Goal: Information Seeking & Learning: Learn about a topic

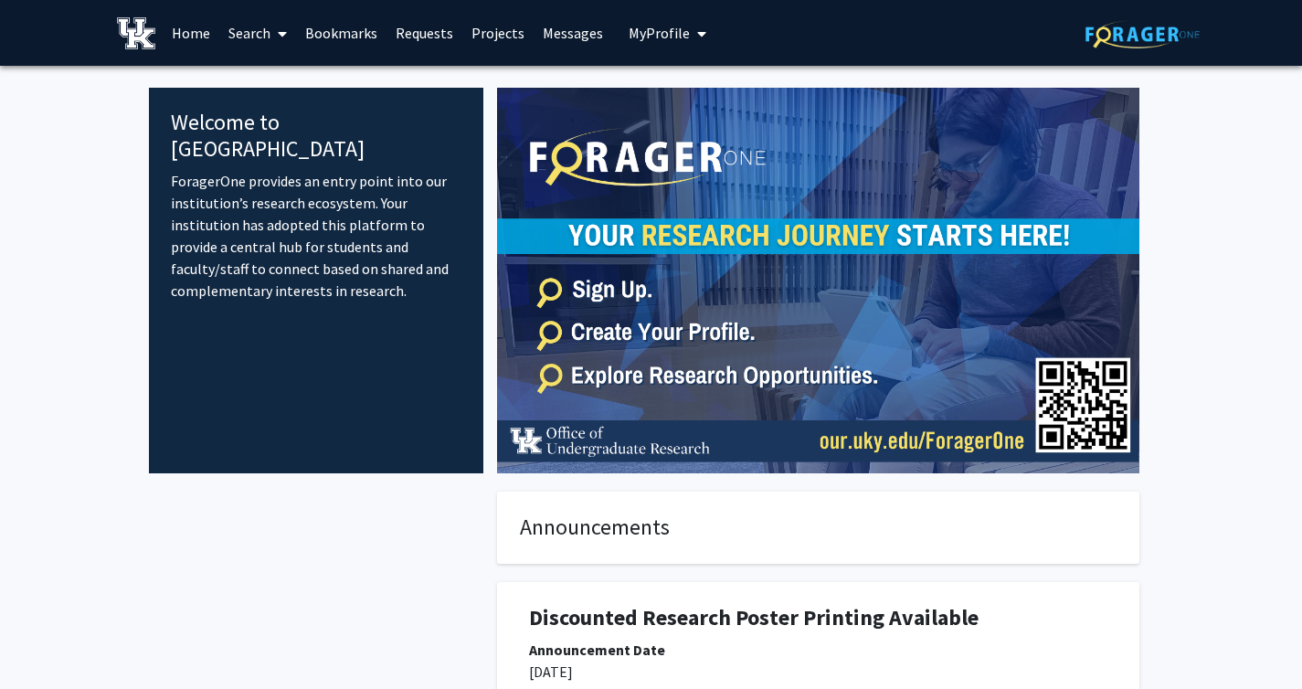
drag, startPoint x: 248, startPoint y: 37, endPoint x: 403, endPoint y: 421, distance: 414.9
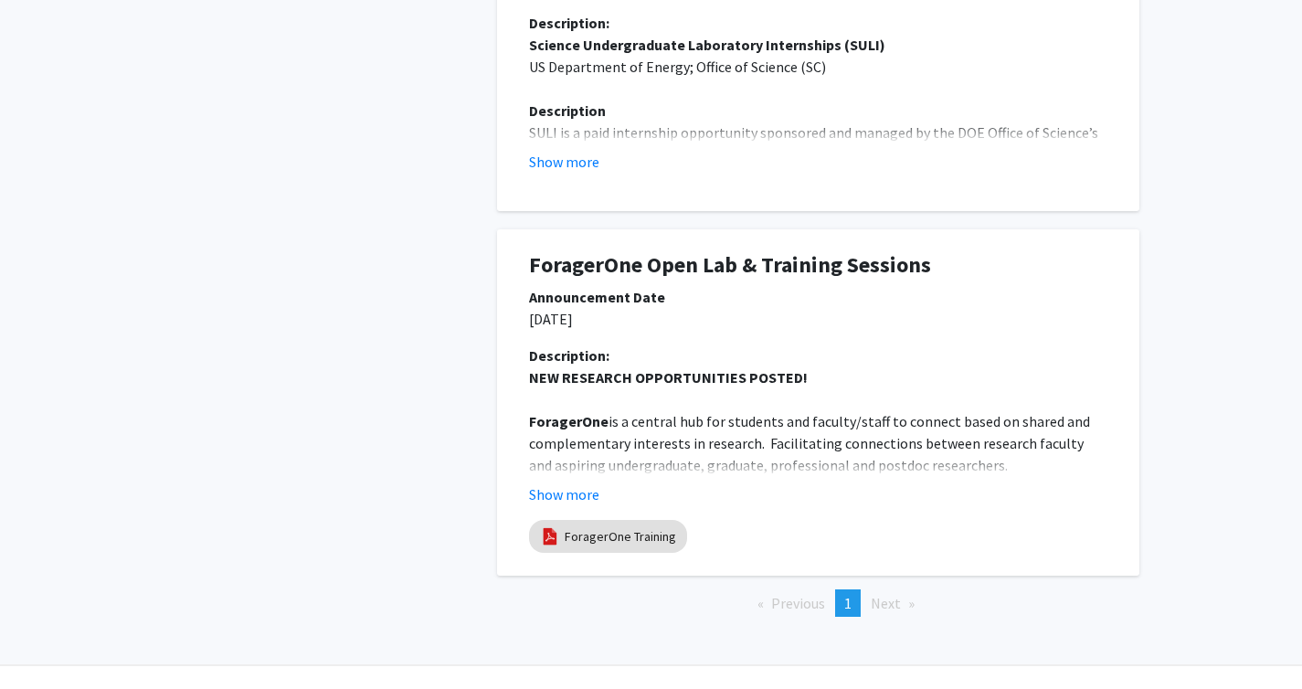
scroll to position [1090, 0]
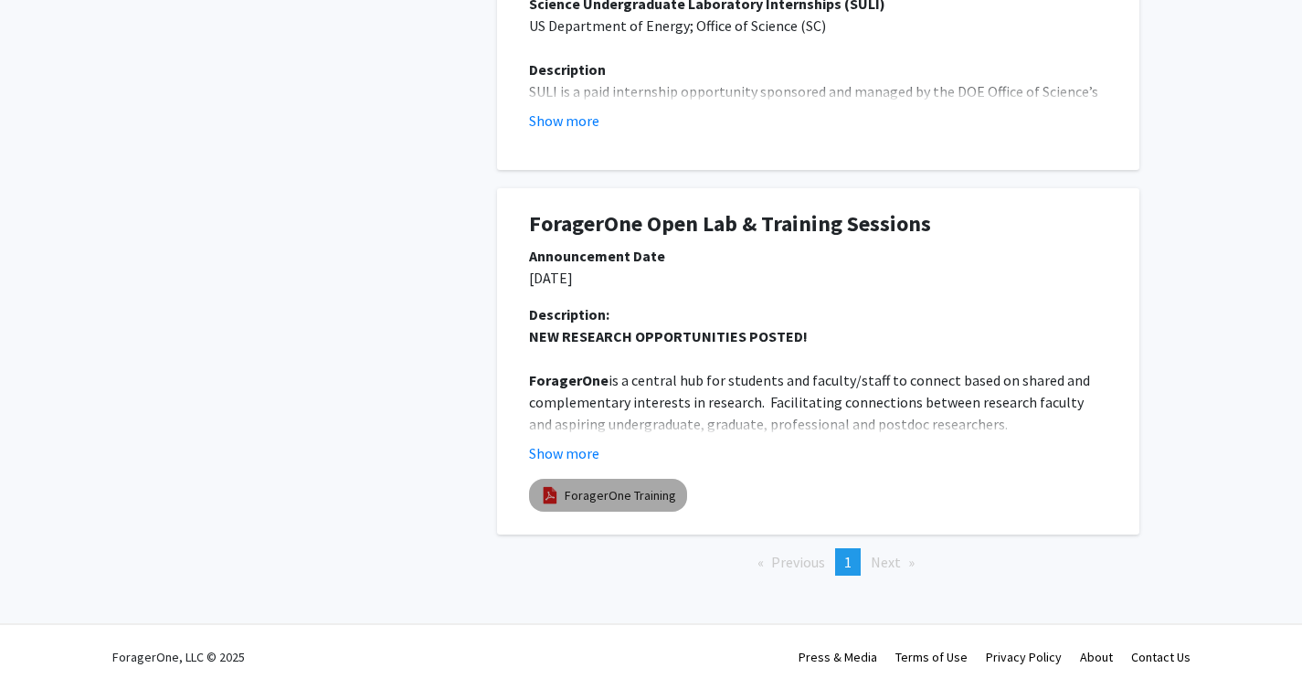
click at [627, 493] on link "ForagerOne Training" at bounding box center [620, 495] width 111 height 19
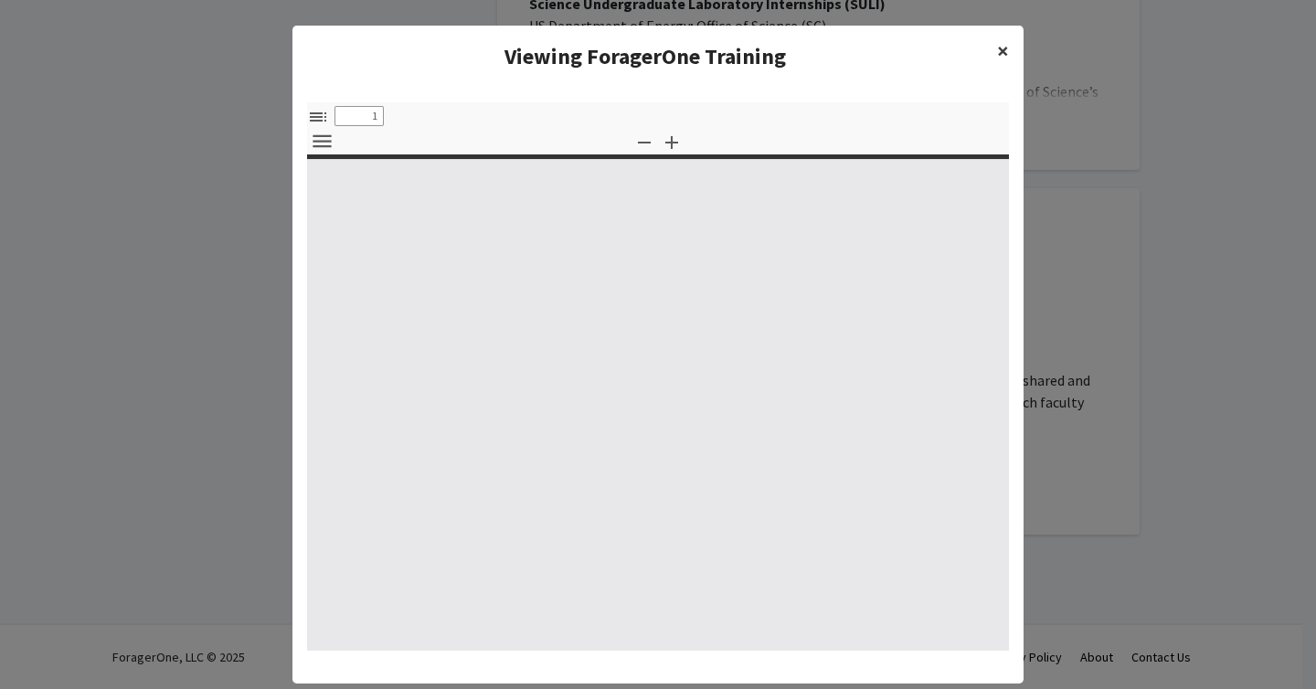
select select "custom"
click at [997, 47] on span "×" at bounding box center [1003, 51] width 12 height 28
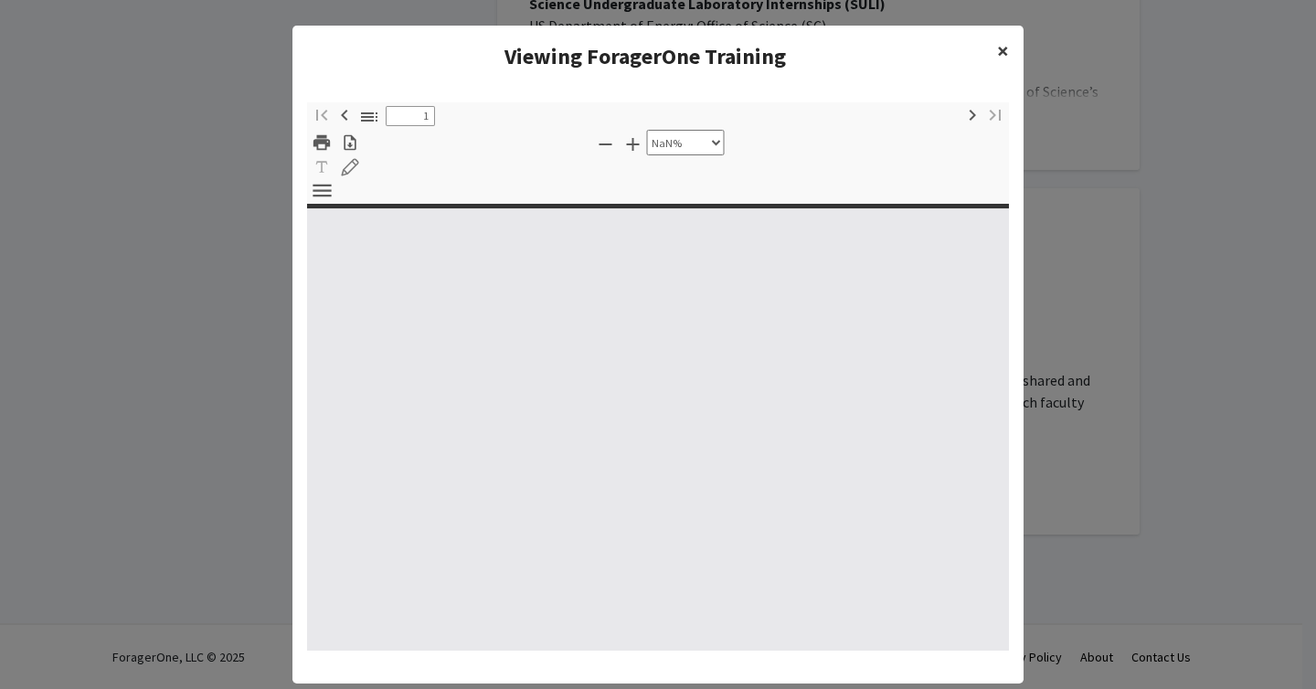
type input "0"
select select "custom"
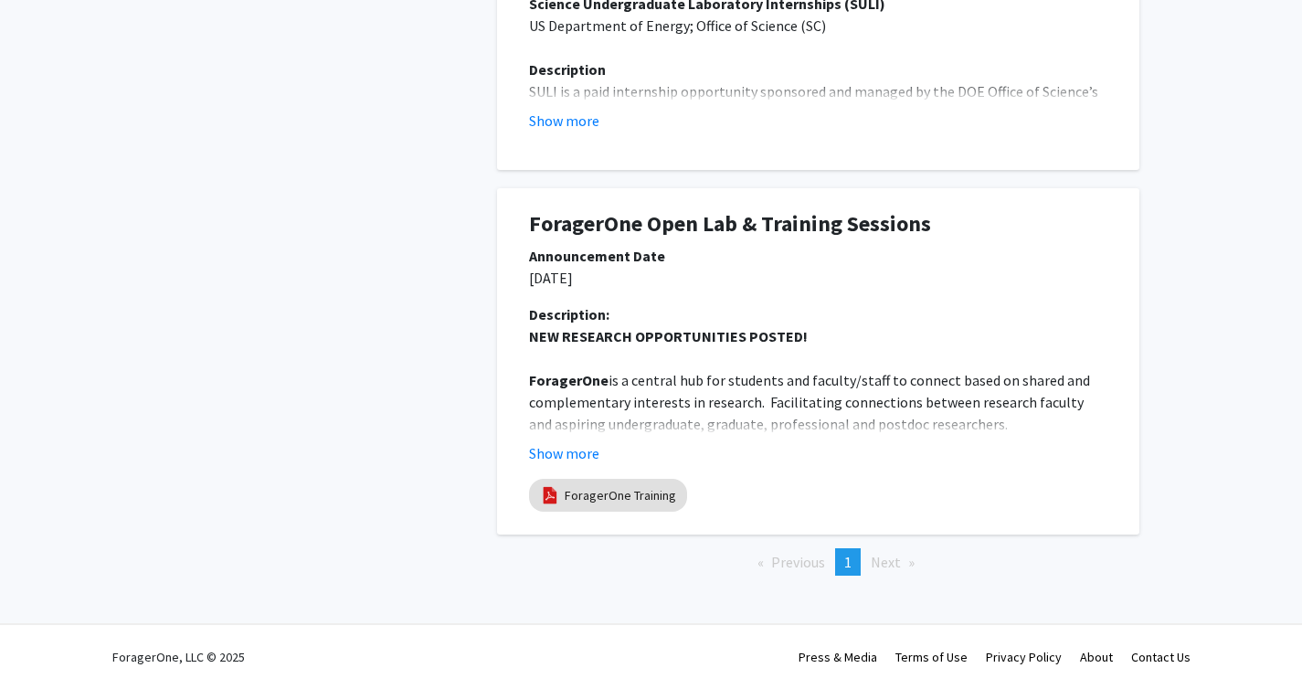
click at [550, 465] on div "Description: NEW RESEARCH OPPORTUNITIES POSTED! [GEOGRAPHIC_DATA] is a central …" at bounding box center [818, 390] width 606 height 175
click at [572, 450] on button "Show more" at bounding box center [564, 453] width 70 height 22
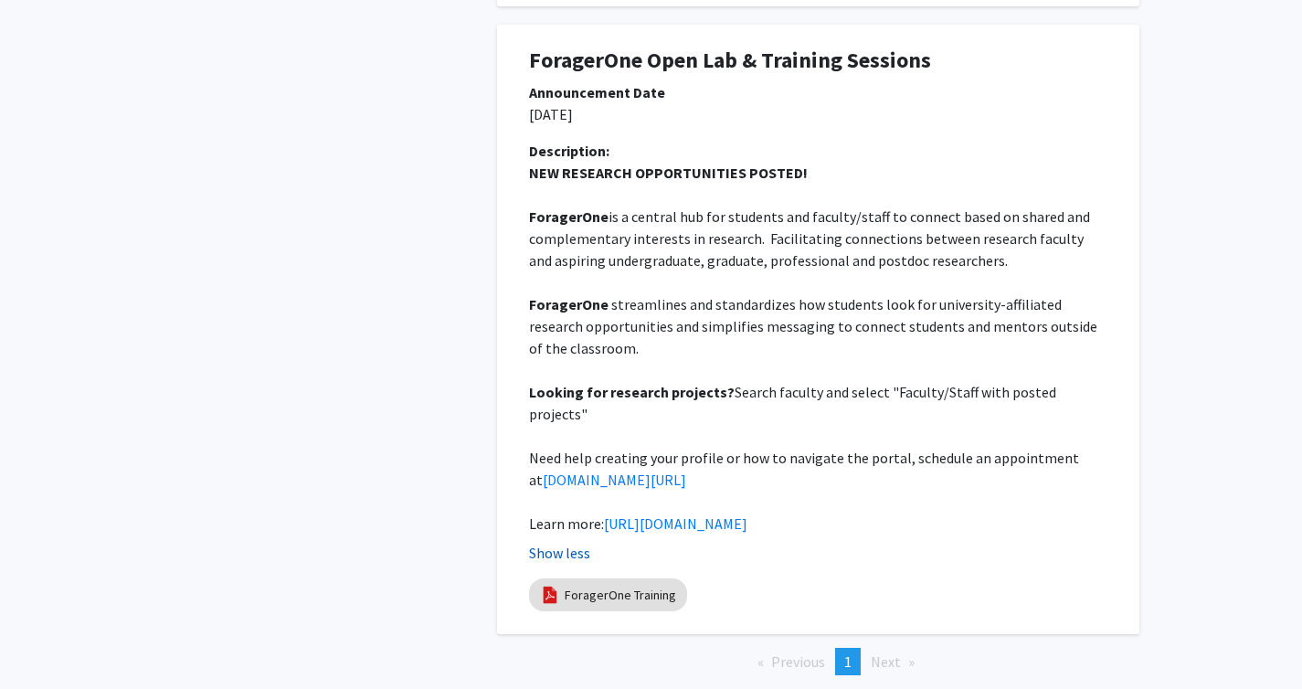
scroll to position [1259, 0]
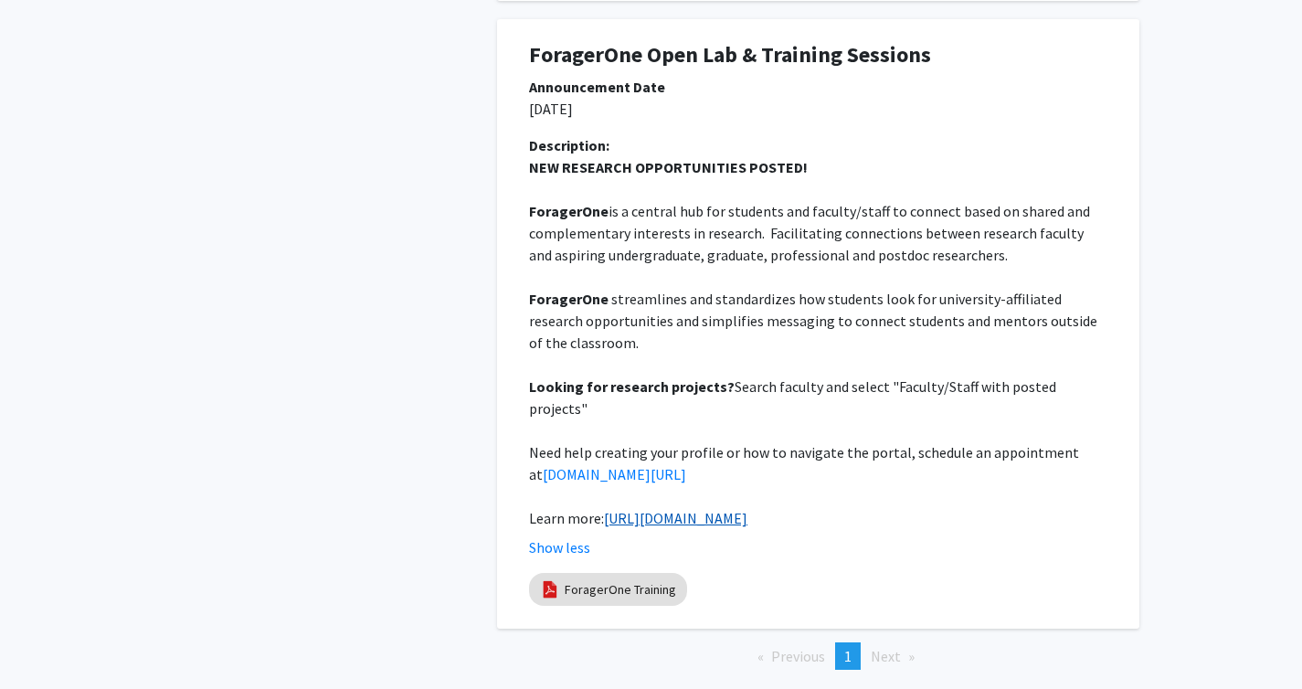
click at [649, 509] on link "[URL][DOMAIN_NAME]" at bounding box center [675, 518] width 143 height 18
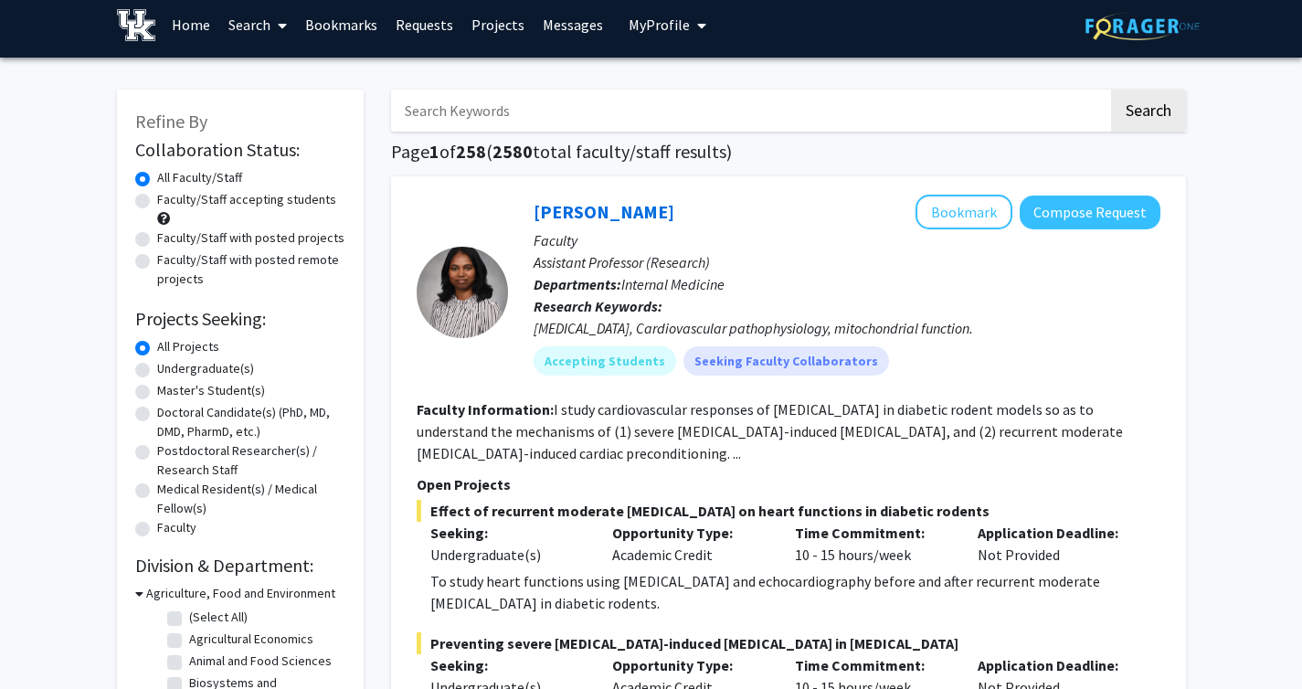
scroll to position [12, 0]
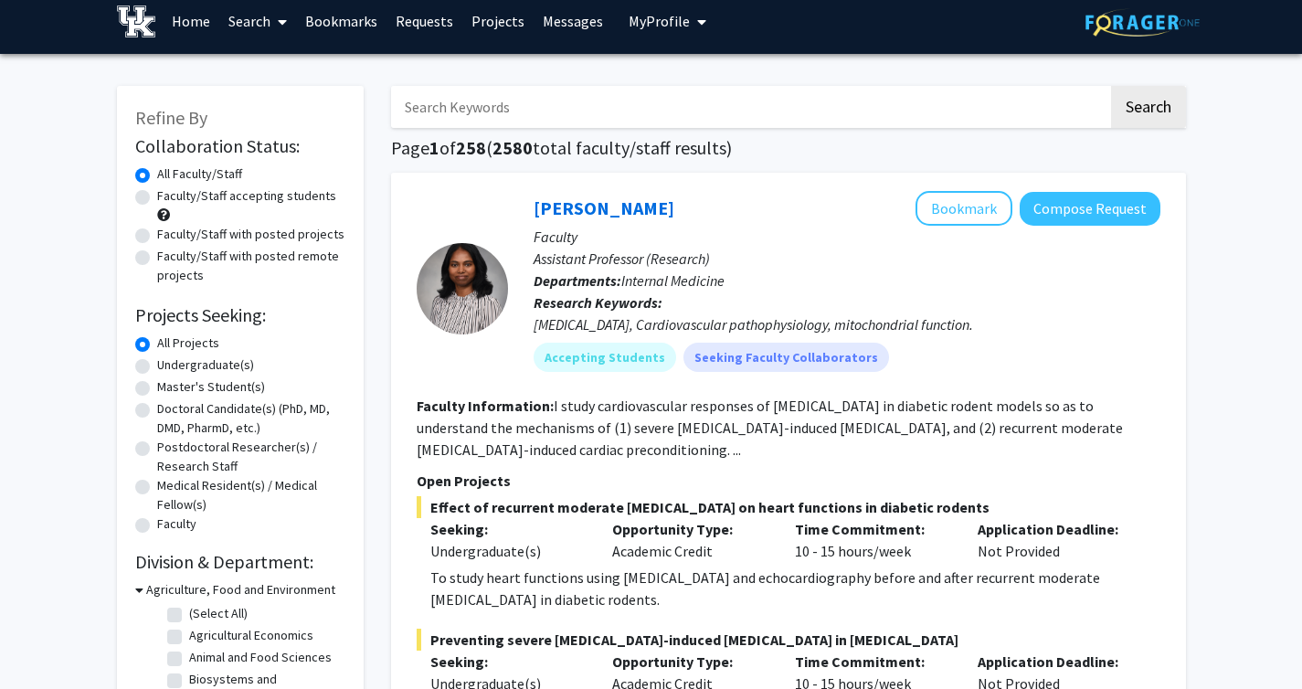
click at [493, 107] on input "Search Keywords" at bounding box center [749, 107] width 717 height 42
type input "neuroscience"
click at [1111, 86] on button "Search" at bounding box center [1148, 107] width 75 height 42
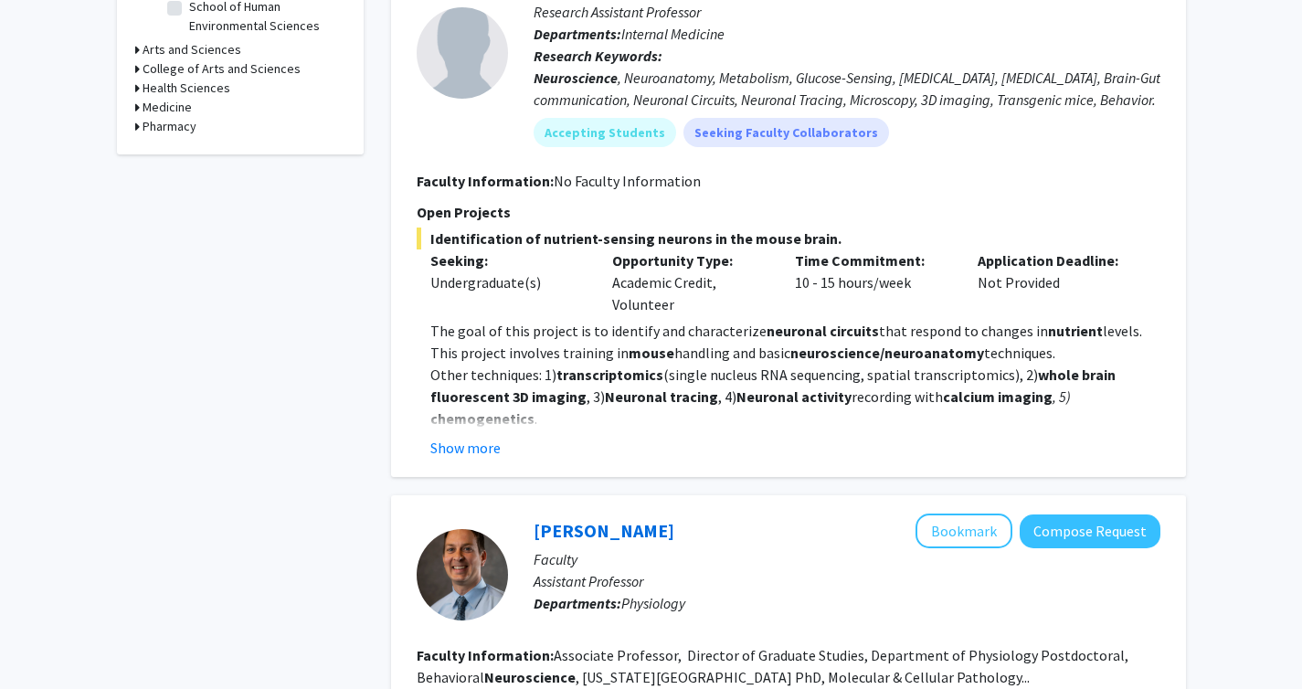
scroll to position [620, 0]
click at [492, 442] on button "Show more" at bounding box center [465, 447] width 70 height 22
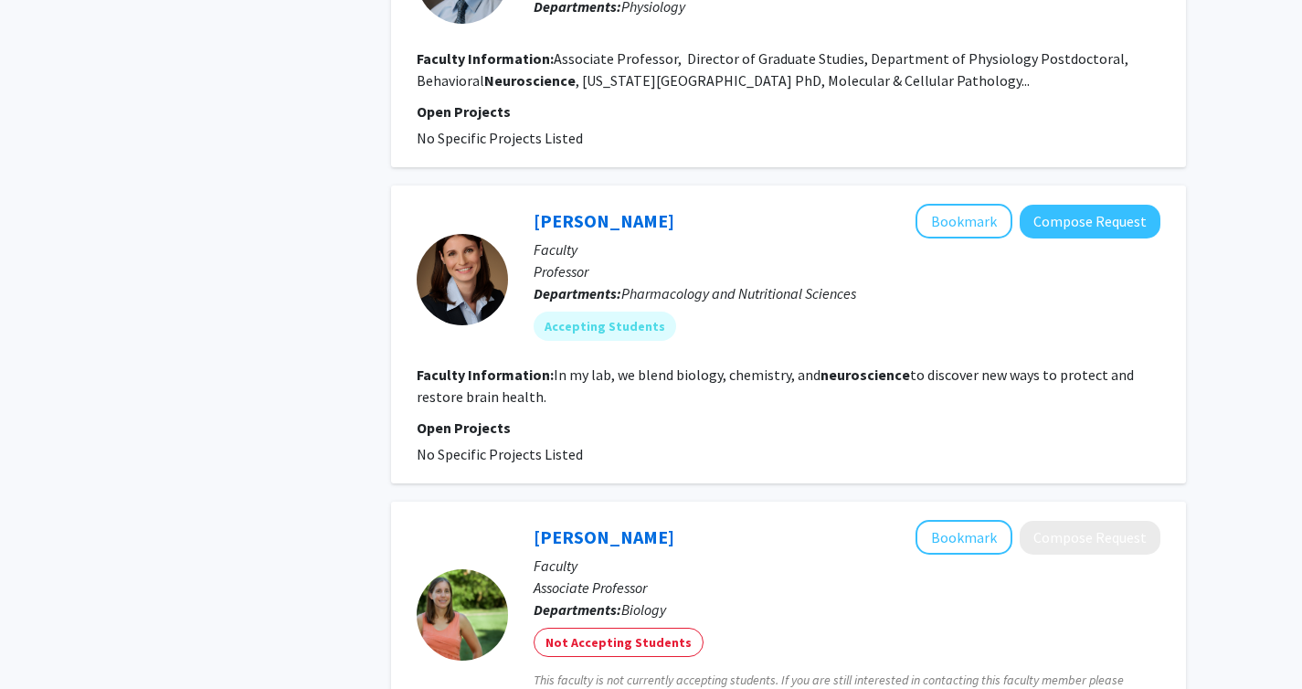
scroll to position [1363, 0]
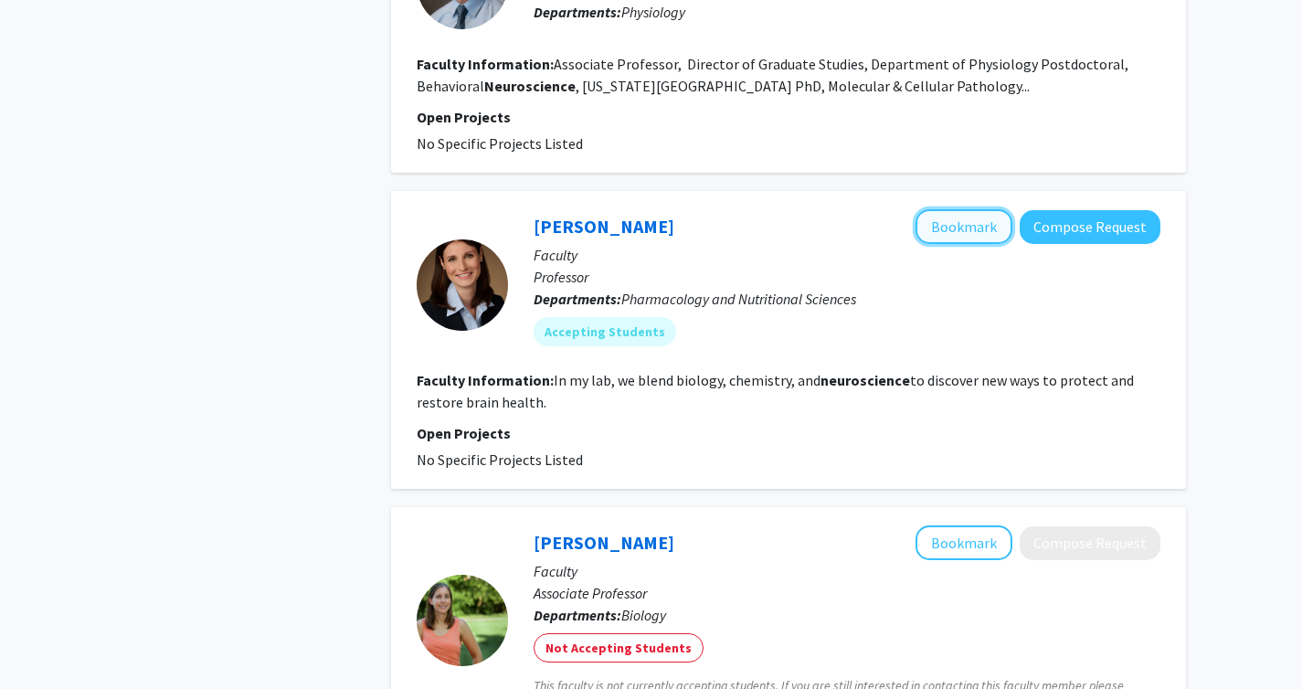
click at [953, 209] on button "Bookmark" at bounding box center [964, 226] width 97 height 35
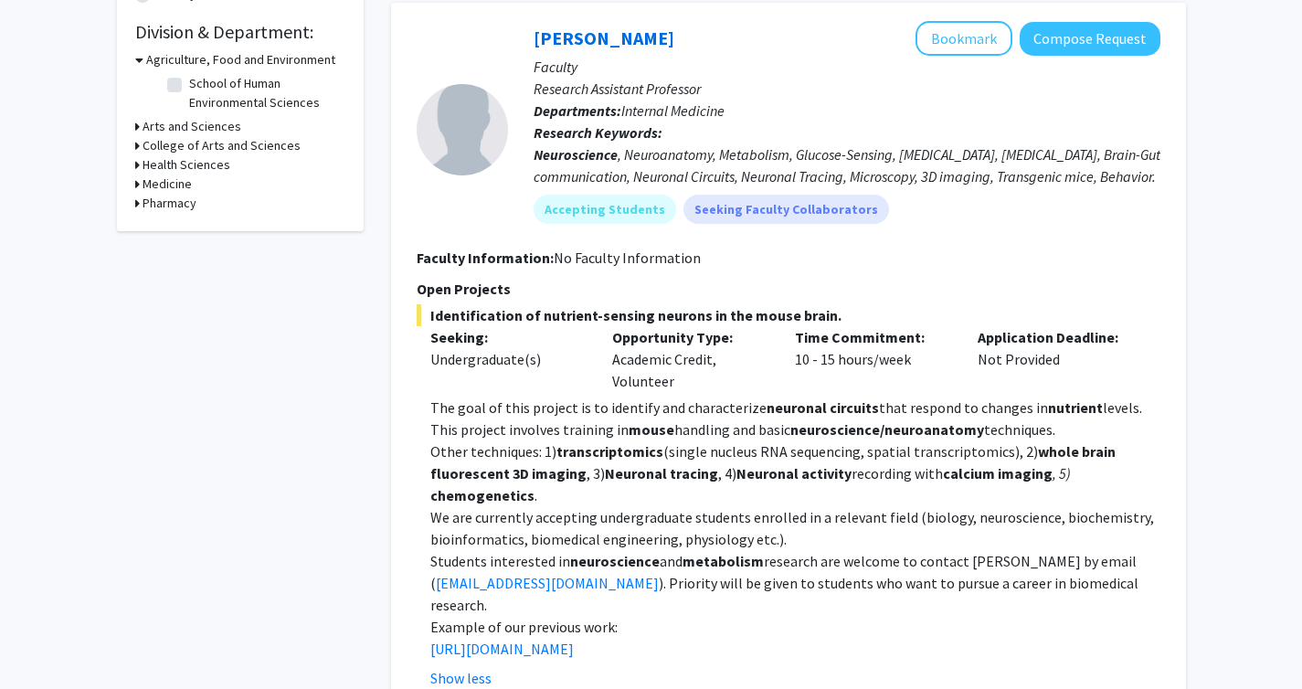
scroll to position [550, 0]
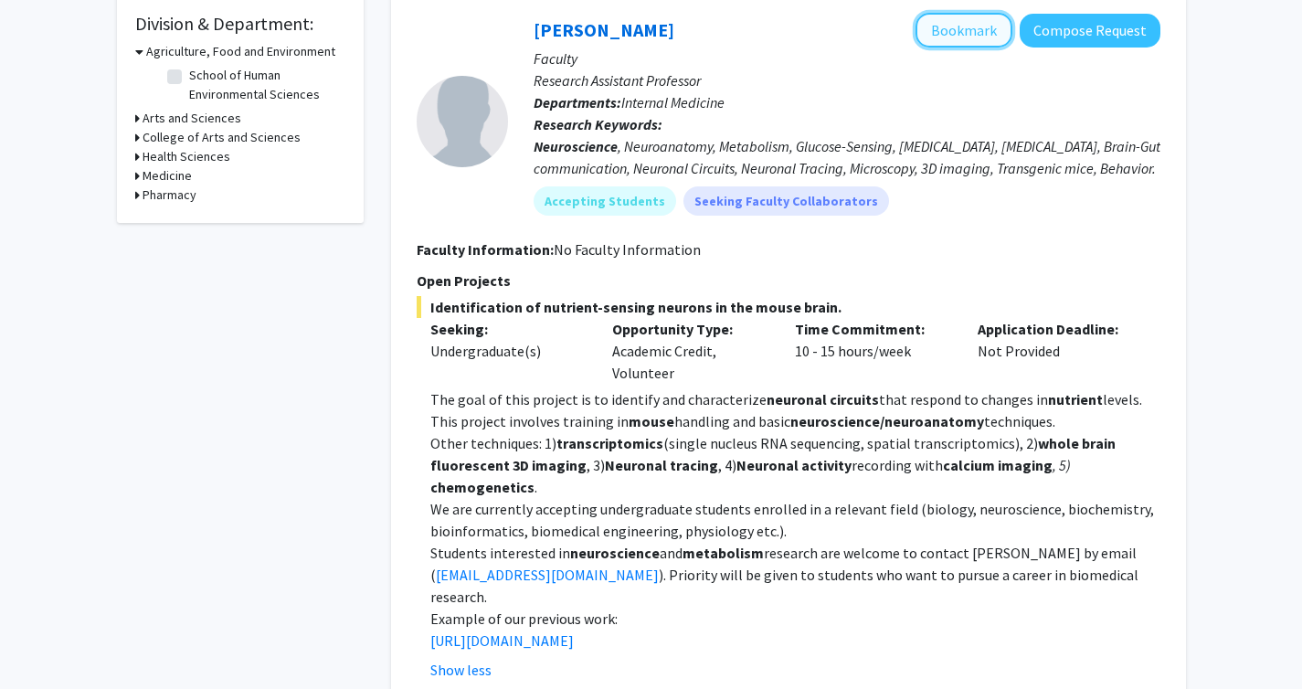
click at [963, 34] on button "Bookmark" at bounding box center [964, 30] width 97 height 35
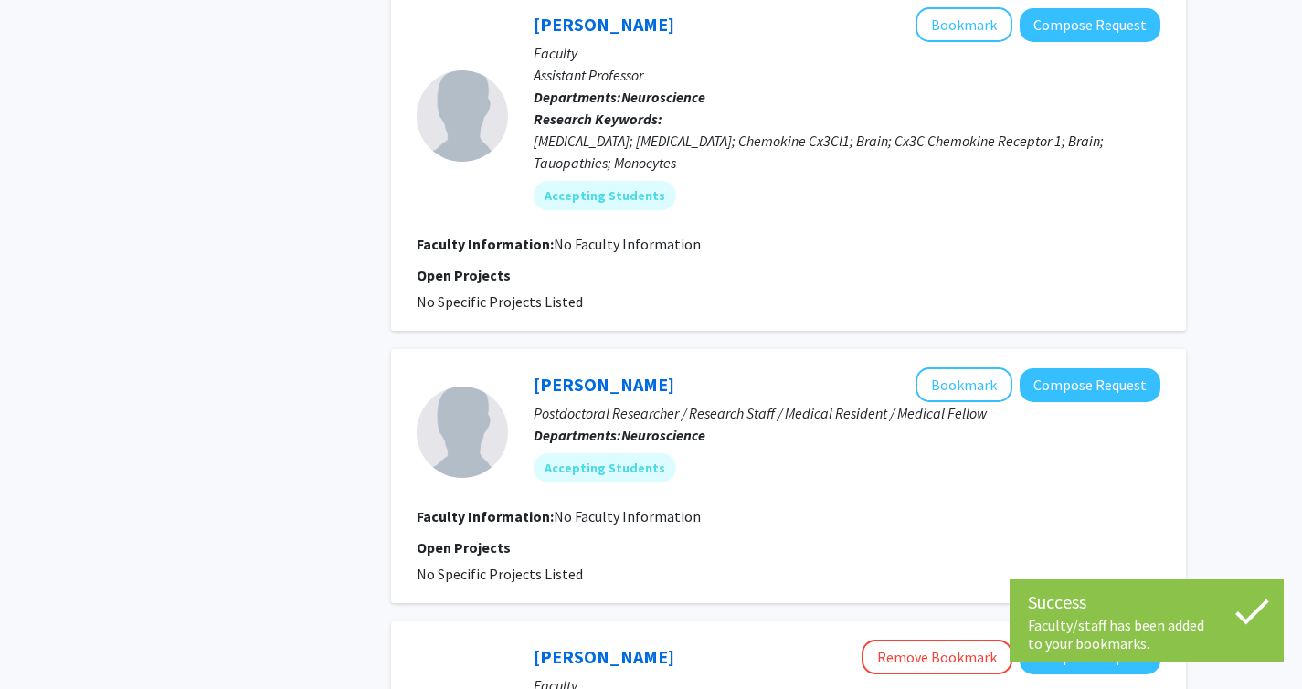
scroll to position [3514, 0]
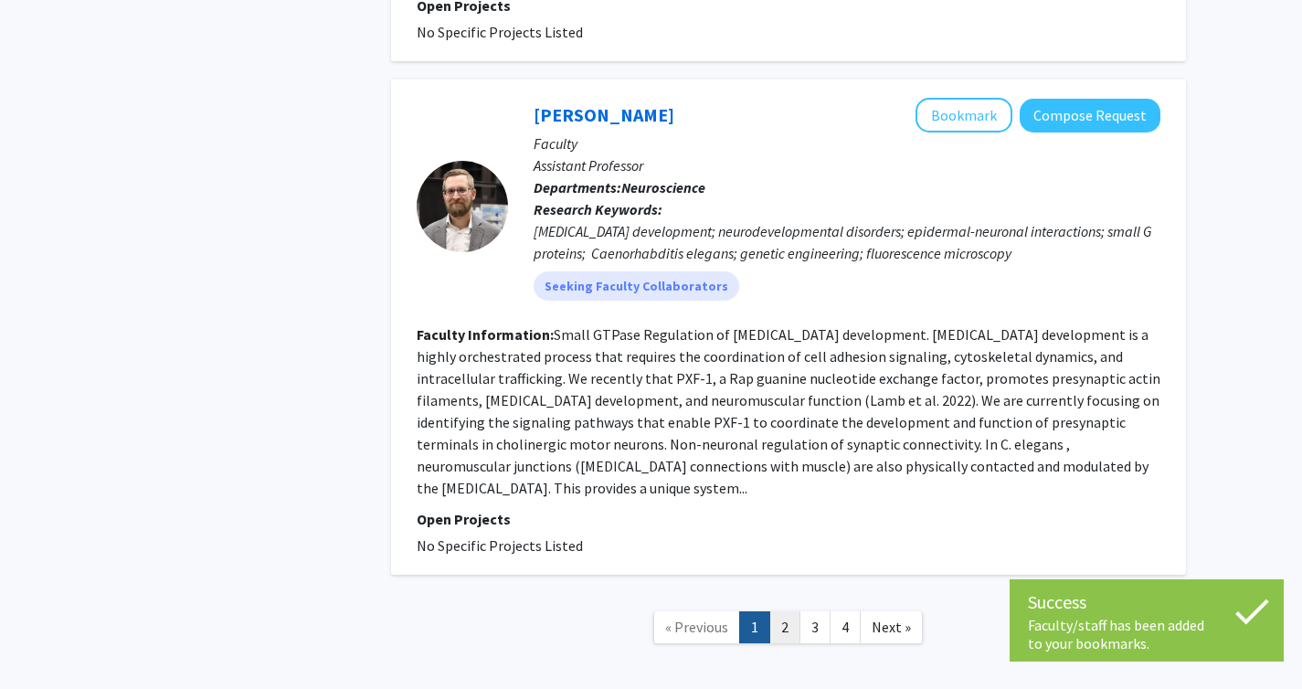
click at [794, 611] on link "2" at bounding box center [784, 627] width 31 height 32
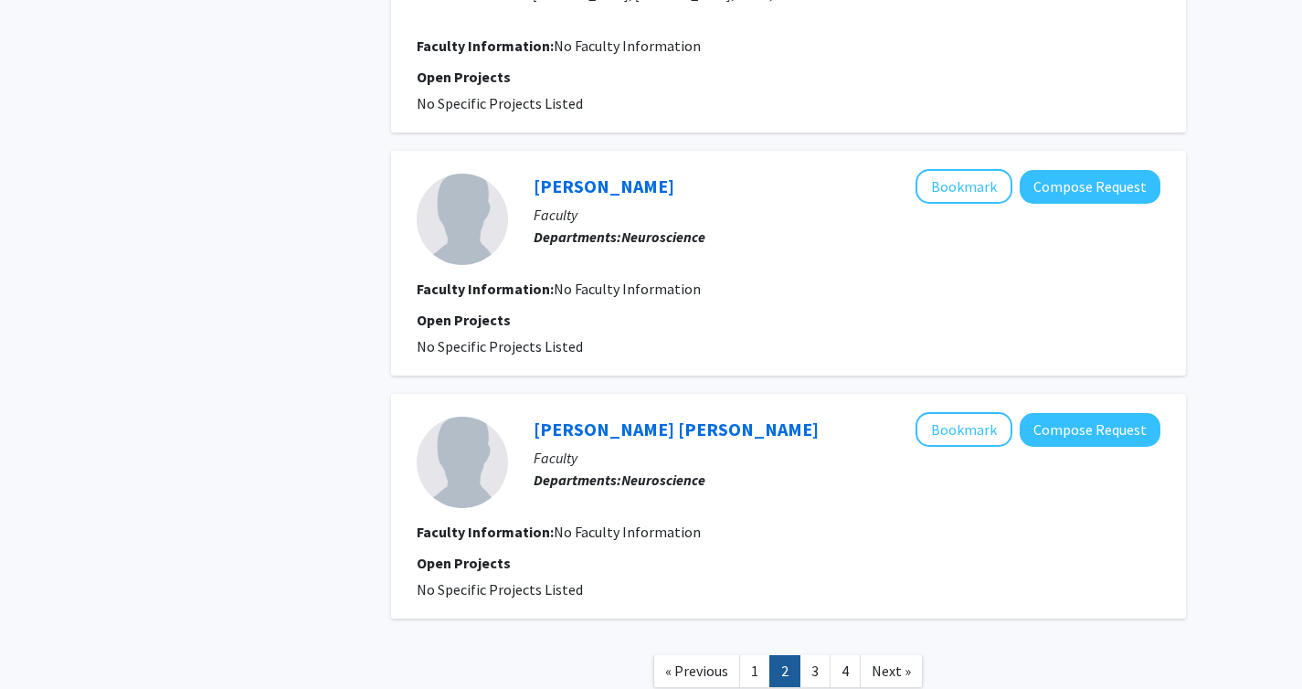
scroll to position [2790, 0]
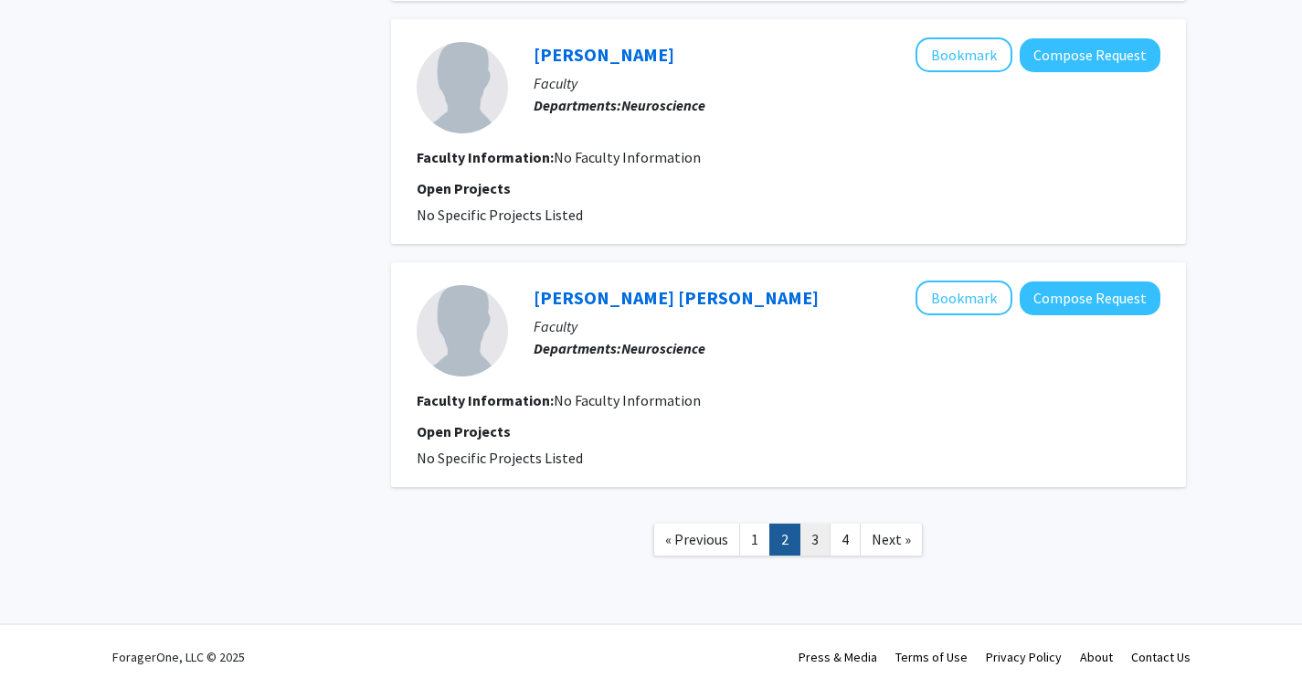
click at [817, 533] on link "3" at bounding box center [815, 540] width 31 height 32
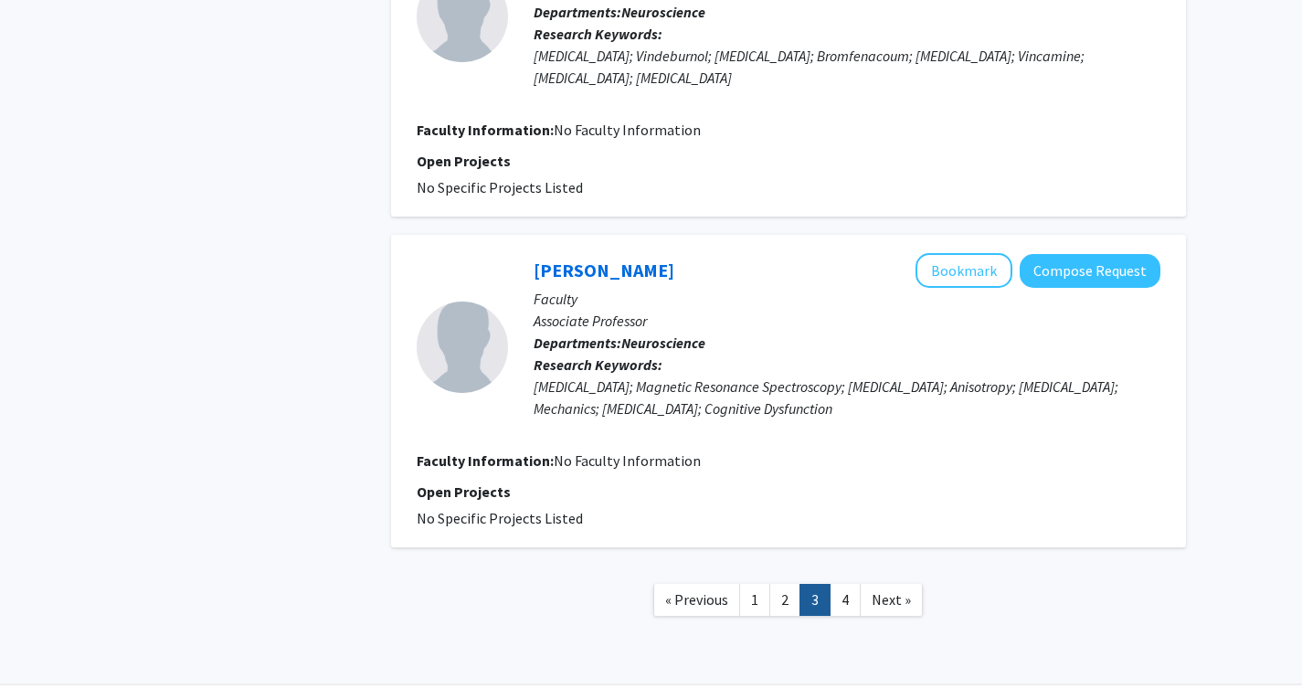
scroll to position [2965, 0]
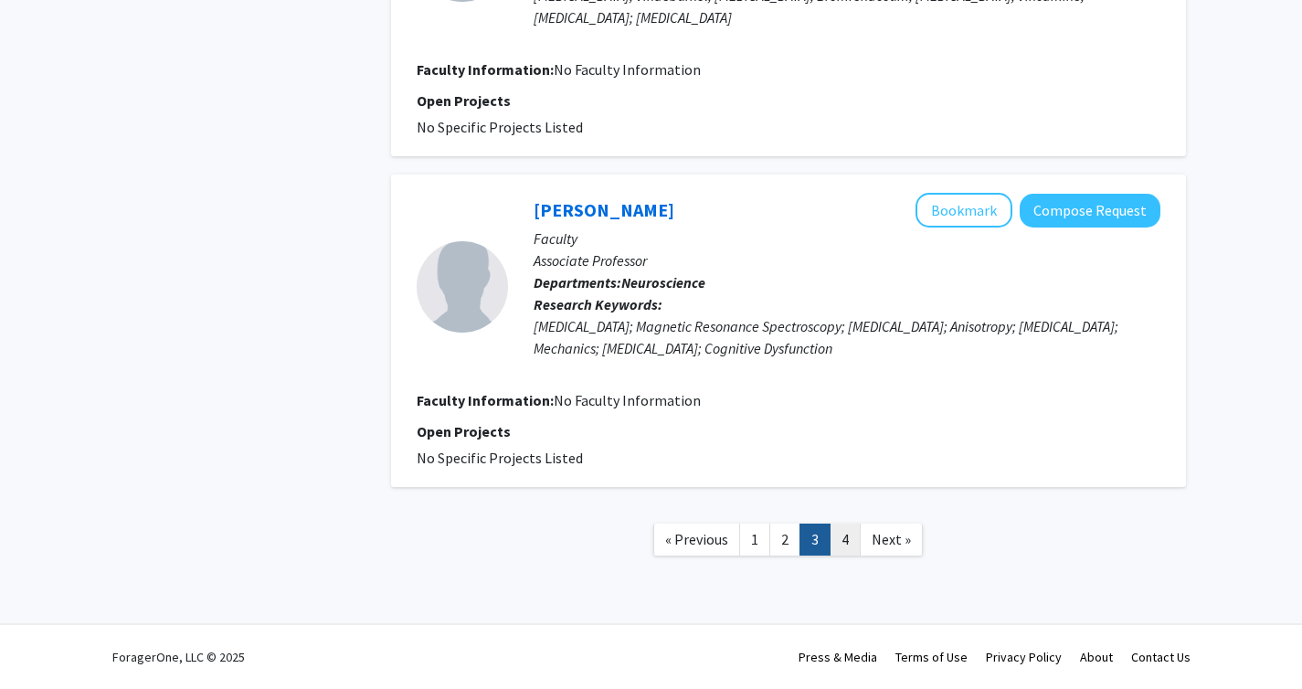
click at [852, 537] on link "4" at bounding box center [845, 540] width 31 height 32
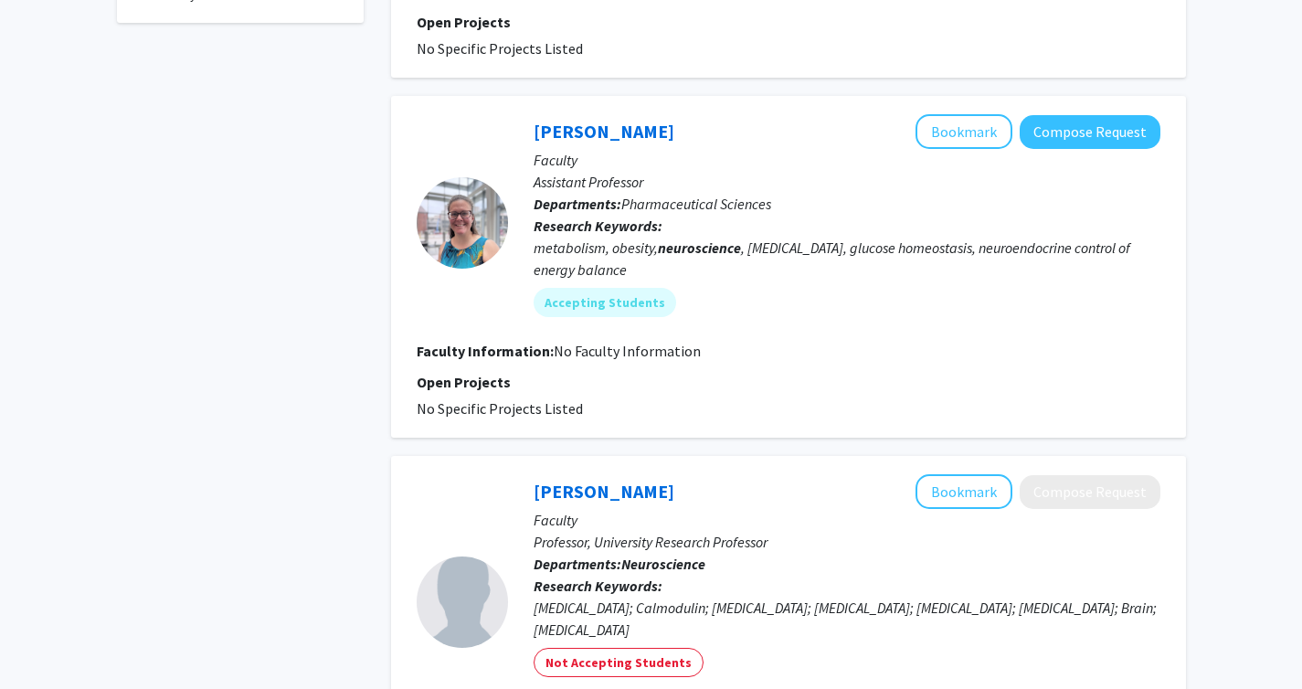
scroll to position [768, 0]
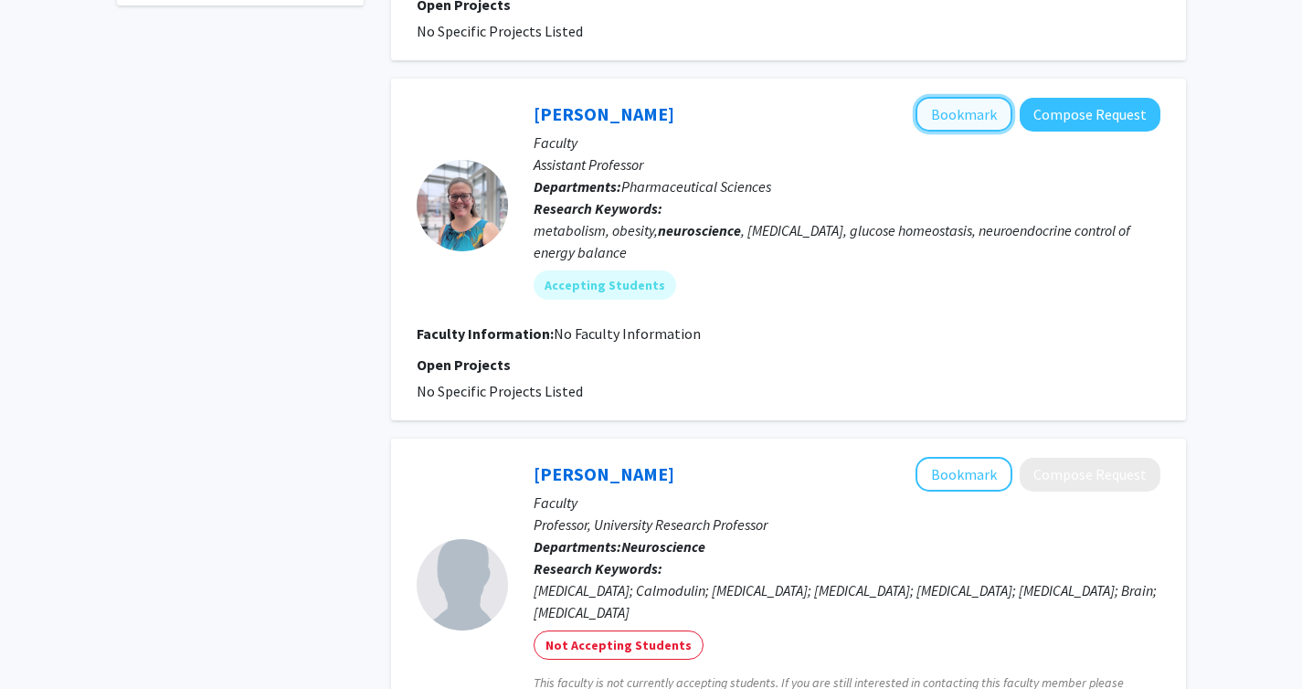
click at [962, 121] on button "Bookmark" at bounding box center [964, 114] width 97 height 35
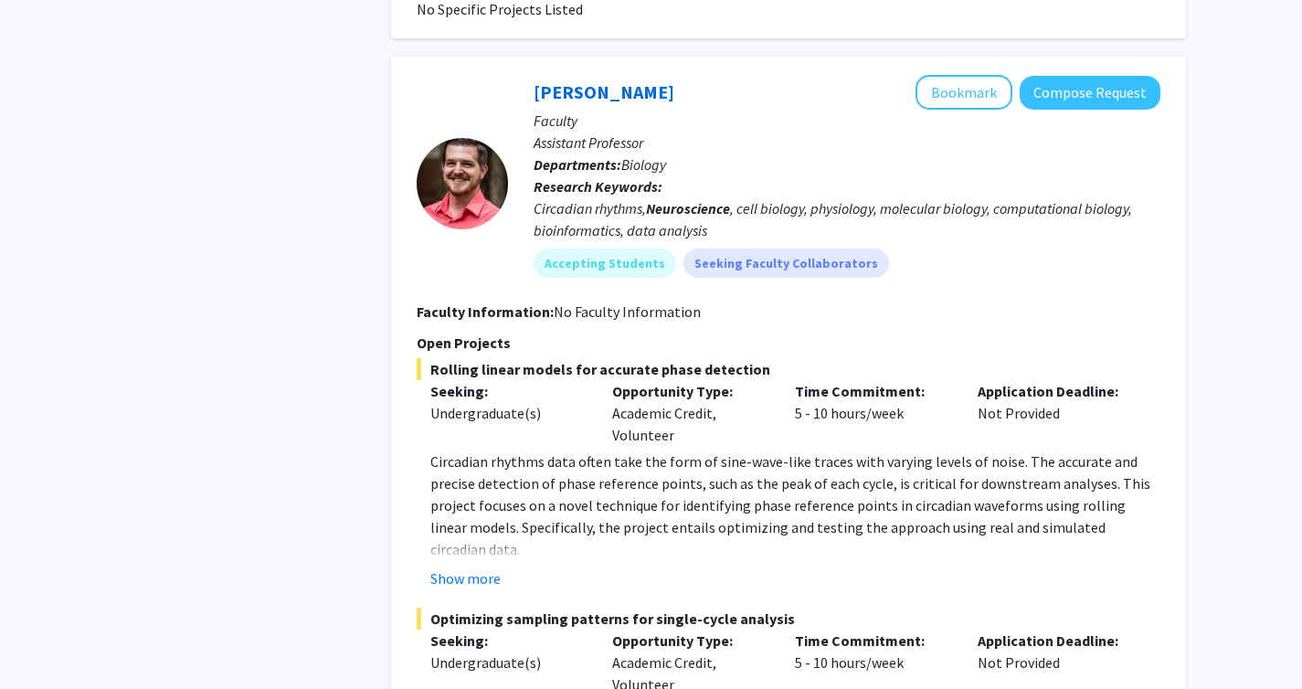
scroll to position [1549, 0]
click at [457, 567] on button "Show more" at bounding box center [465, 578] width 70 height 22
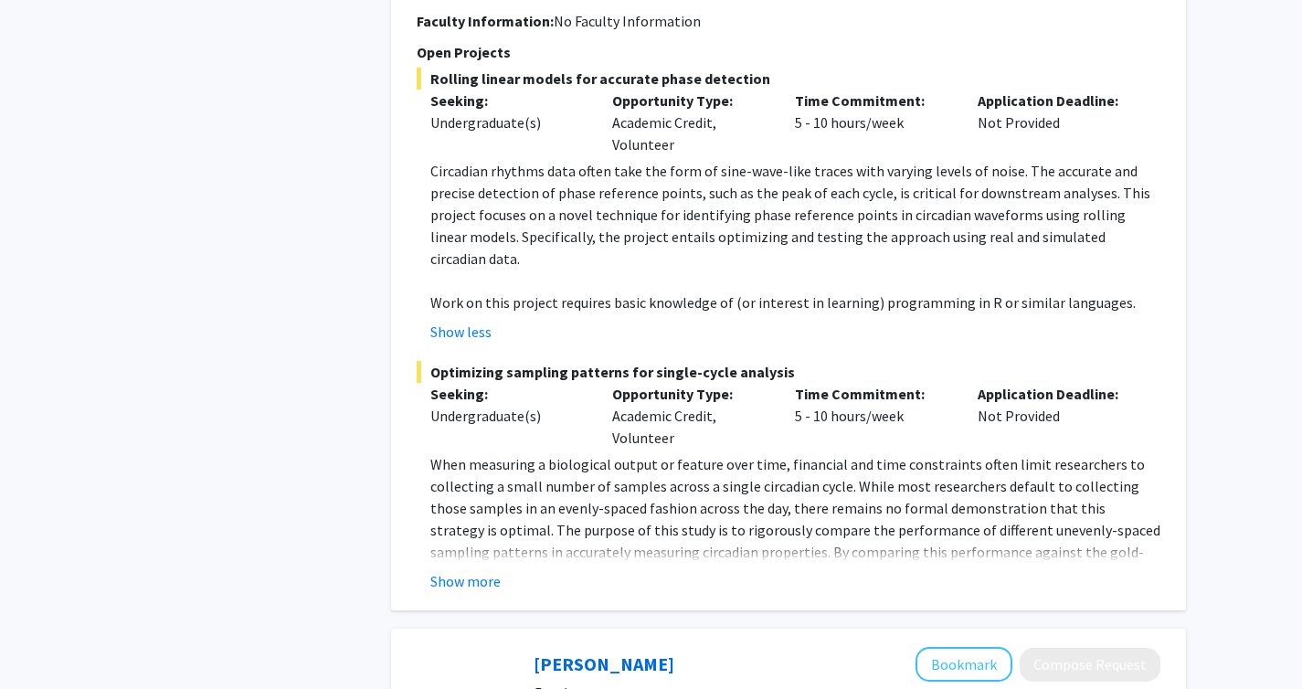
scroll to position [1840, 0]
click at [482, 568] on button "Show more" at bounding box center [465, 579] width 70 height 22
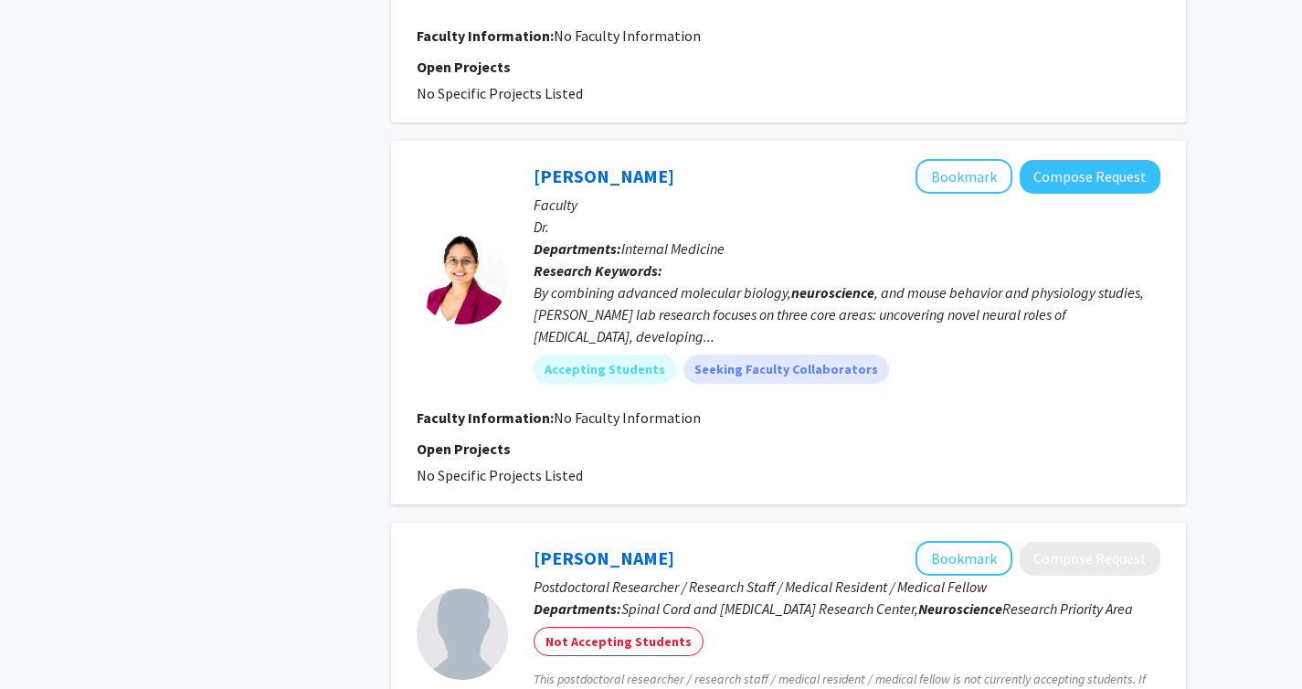
scroll to position [3099, 0]
click at [1137, 282] on div "By combining advanced molecular biology, neuroscience , and mouse behavior and …" at bounding box center [847, 315] width 627 height 66
click at [611, 282] on div "By combining advanced molecular biology, neuroscience , and mouse behavior and …" at bounding box center [847, 315] width 627 height 66
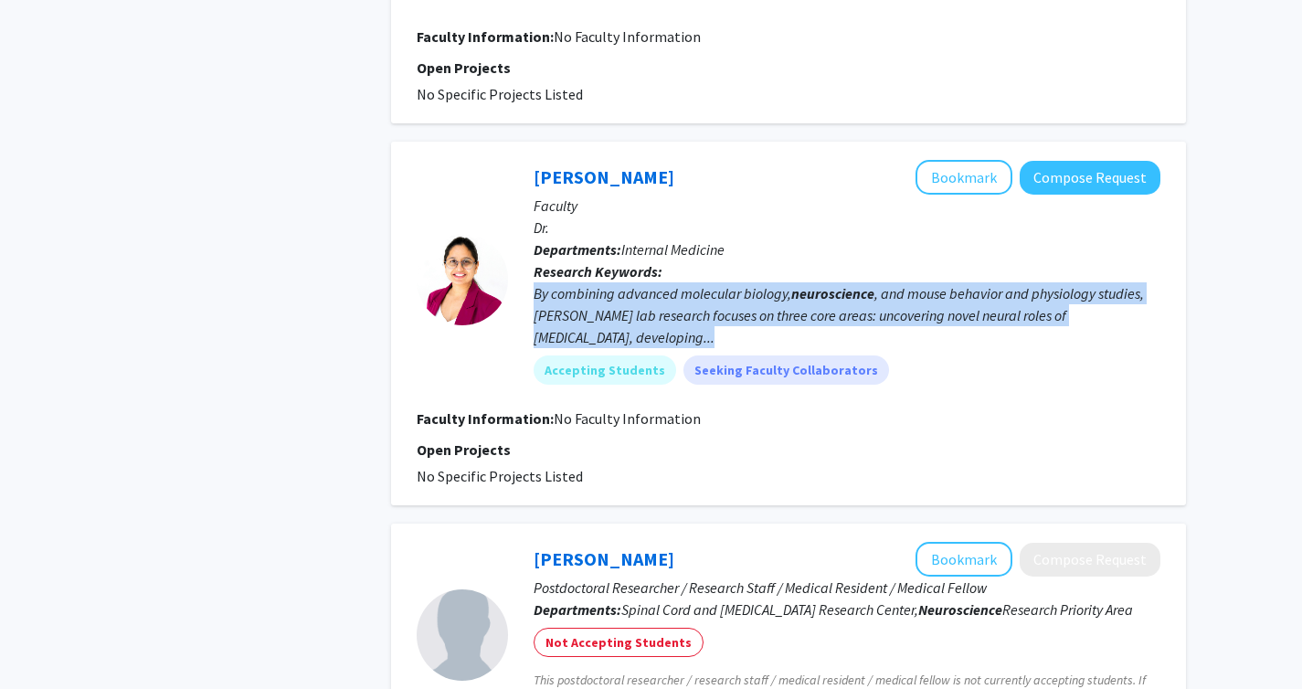
click at [611, 282] on div "By combining advanced molecular biology, neuroscience , and mouse behavior and …" at bounding box center [847, 315] width 627 height 66
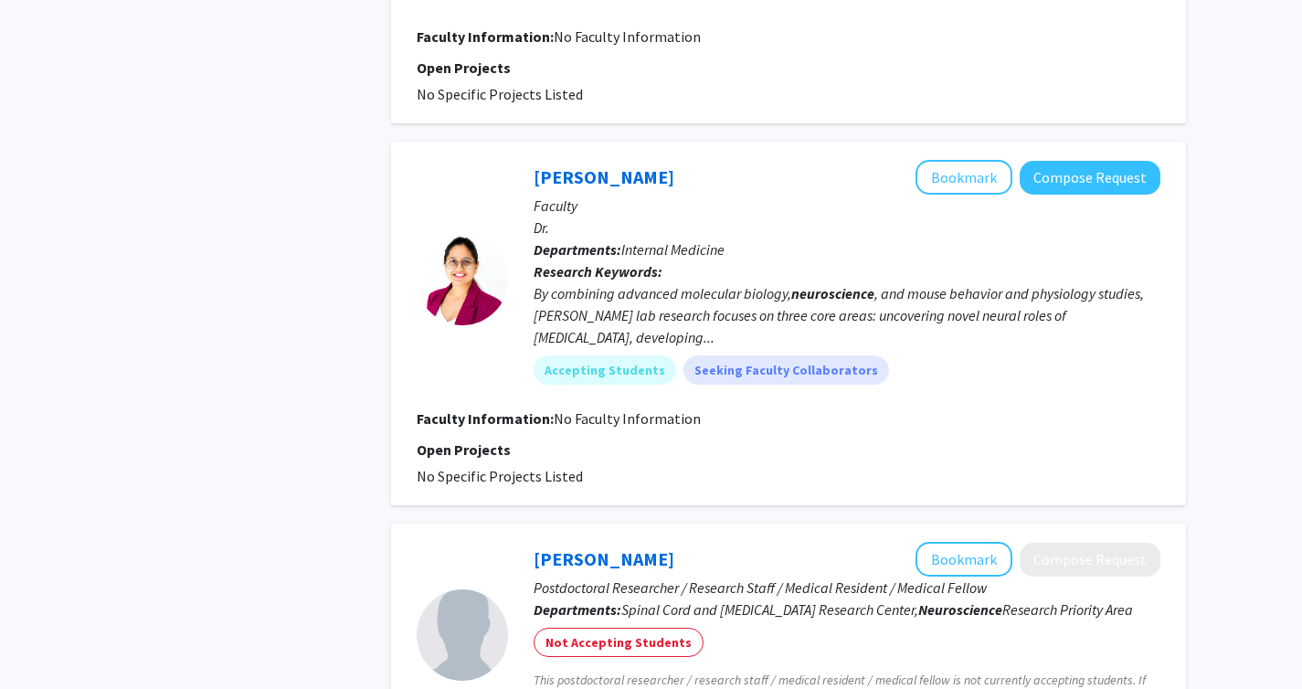
click at [724, 240] on span "Internal Medicine" at bounding box center [672, 249] width 103 height 18
click at [936, 160] on button "Bookmark" at bounding box center [964, 177] width 97 height 35
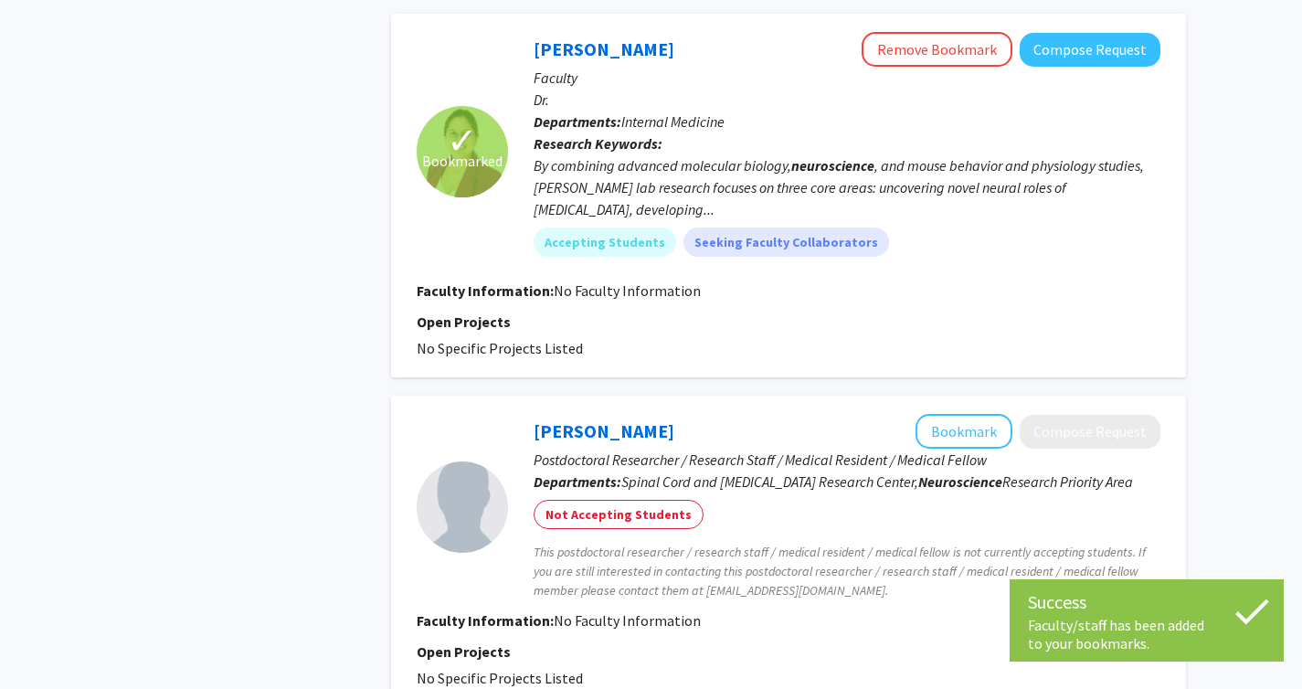
scroll to position [3381, 0]
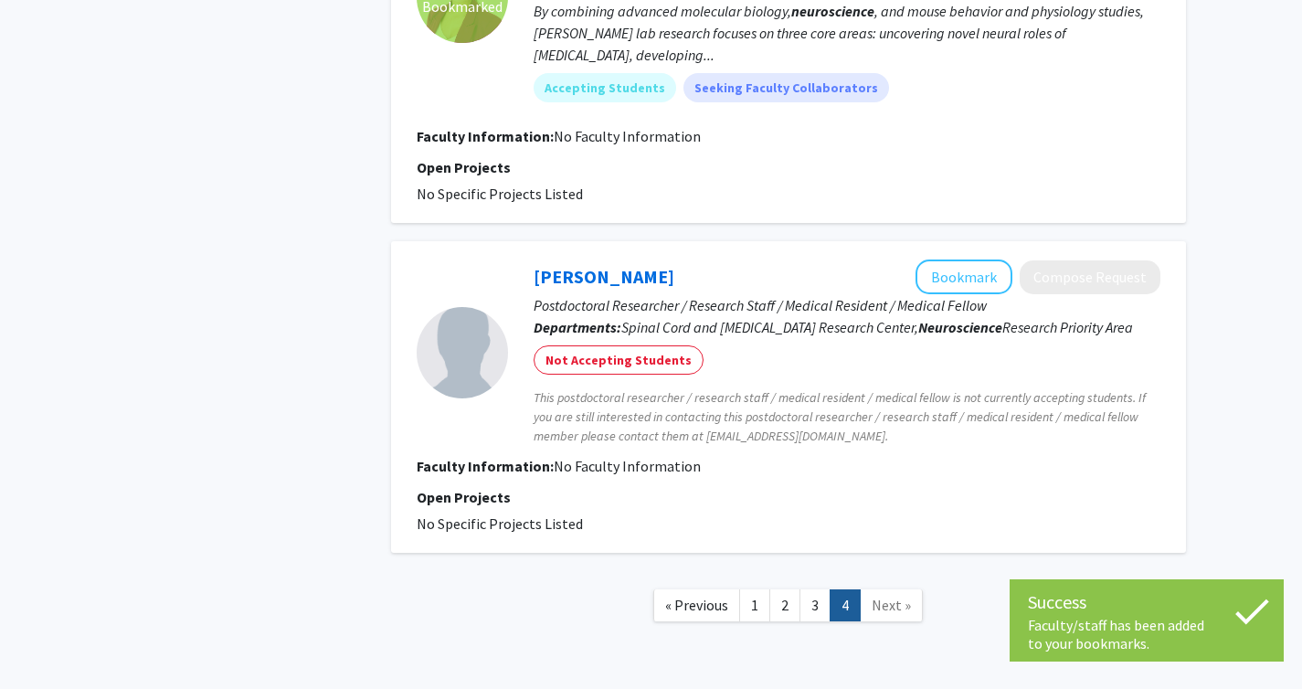
click at [896, 571] on nav "« Previous 1 2 3 4 Next »" at bounding box center [788, 608] width 795 height 74
click at [879, 596] on span "Next »" at bounding box center [891, 605] width 39 height 18
click at [885, 596] on span "Next »" at bounding box center [891, 605] width 39 height 18
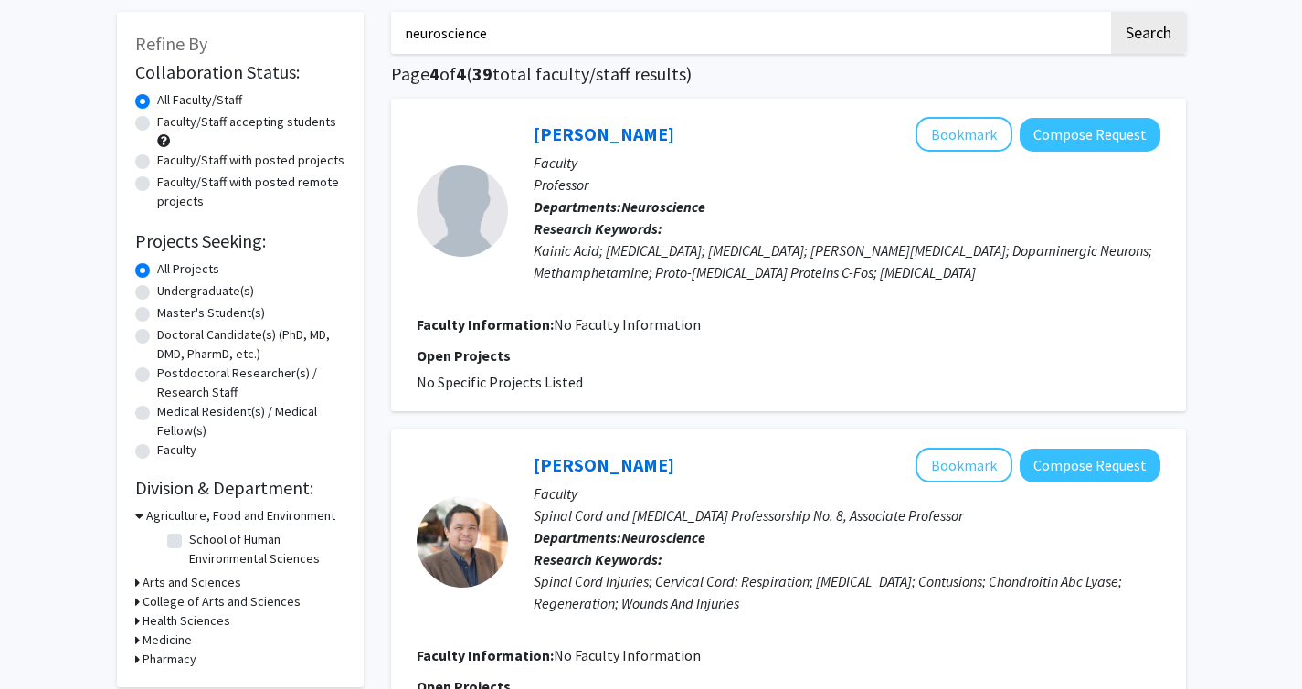
scroll to position [110, 0]
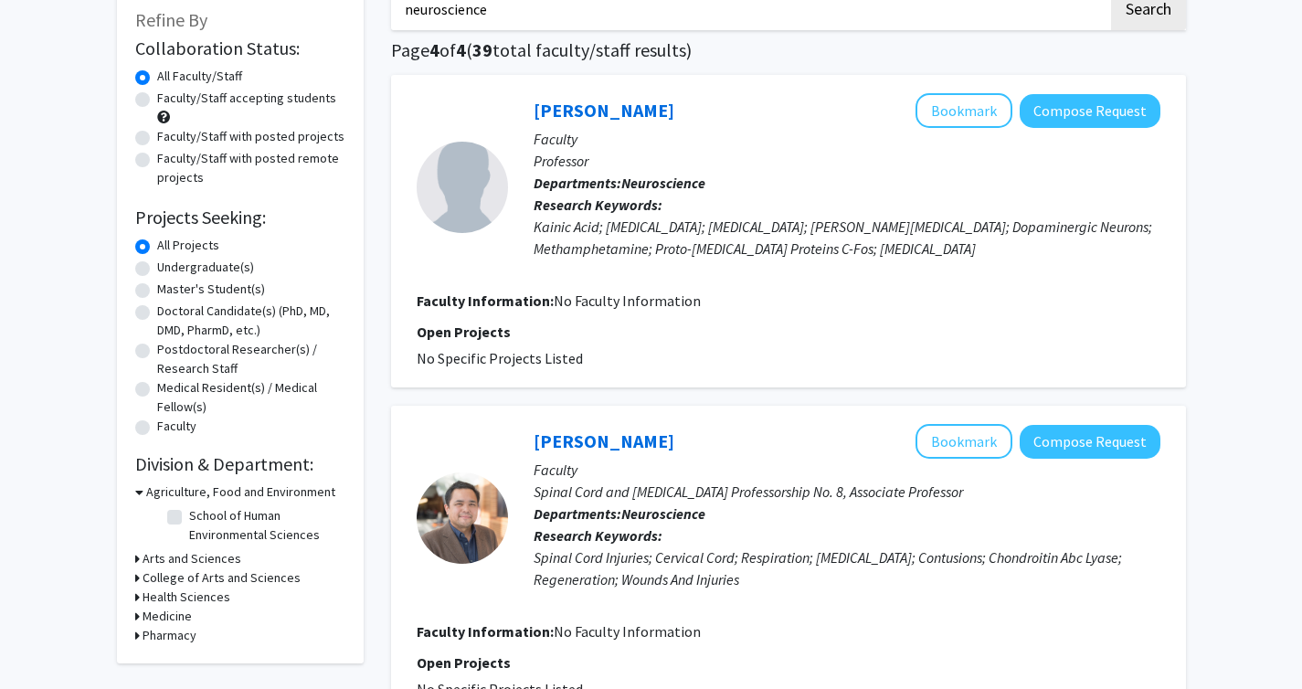
click at [157, 264] on label "Undergraduate(s)" at bounding box center [205, 267] width 97 height 19
click at [157, 264] on input "Undergraduate(s)" at bounding box center [163, 264] width 12 height 12
radio input "true"
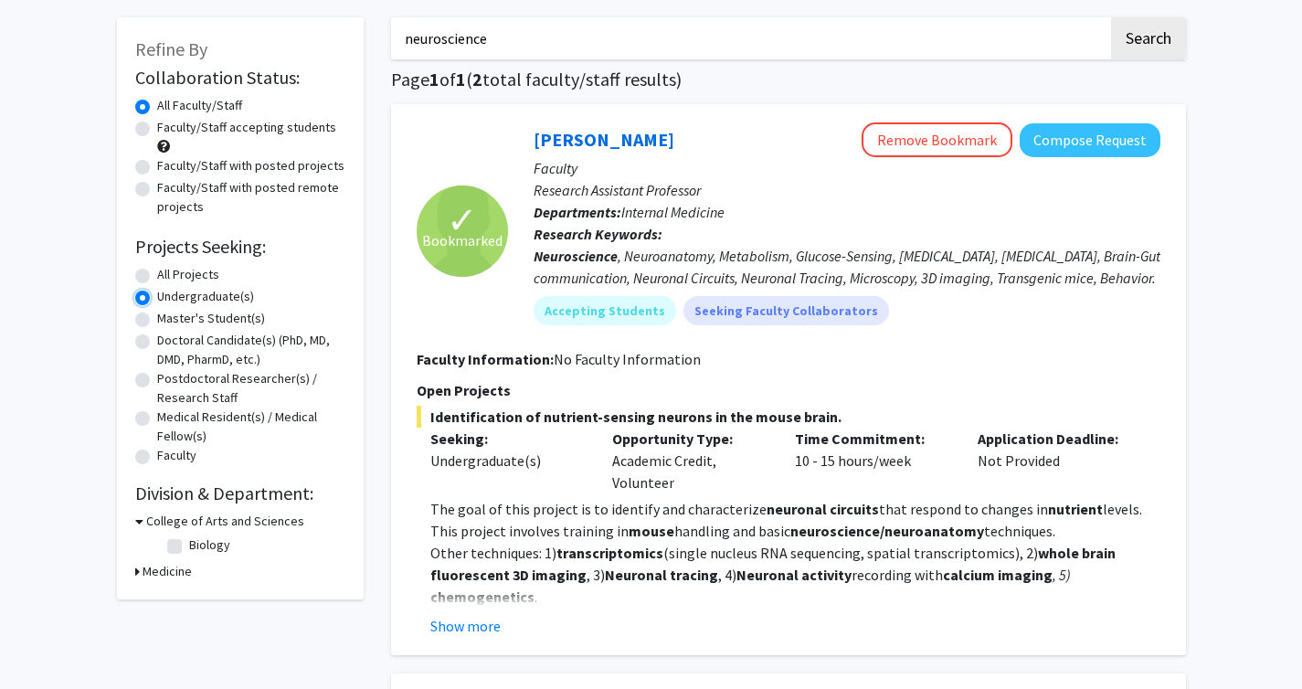
scroll to position [85, 0]
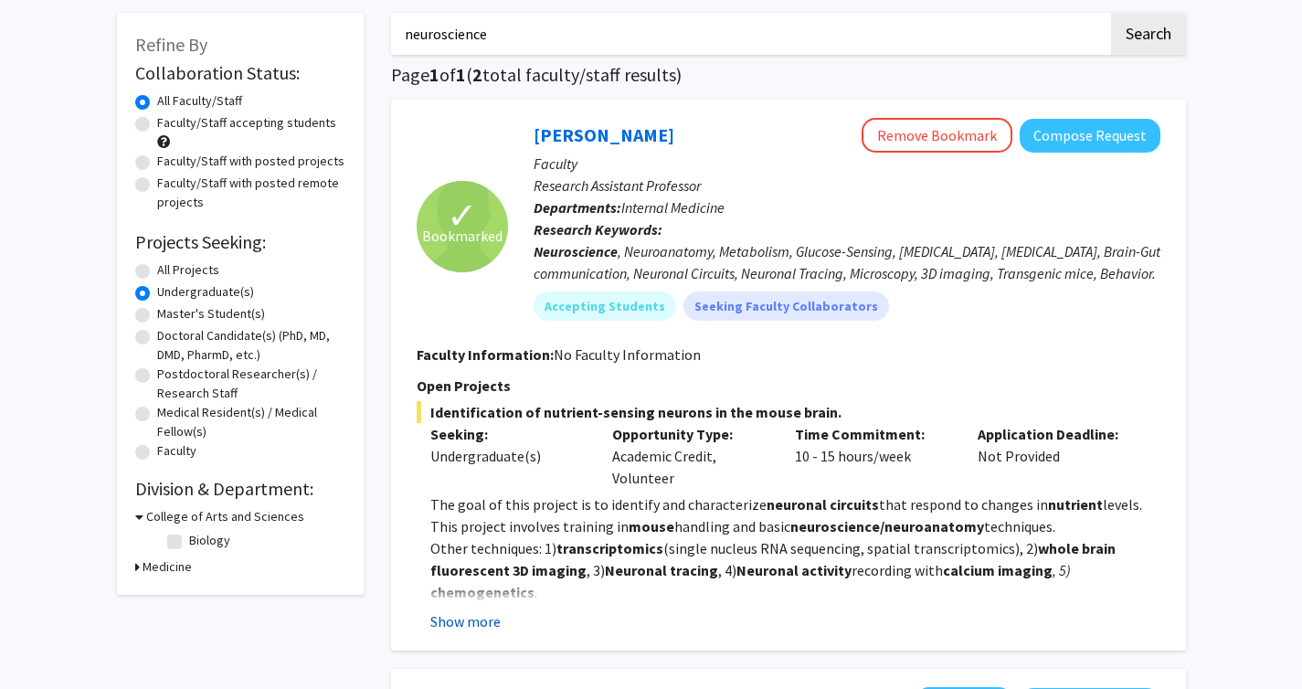
click at [488, 624] on button "Show more" at bounding box center [465, 621] width 70 height 22
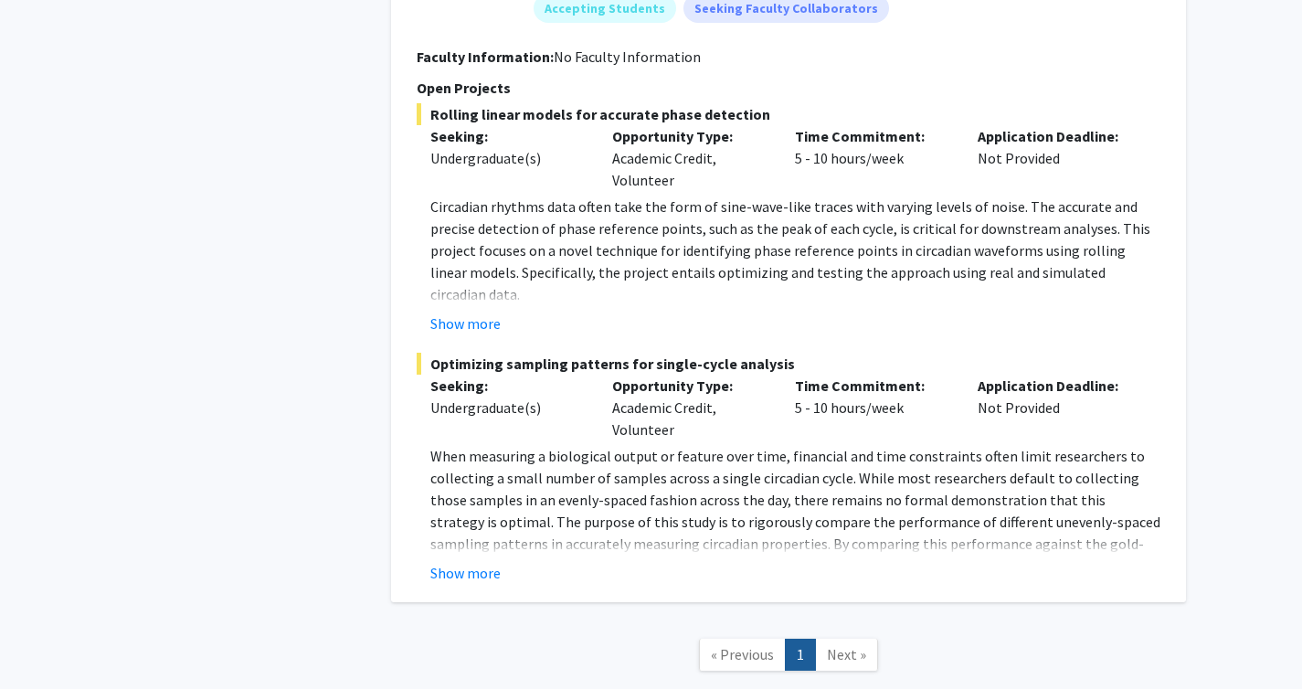
scroll to position [1199, 0]
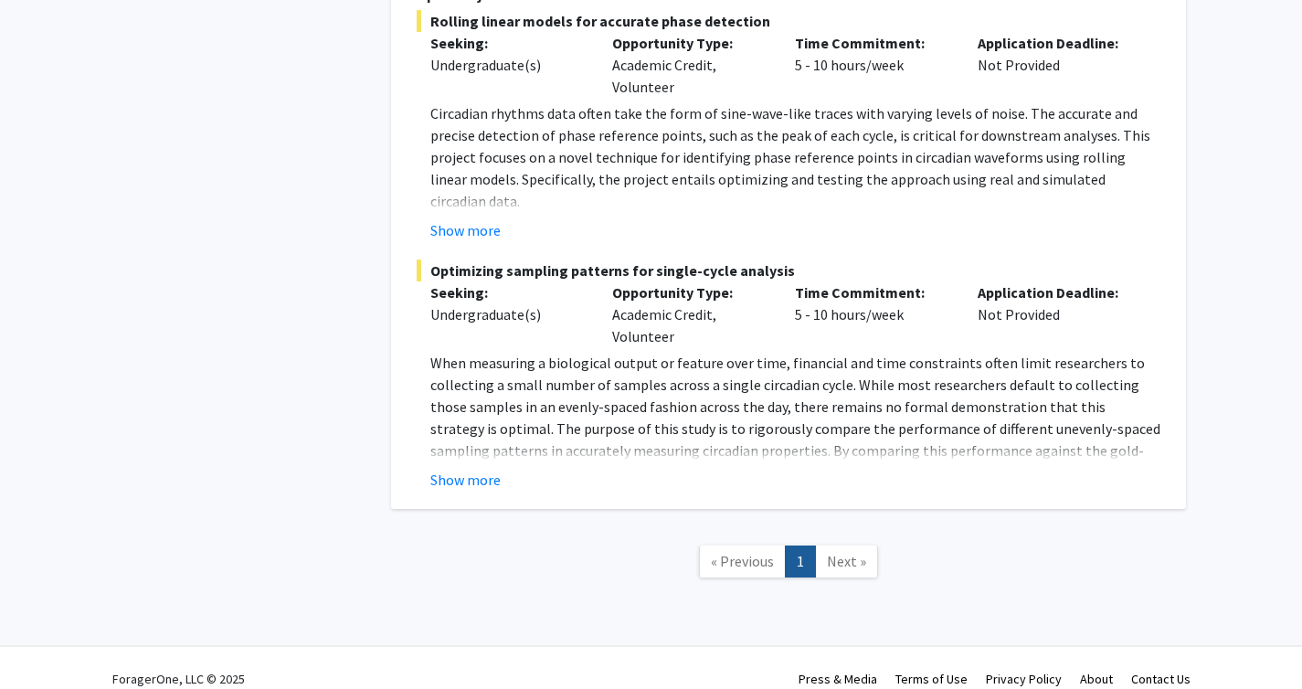
click at [840, 552] on span "Next »" at bounding box center [846, 561] width 39 height 18
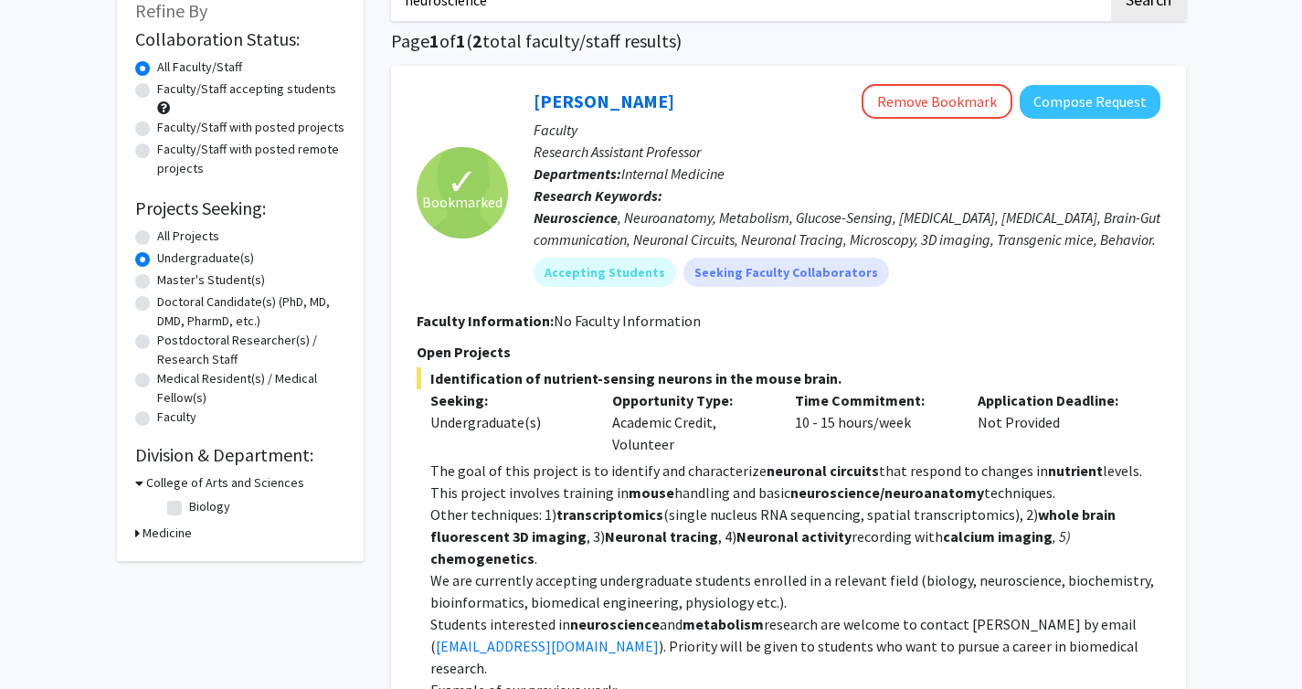
scroll to position [0, 0]
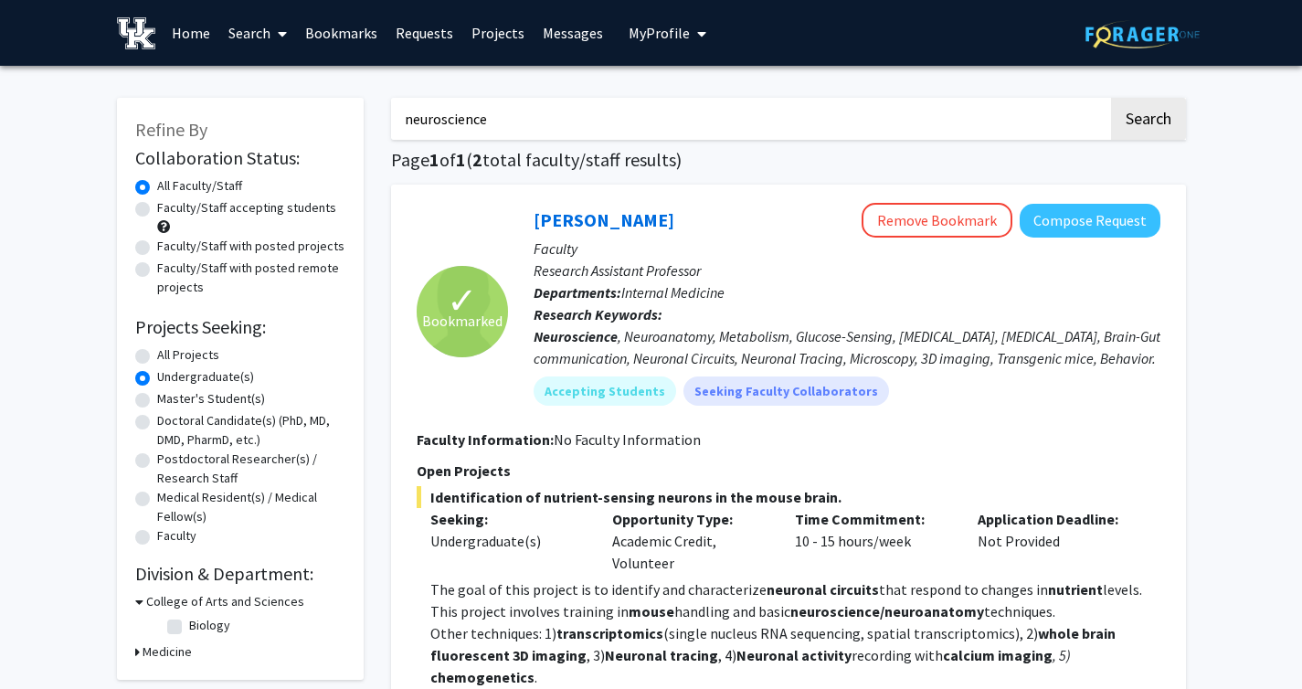
click at [368, 26] on link "Bookmarks" at bounding box center [341, 33] width 90 height 64
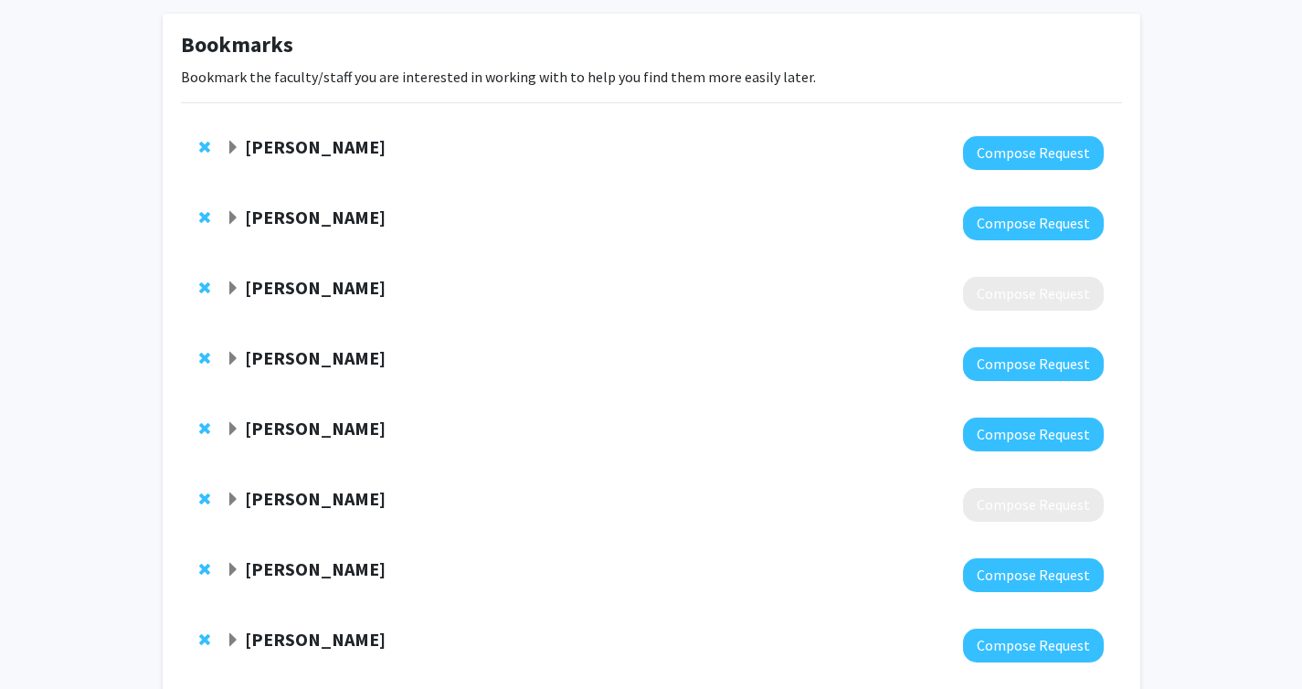
scroll to position [87, 0]
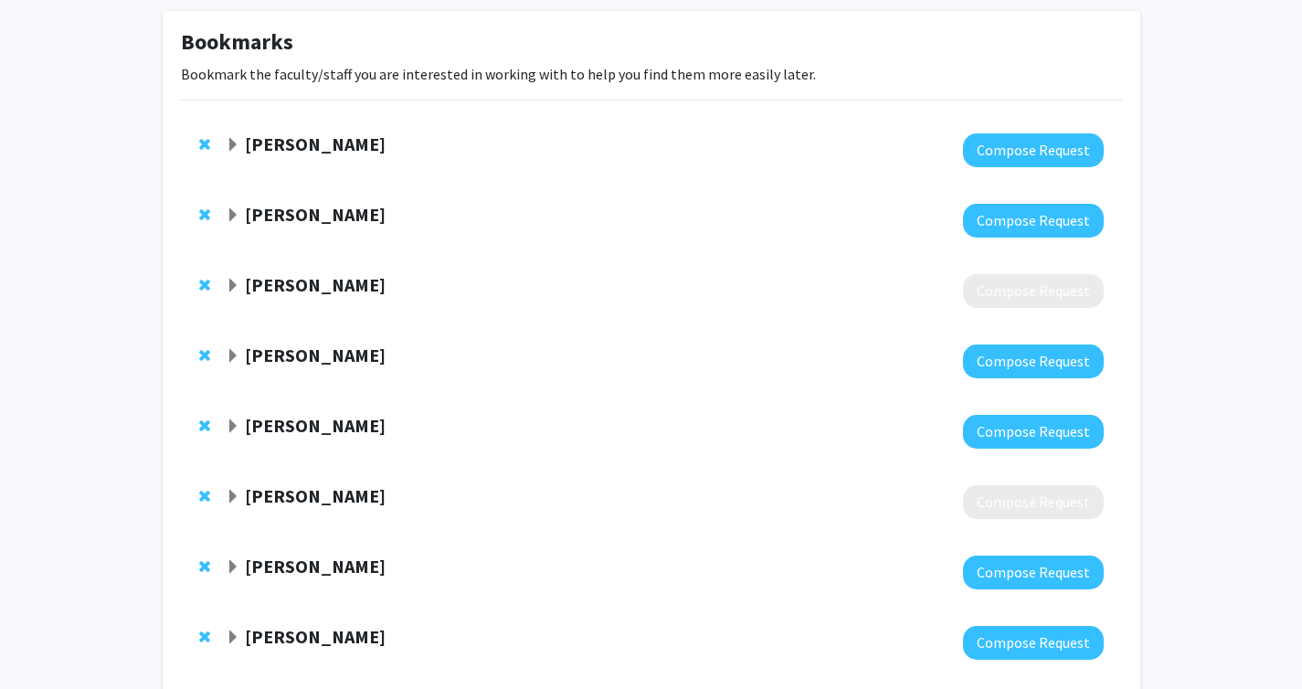
click at [282, 144] on strong "[PERSON_NAME]" at bounding box center [315, 143] width 141 height 23
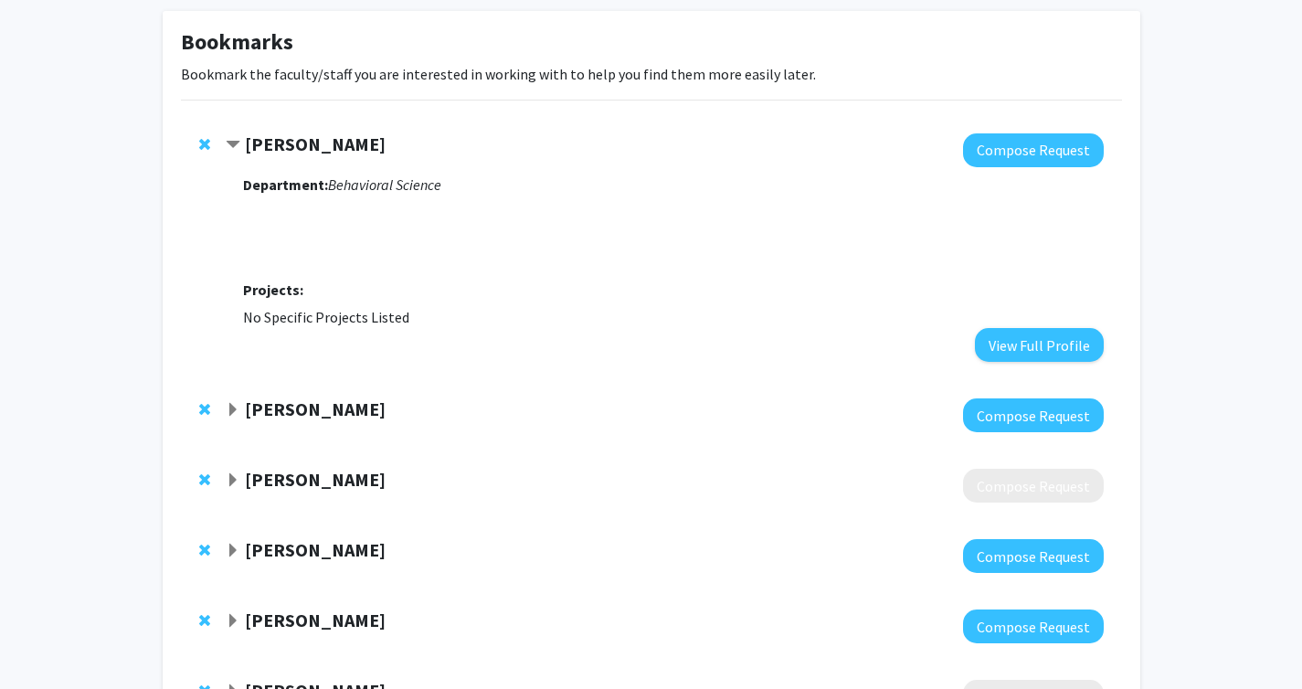
scroll to position [98, 0]
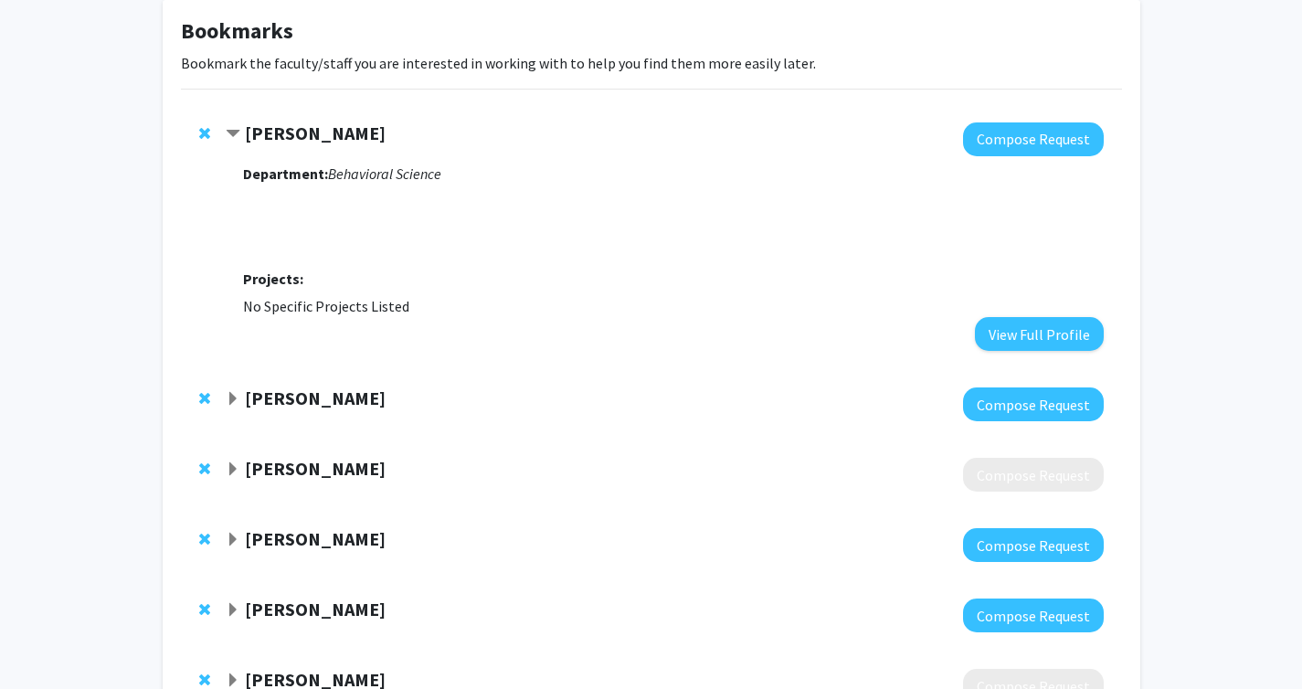
click at [299, 405] on strong "[PERSON_NAME]" at bounding box center [315, 398] width 141 height 23
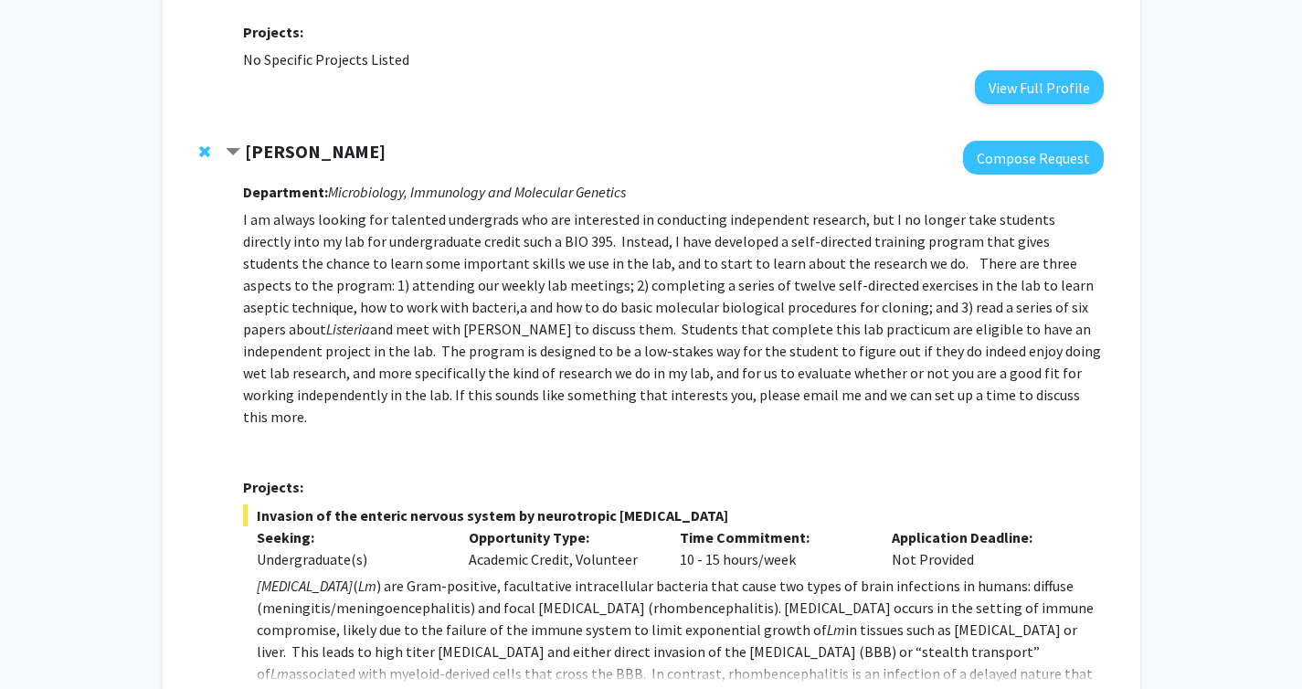
scroll to position [346, 0]
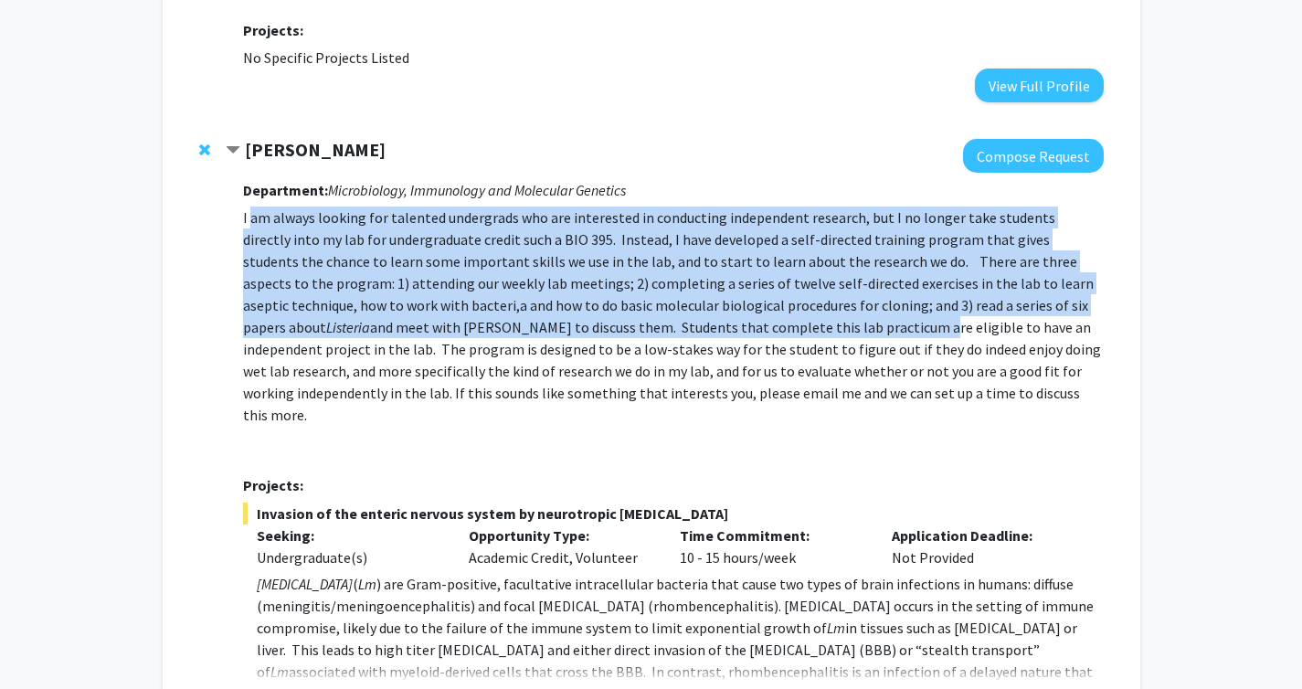
drag, startPoint x: 251, startPoint y: 220, endPoint x: 695, endPoint y: 330, distance: 457.4
click at [695, 330] on p "I am always looking for talented undergrads who are interested in conducting in…" at bounding box center [673, 316] width 860 height 219
click at [591, 258] on p "I am always looking for talented undergrads who are interested in conducting in…" at bounding box center [673, 316] width 860 height 219
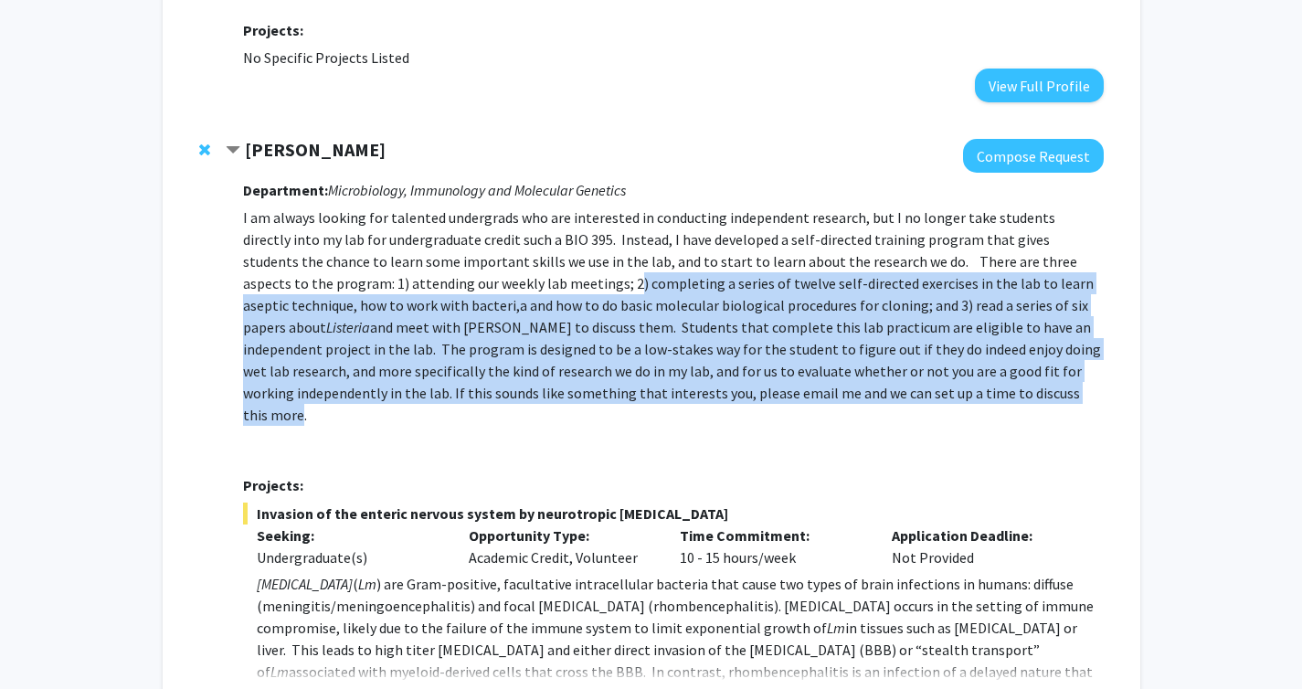
drag, startPoint x: 466, startPoint y: 285, endPoint x: 808, endPoint y: 389, distance: 357.3
click at [808, 390] on p "I am always looking for talented undergrads who are interested in conducting in…" at bounding box center [673, 316] width 860 height 219
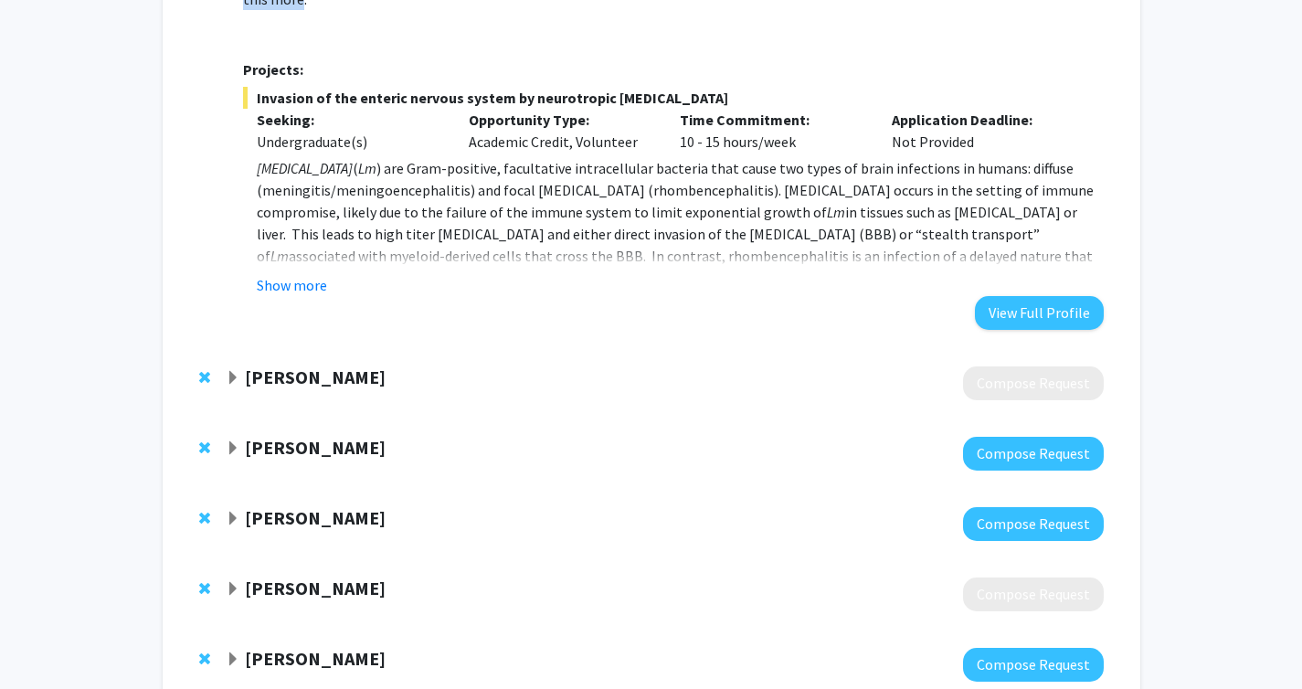
scroll to position [765, 0]
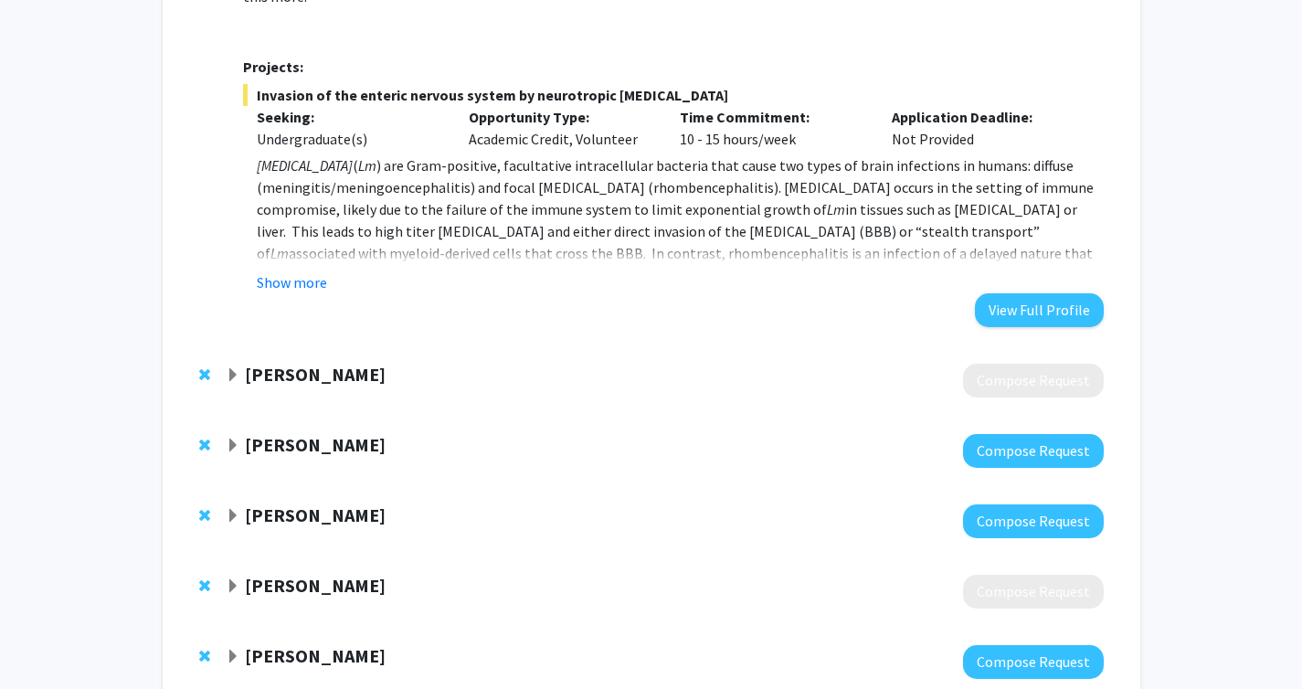
click at [303, 363] on strong "[PERSON_NAME]" at bounding box center [315, 374] width 141 height 23
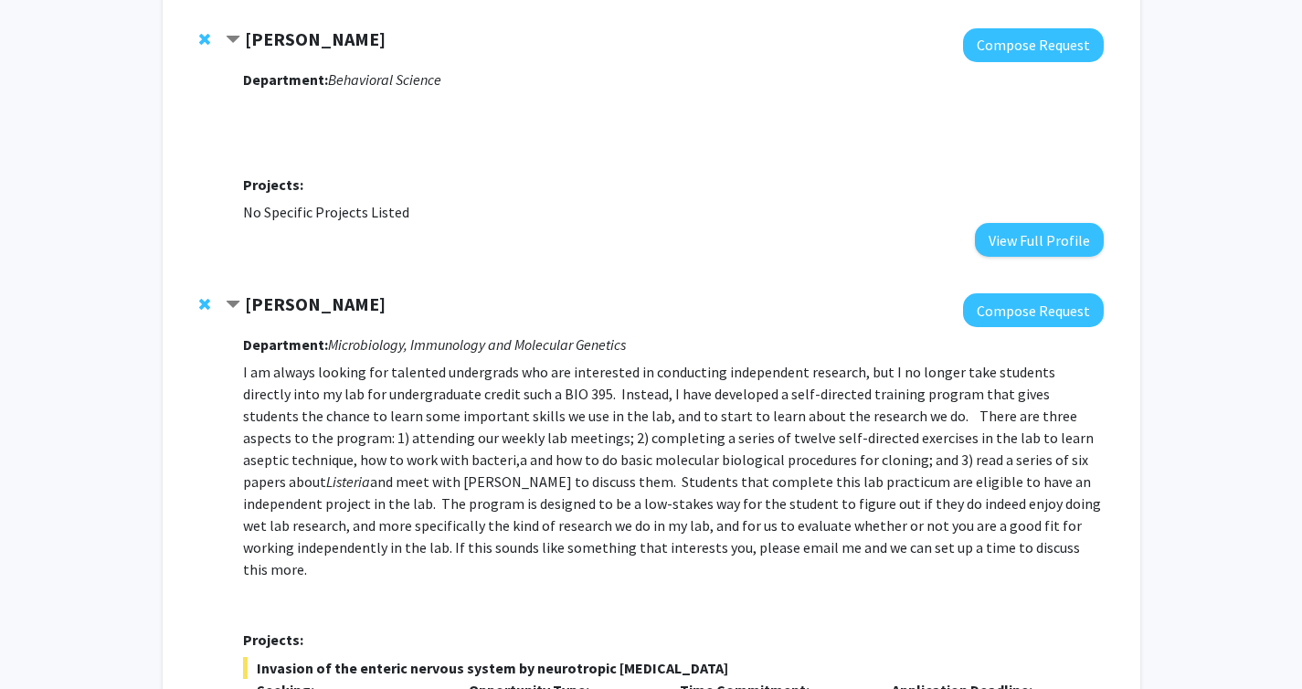
click at [296, 306] on strong "[PERSON_NAME]" at bounding box center [315, 303] width 141 height 23
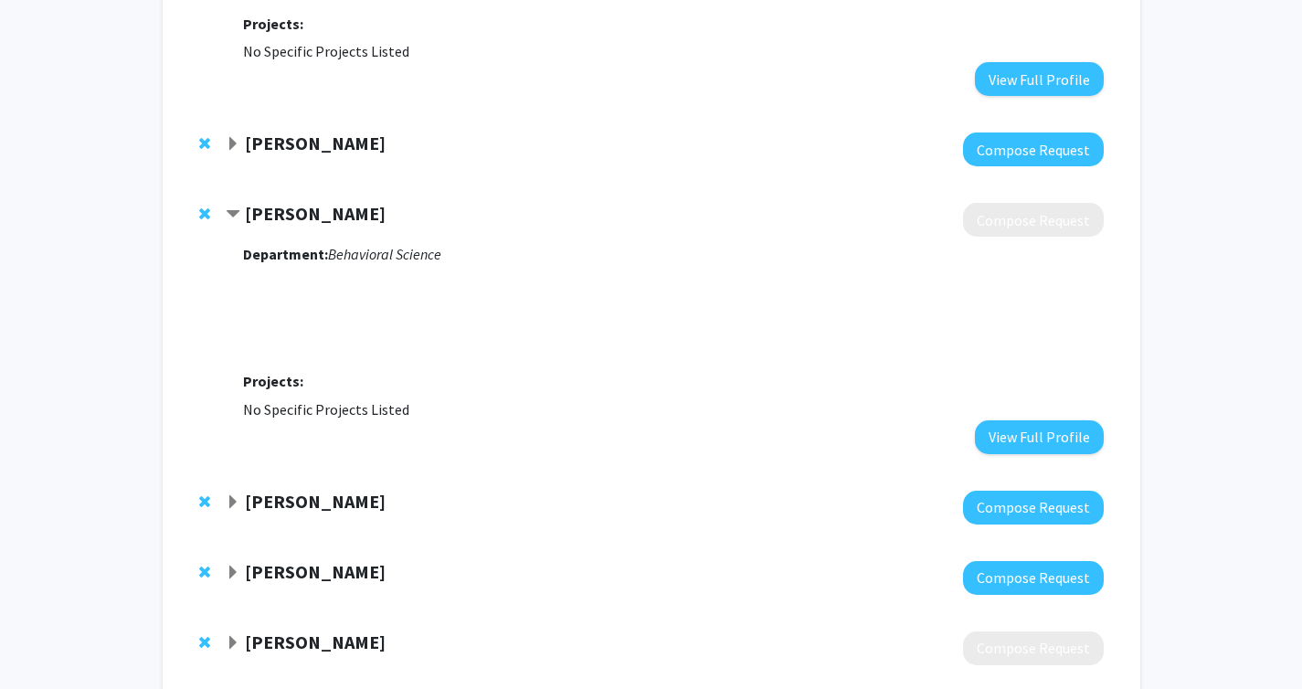
scroll to position [355, 0]
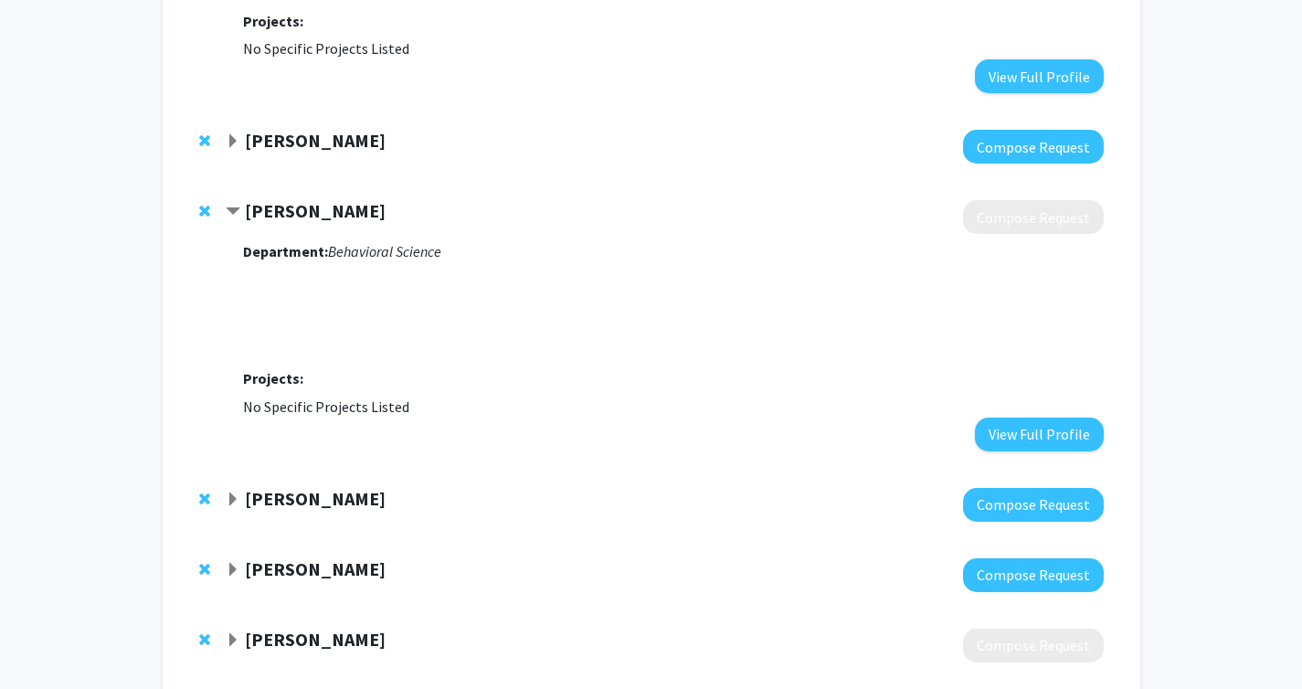
click at [286, 505] on strong "[PERSON_NAME]" at bounding box center [315, 498] width 141 height 23
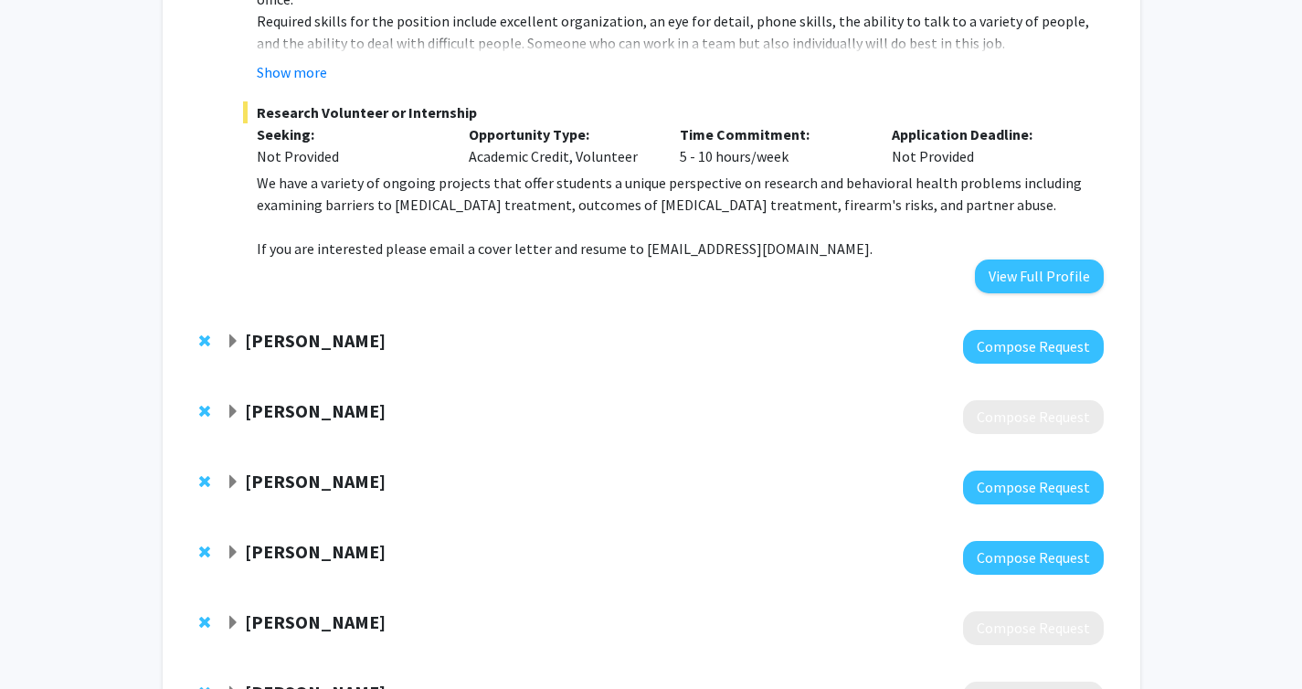
scroll to position [1489, 0]
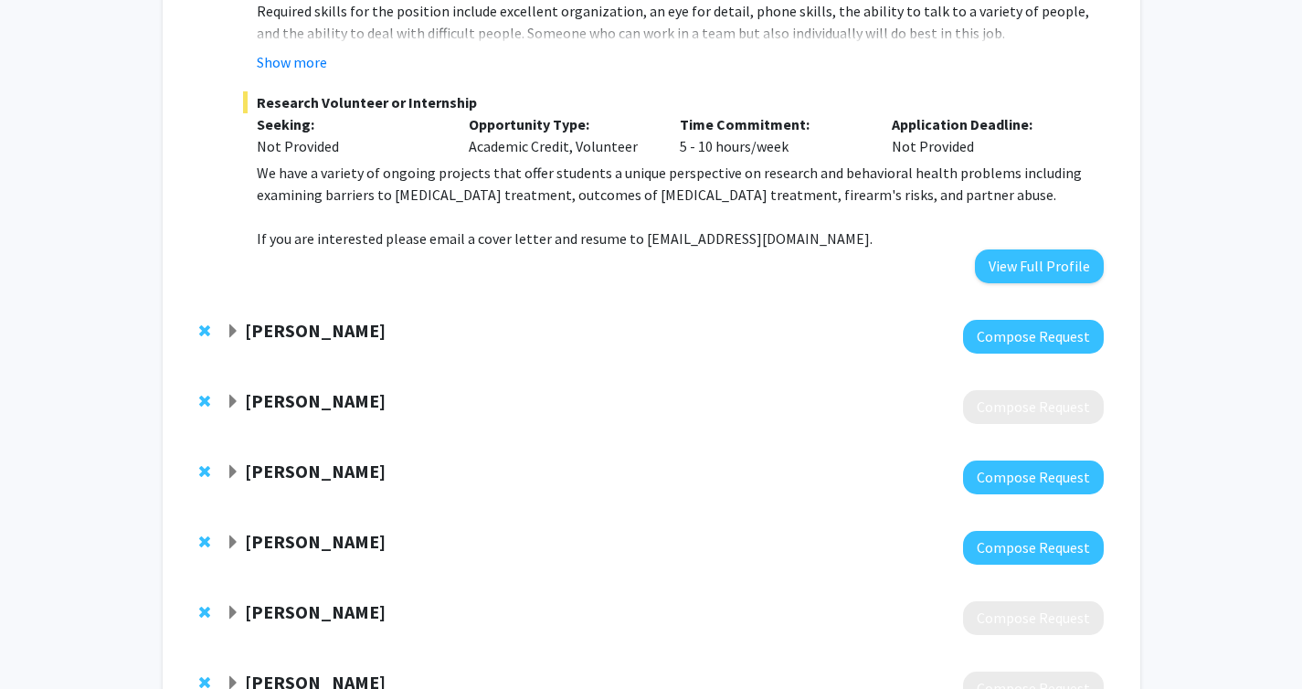
click at [362, 319] on strong "[PERSON_NAME]" at bounding box center [315, 330] width 141 height 23
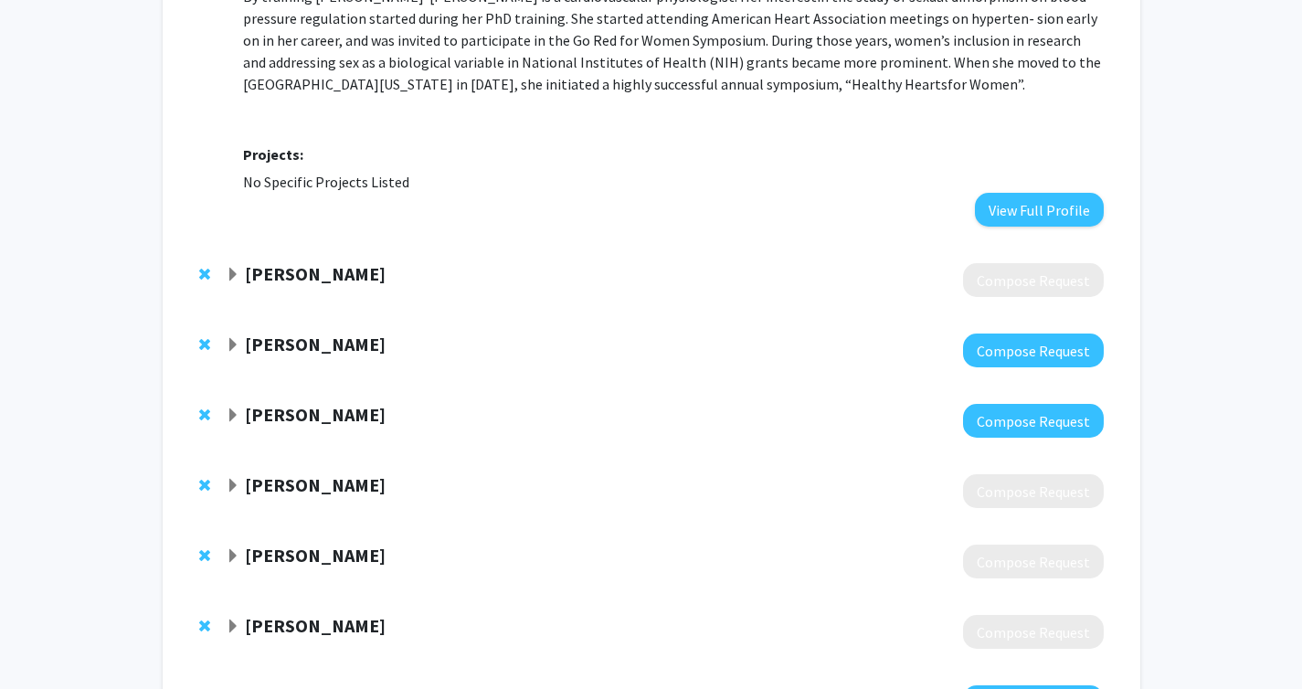
scroll to position [2061, 0]
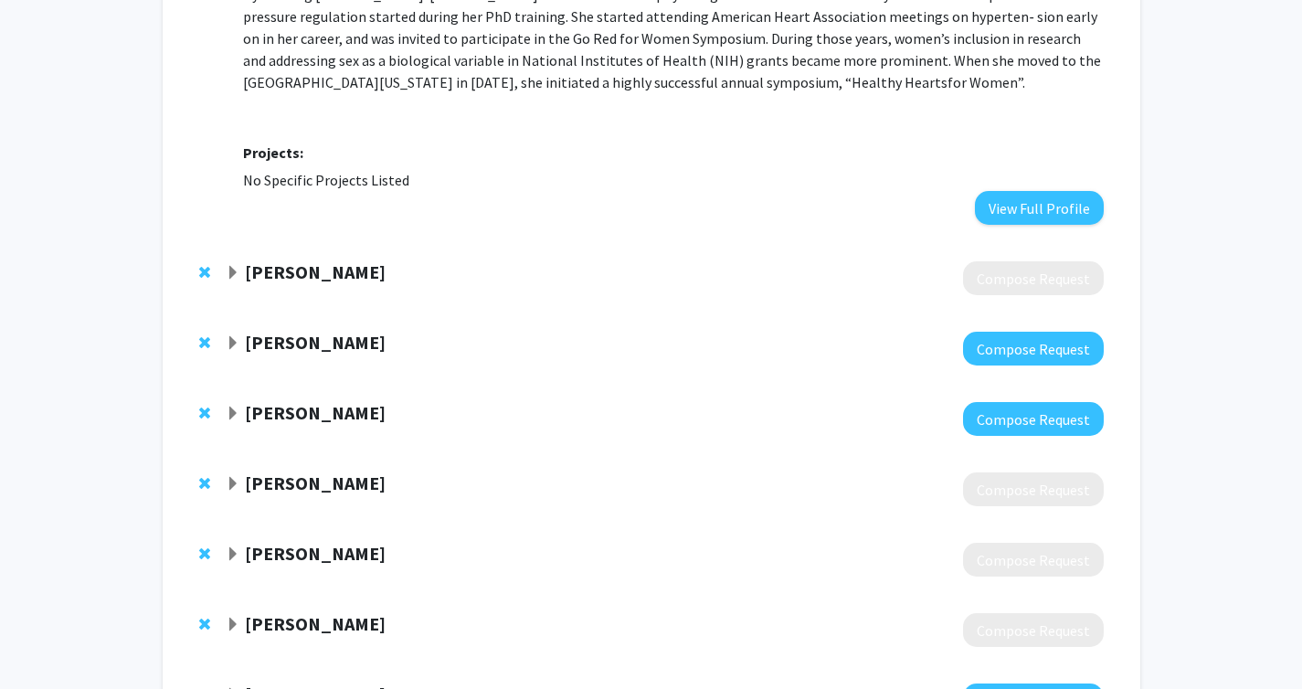
click at [312, 260] on strong "[PERSON_NAME]" at bounding box center [315, 271] width 141 height 23
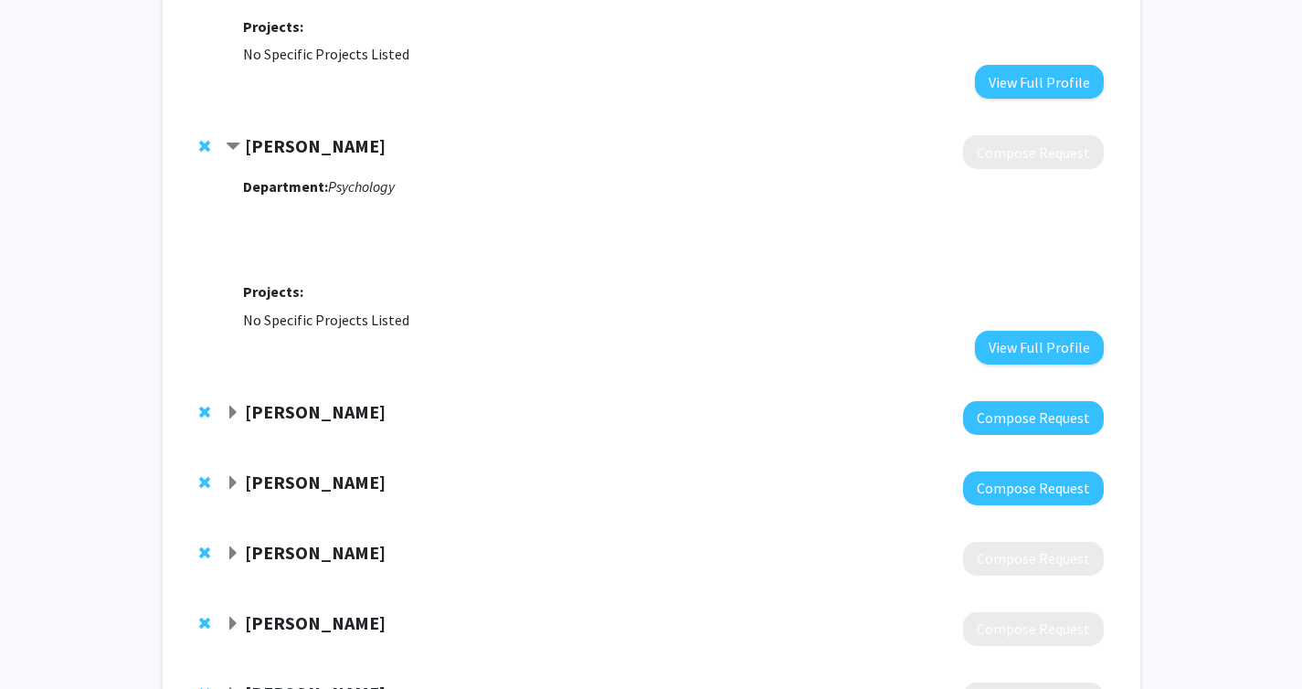
scroll to position [2189, 0]
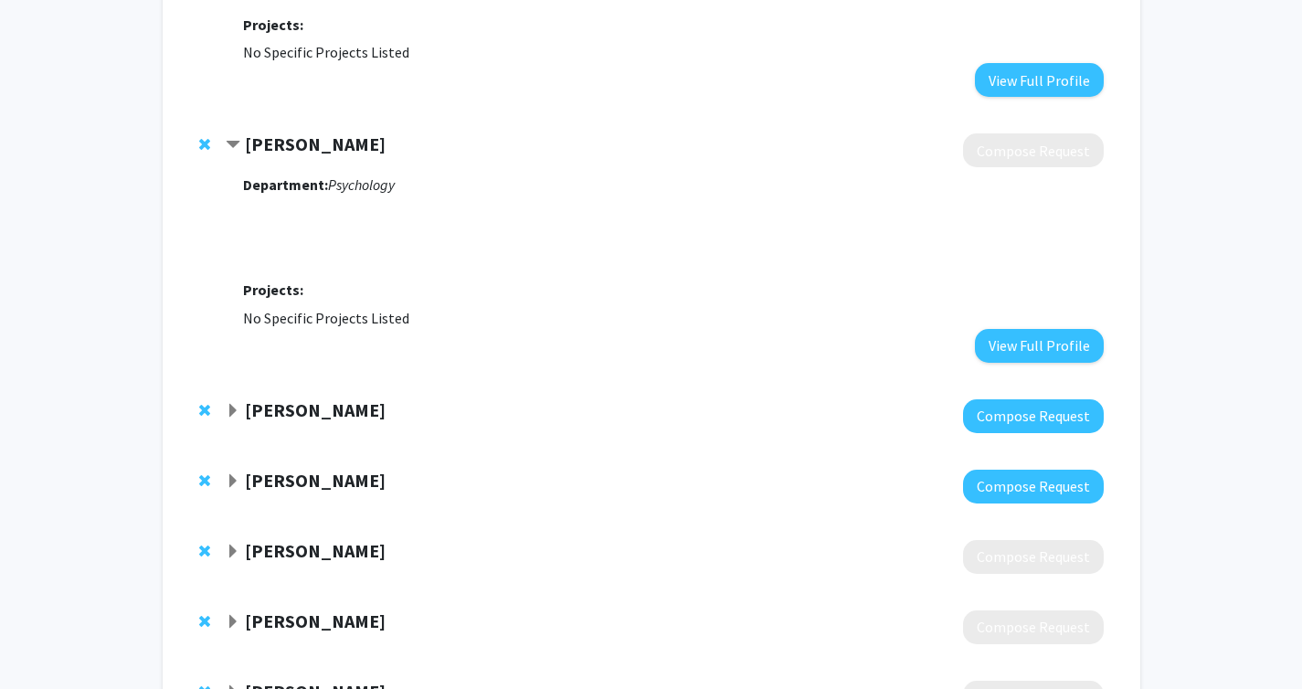
click at [314, 398] on strong "[PERSON_NAME]" at bounding box center [315, 409] width 141 height 23
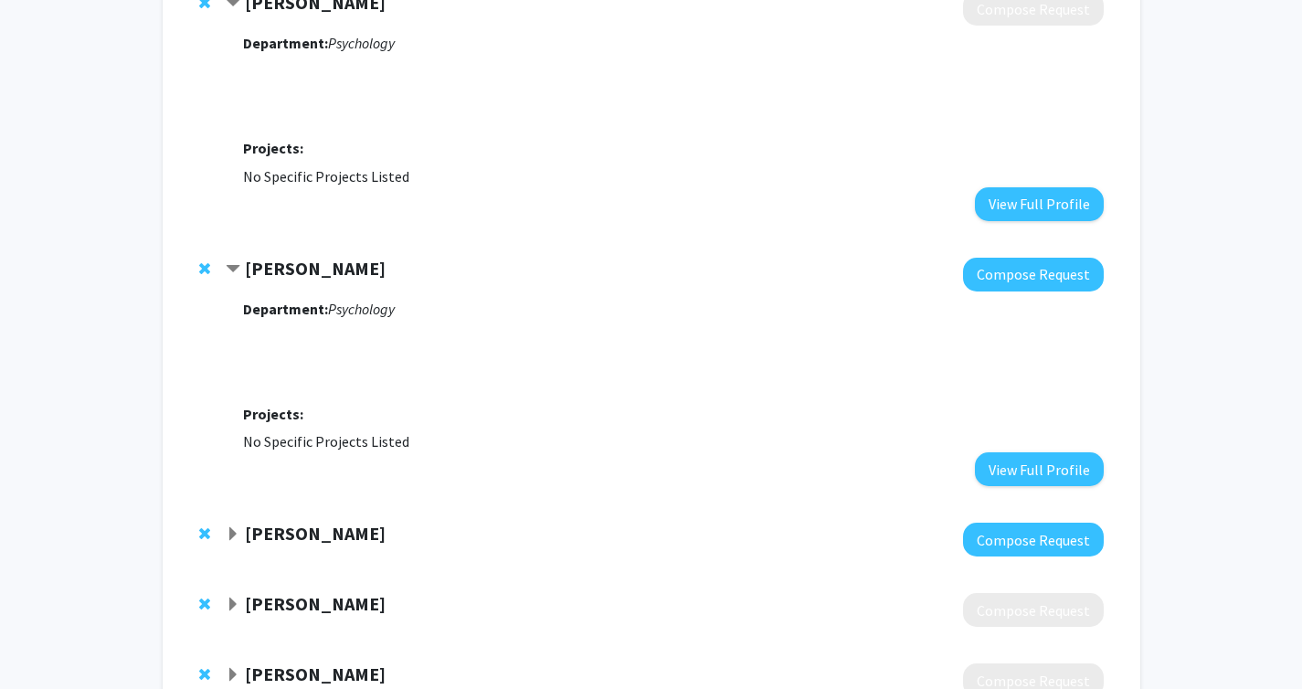
scroll to position [2341, 0]
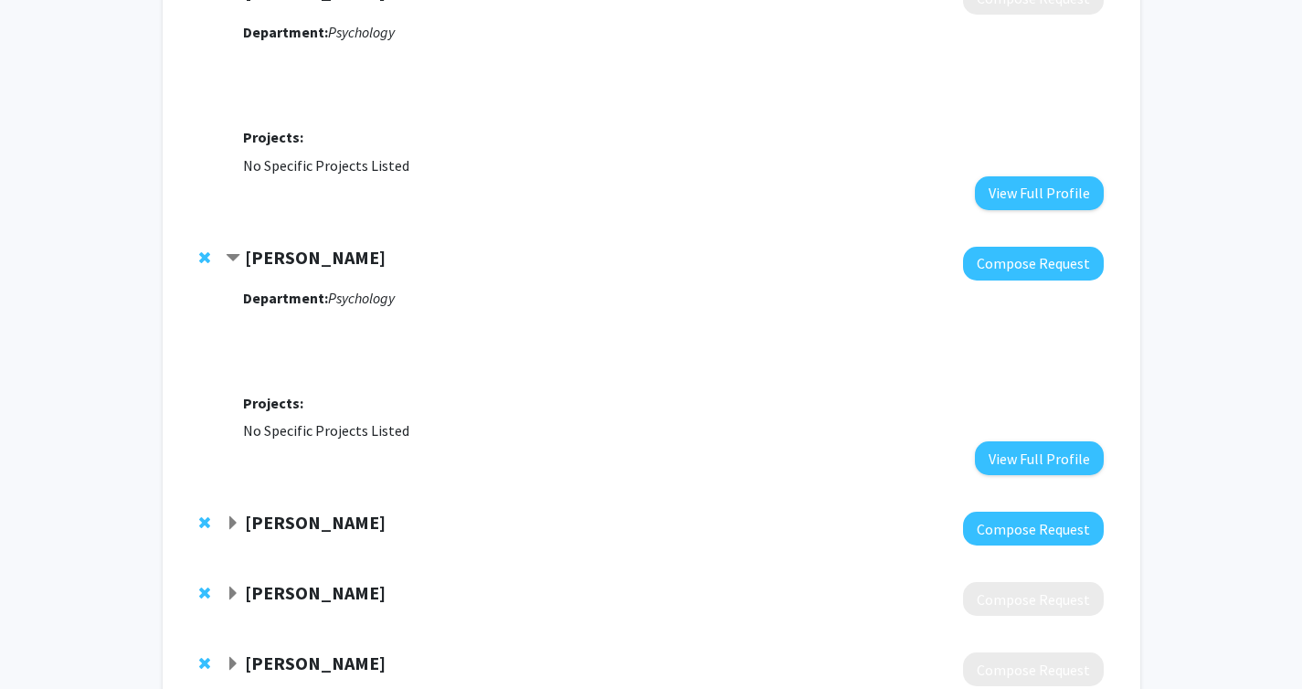
click at [282, 511] on strong "[PERSON_NAME]" at bounding box center [315, 522] width 141 height 23
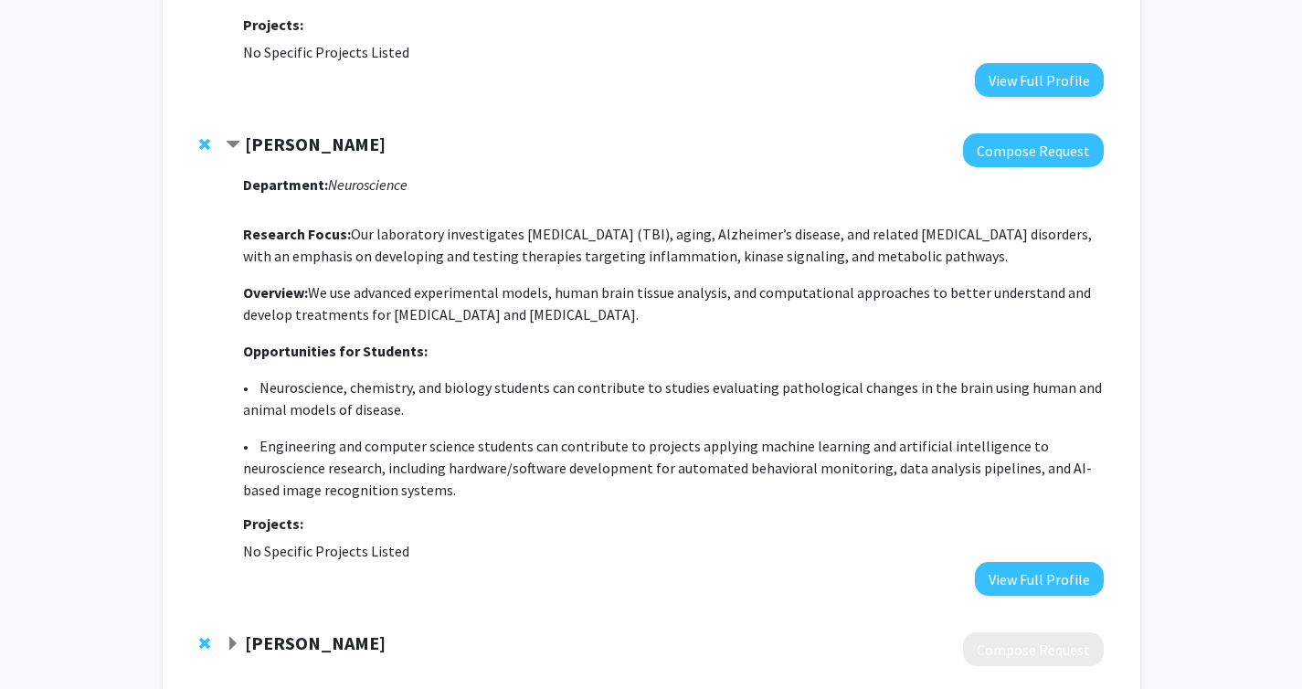
scroll to position [2717, 0]
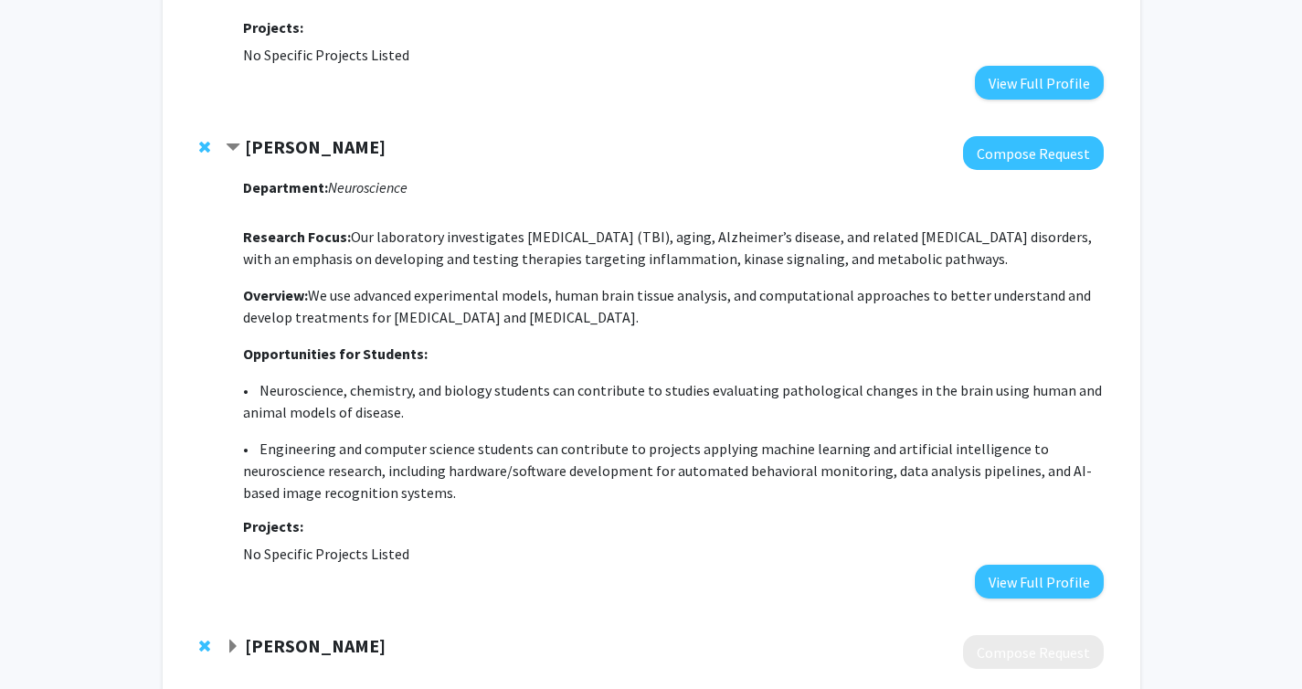
click at [294, 634] on strong "[PERSON_NAME]" at bounding box center [315, 645] width 141 height 23
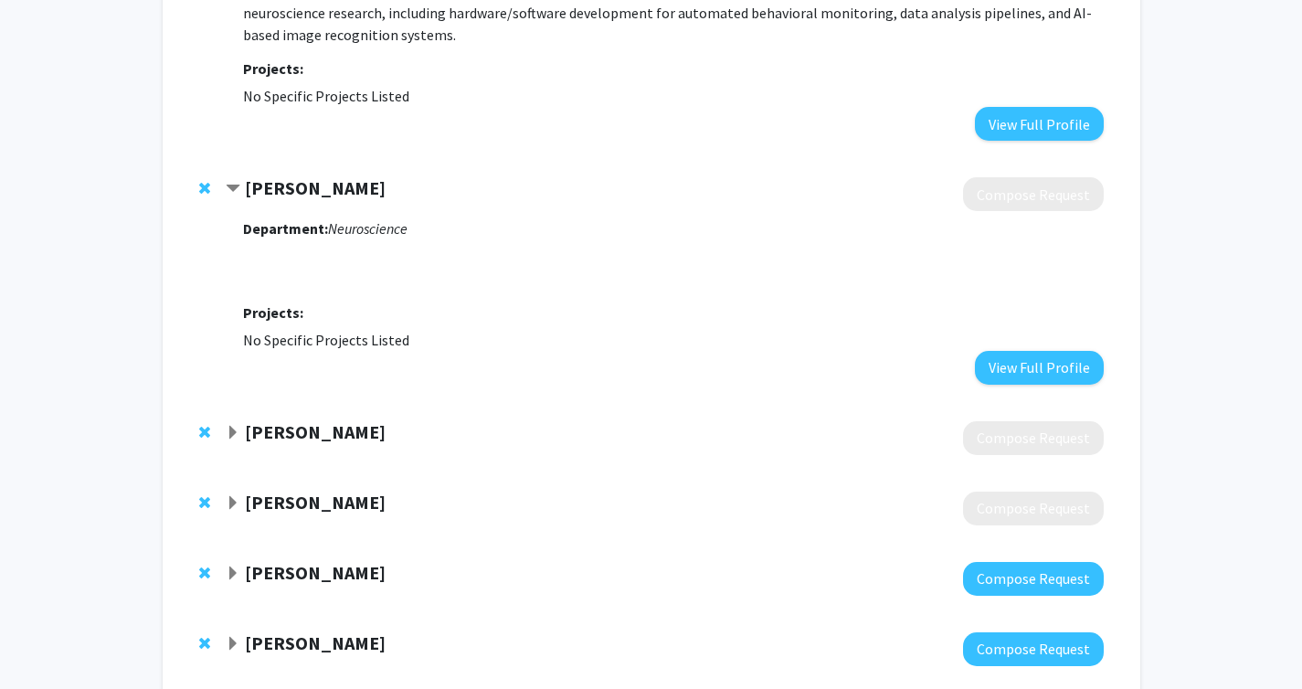
scroll to position [3238, 0]
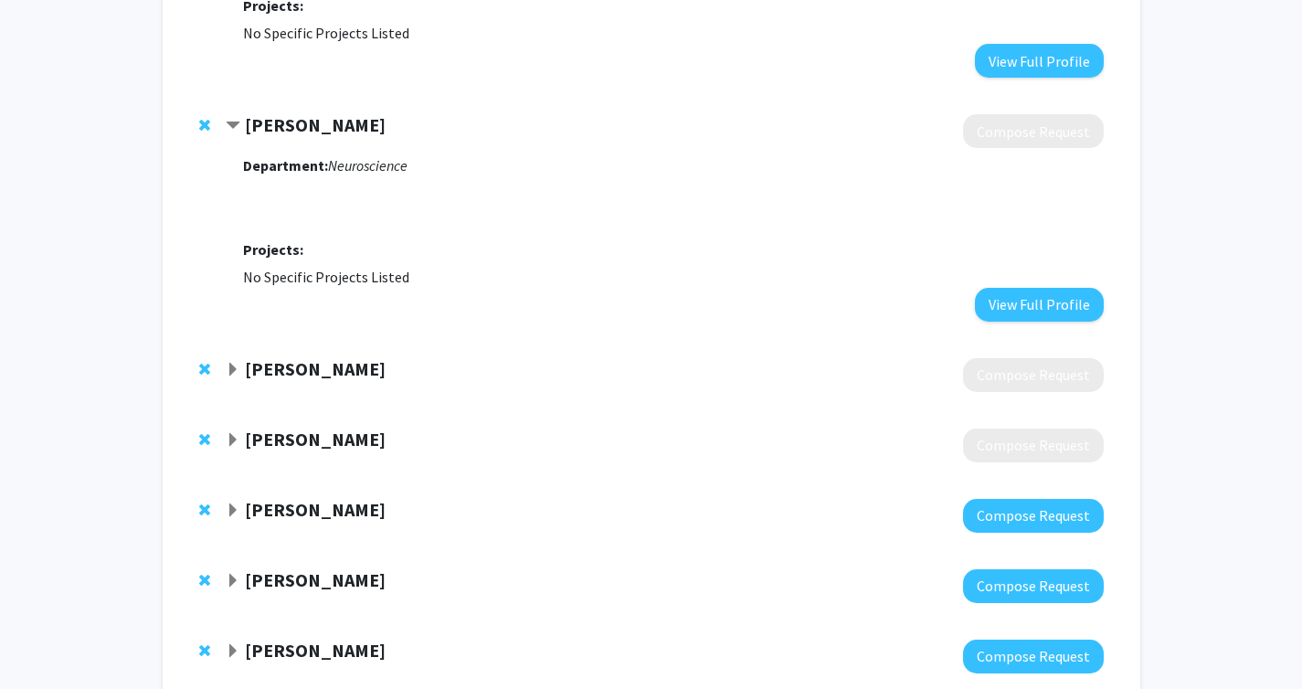
click at [312, 357] on strong "[PERSON_NAME]" at bounding box center [315, 368] width 141 height 23
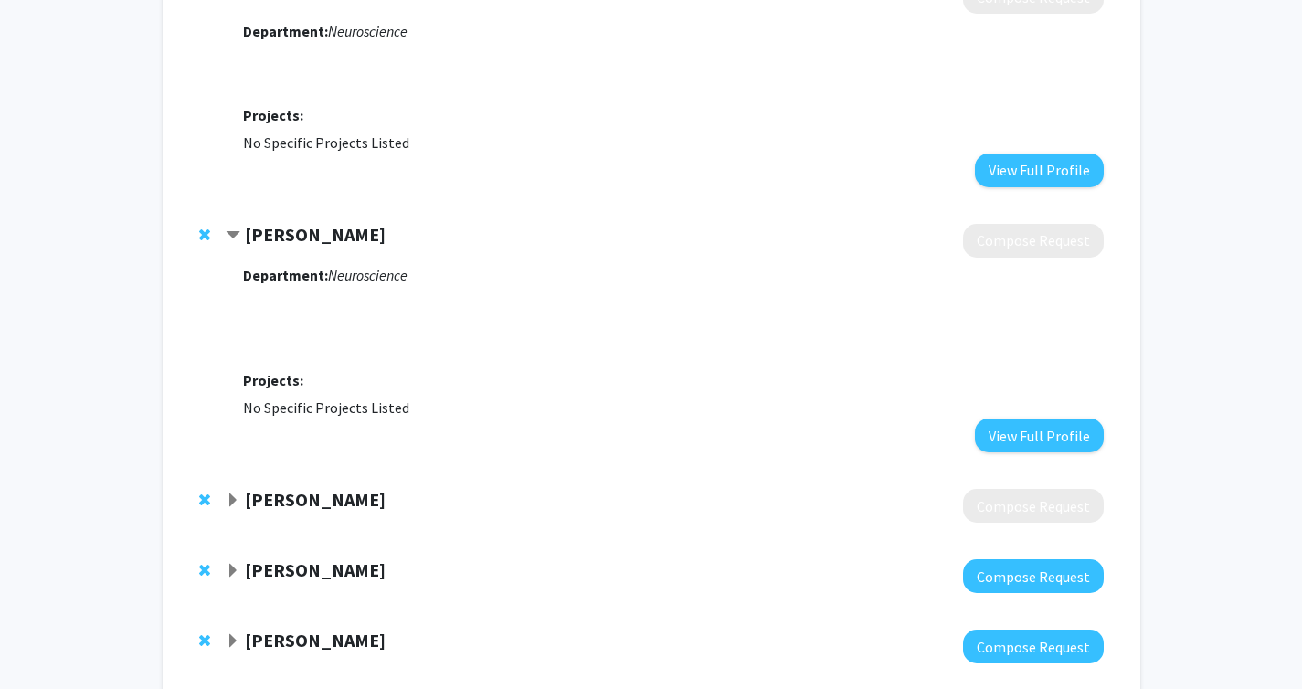
scroll to position [3391, 0]
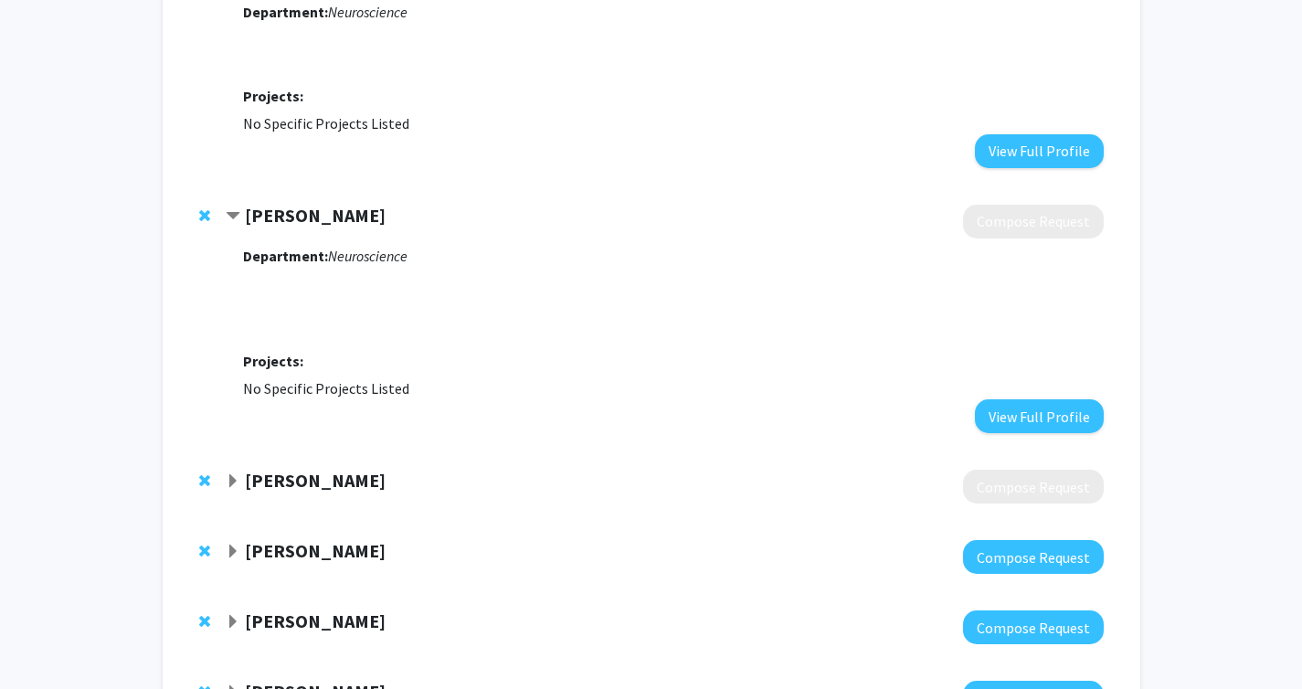
click at [313, 469] on strong "[PERSON_NAME]" at bounding box center [315, 480] width 141 height 23
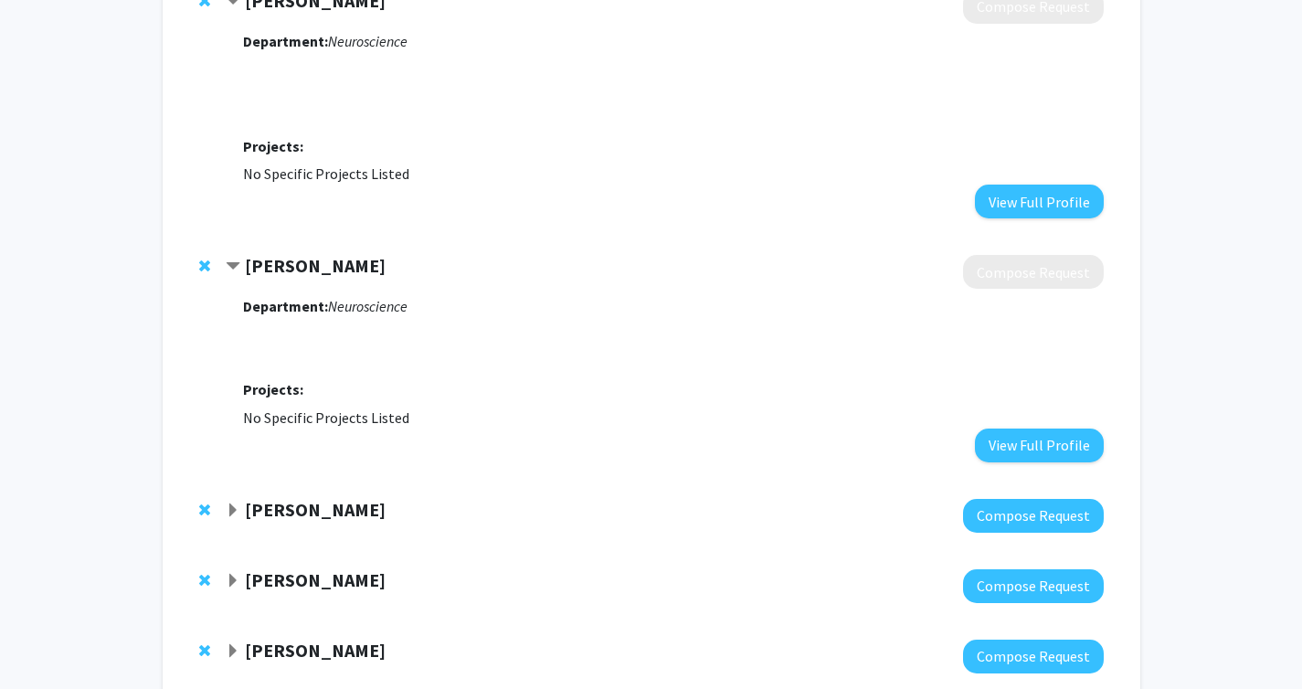
scroll to position [3607, 0]
click at [272, 497] on strong "[PERSON_NAME]" at bounding box center [315, 508] width 141 height 23
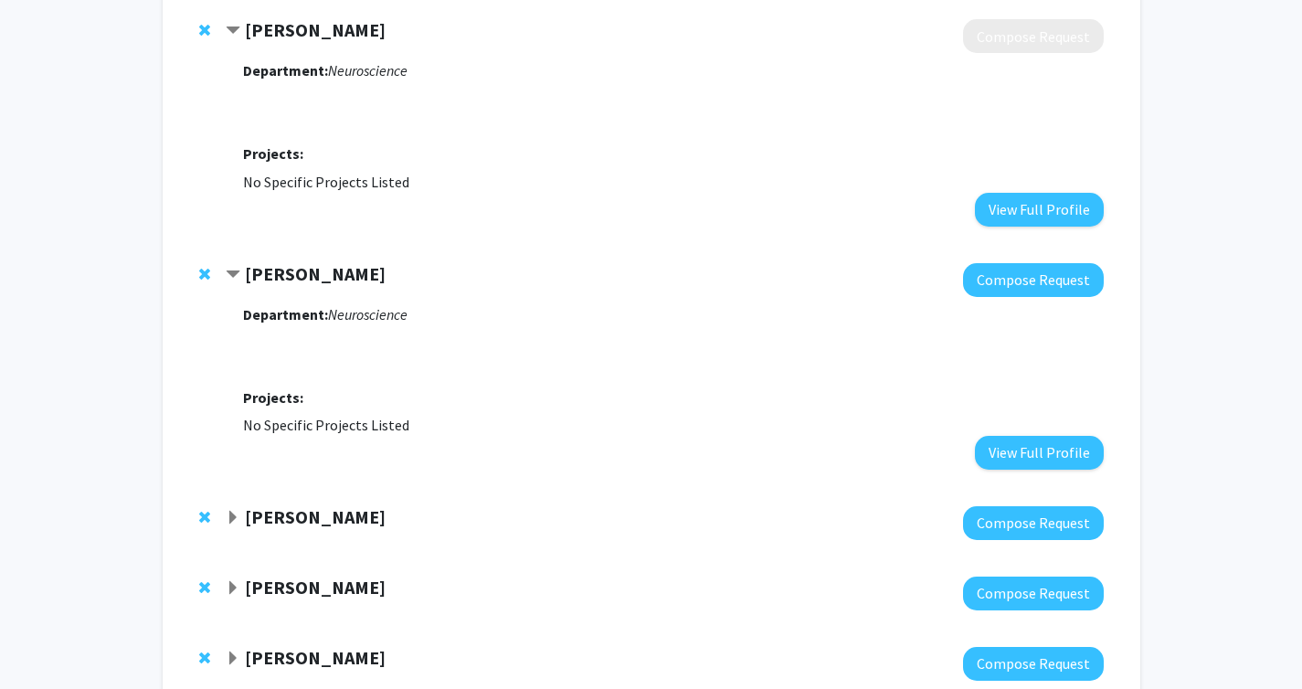
scroll to position [3854, 0]
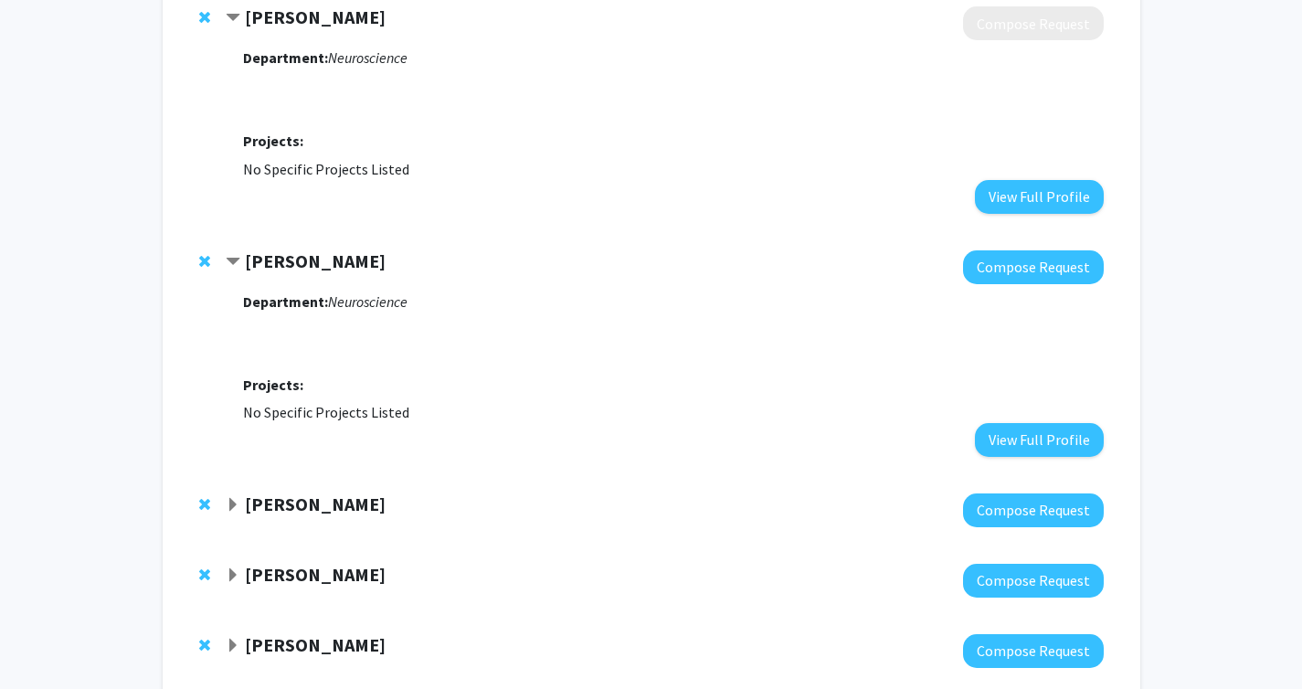
click at [290, 493] on strong "[PERSON_NAME]" at bounding box center [315, 504] width 141 height 23
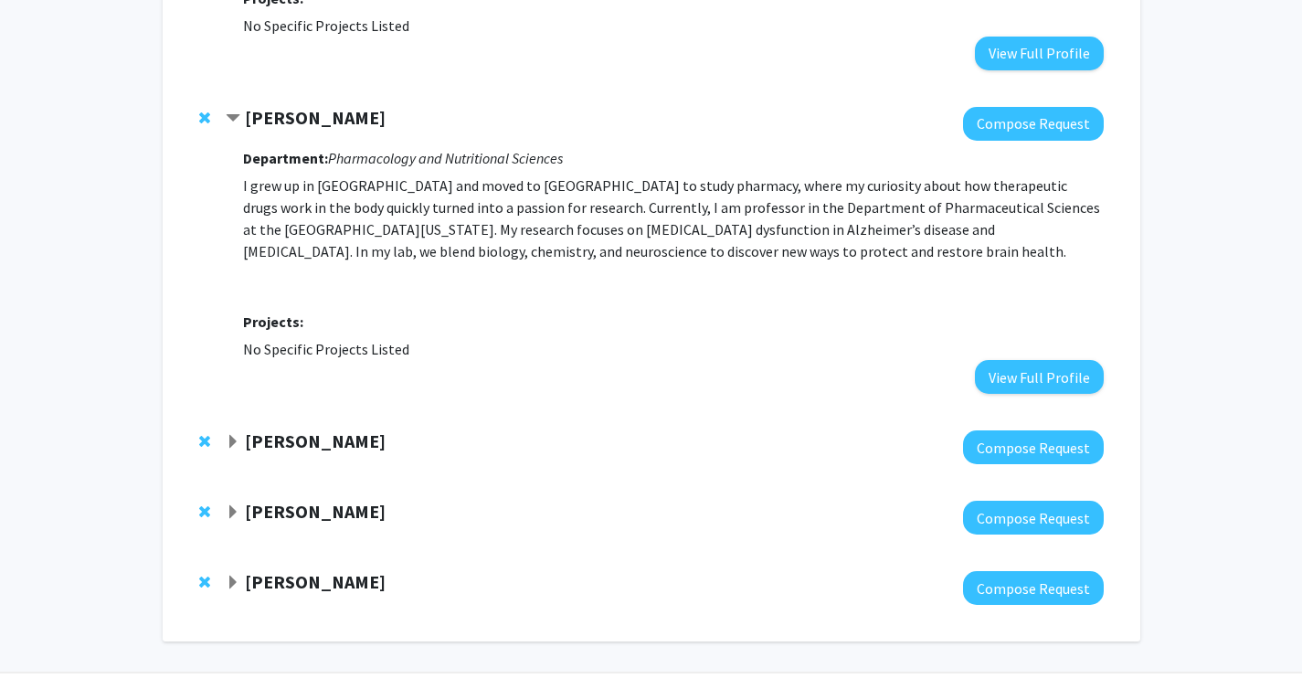
scroll to position [4245, 0]
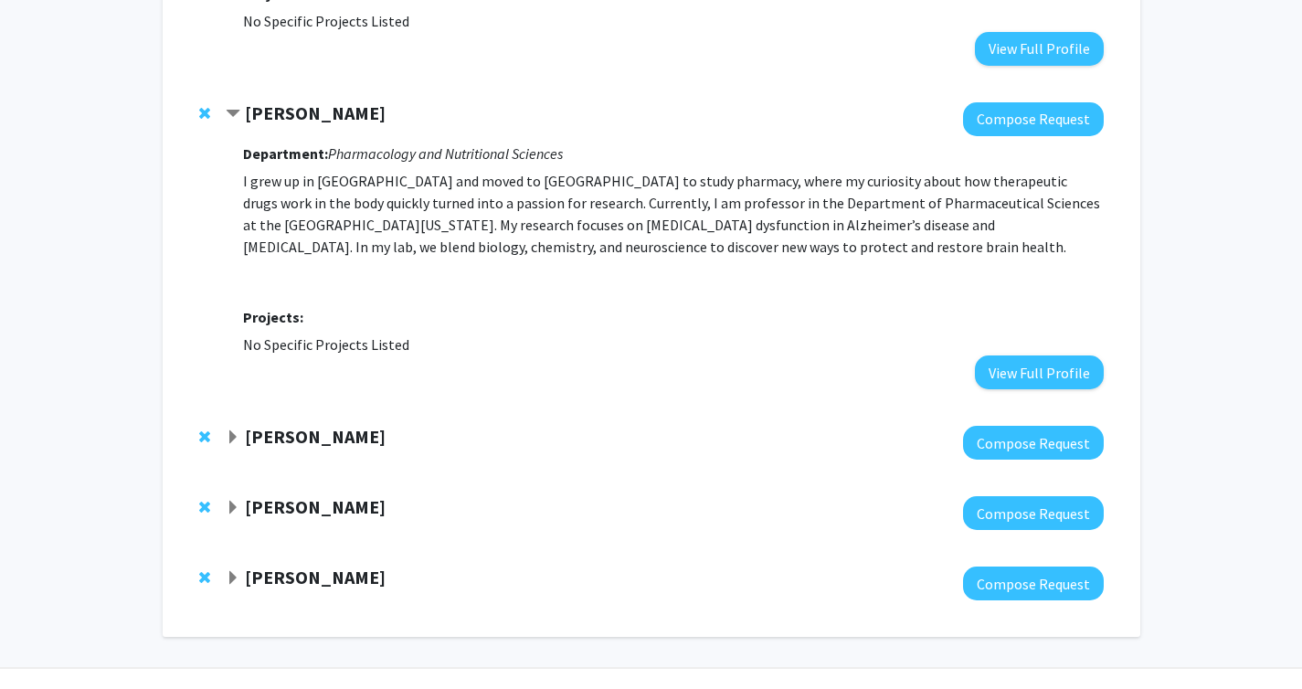
click at [302, 425] on strong "[PERSON_NAME]" at bounding box center [315, 436] width 141 height 23
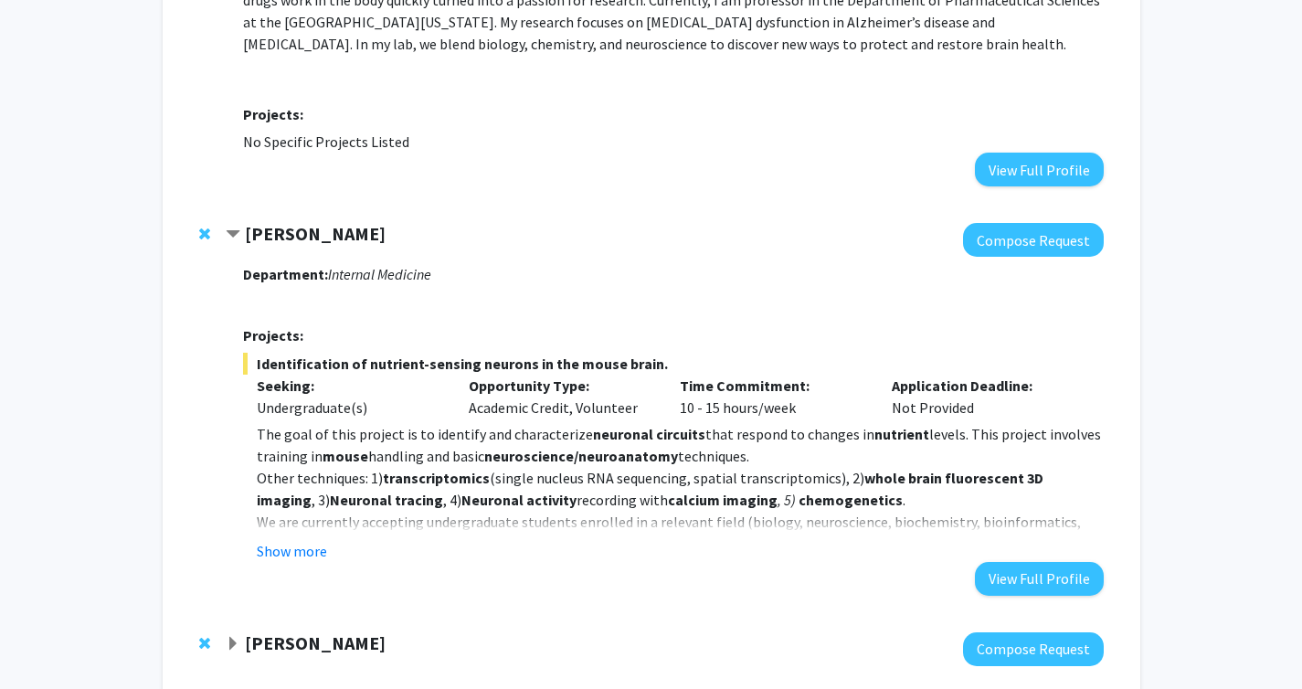
scroll to position [4469, 0]
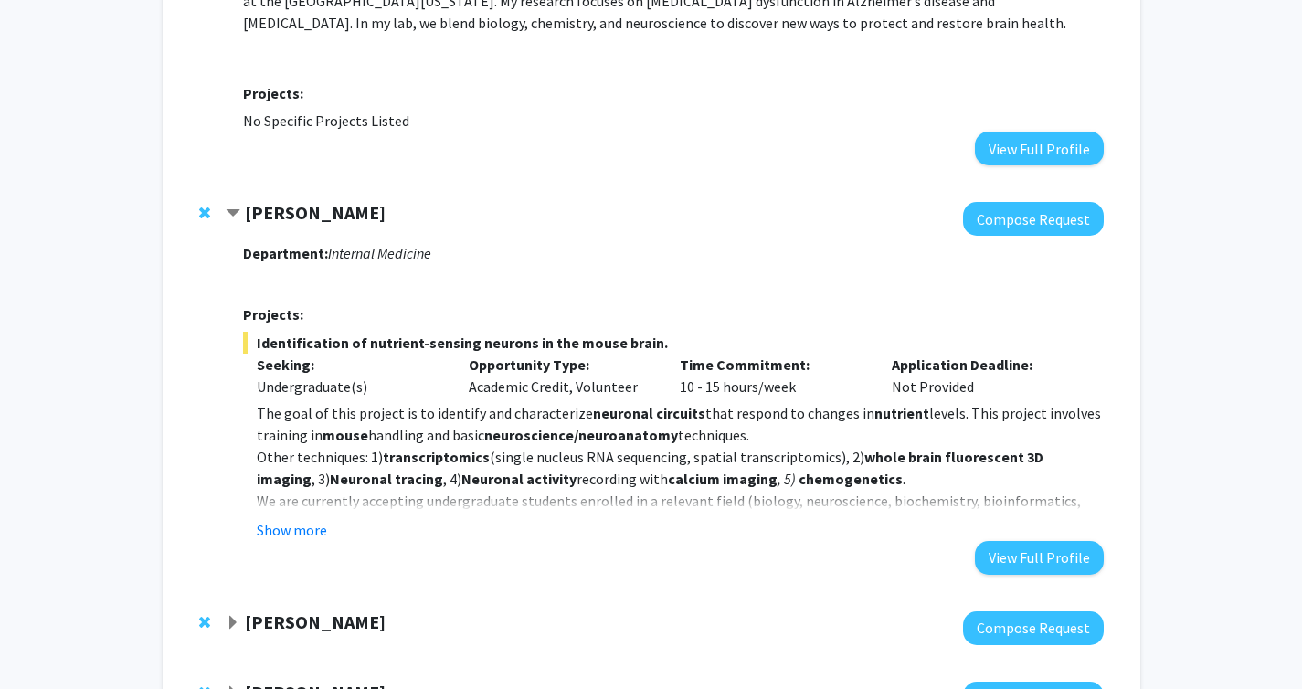
click at [324, 610] on strong "[PERSON_NAME]" at bounding box center [315, 621] width 141 height 23
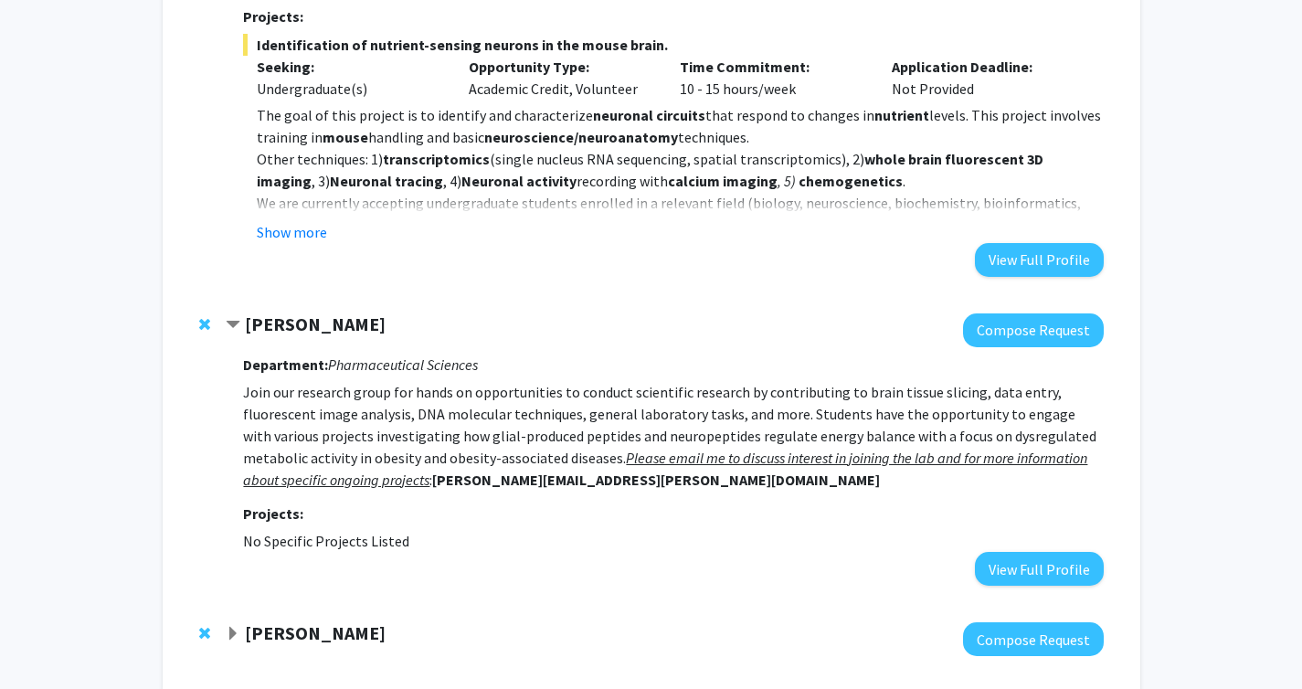
scroll to position [4765, 0]
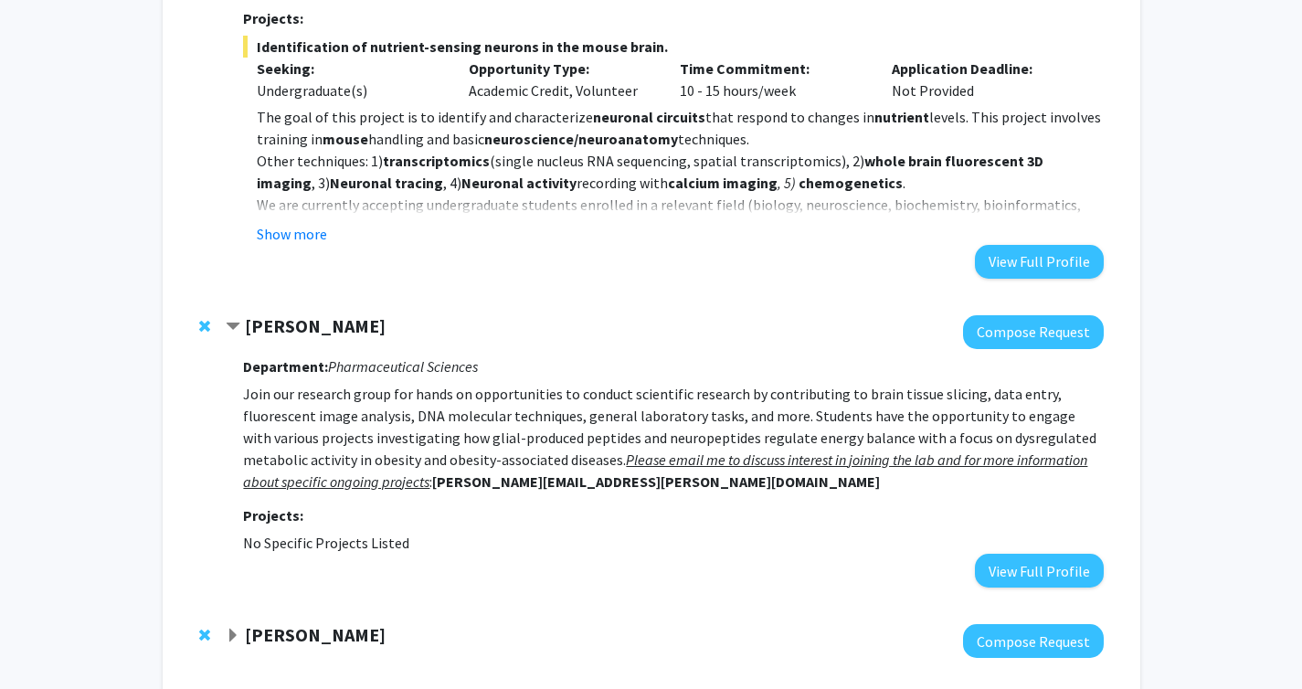
click at [275, 606] on div "[PERSON_NAME] Compose Request" at bounding box center [651, 641] width 941 height 70
click at [275, 623] on strong "[PERSON_NAME]" at bounding box center [315, 634] width 141 height 23
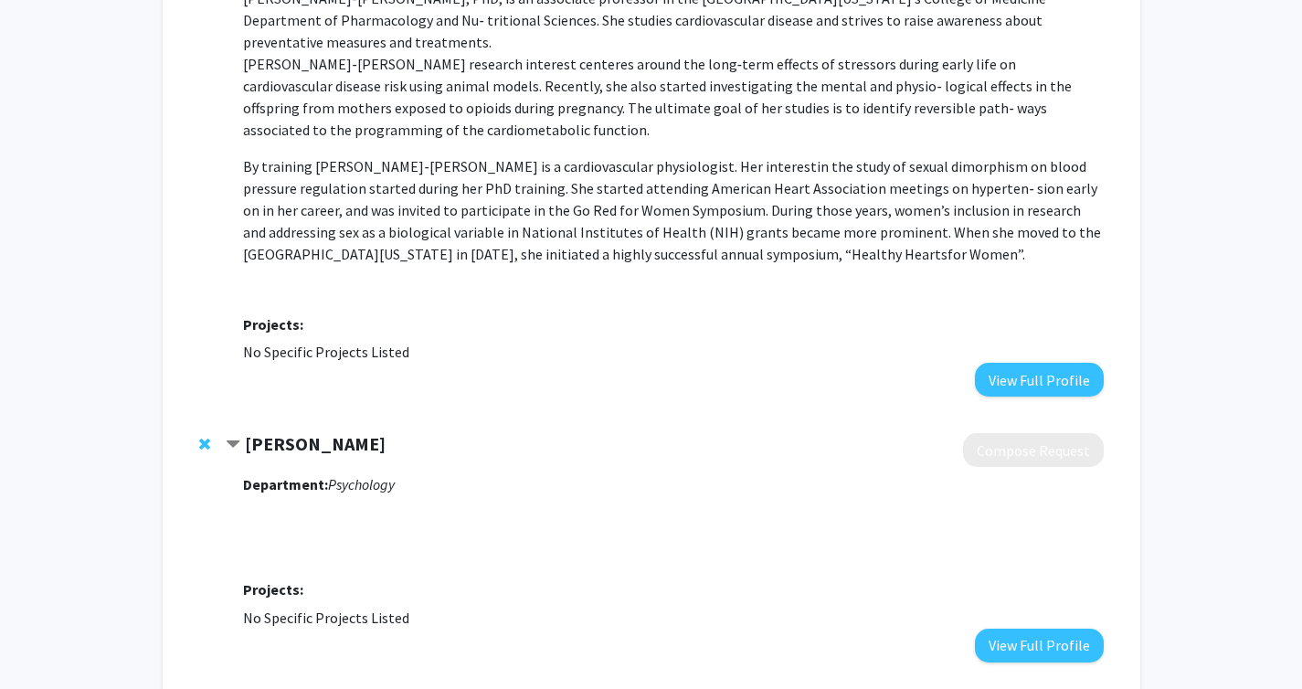
scroll to position [0, 0]
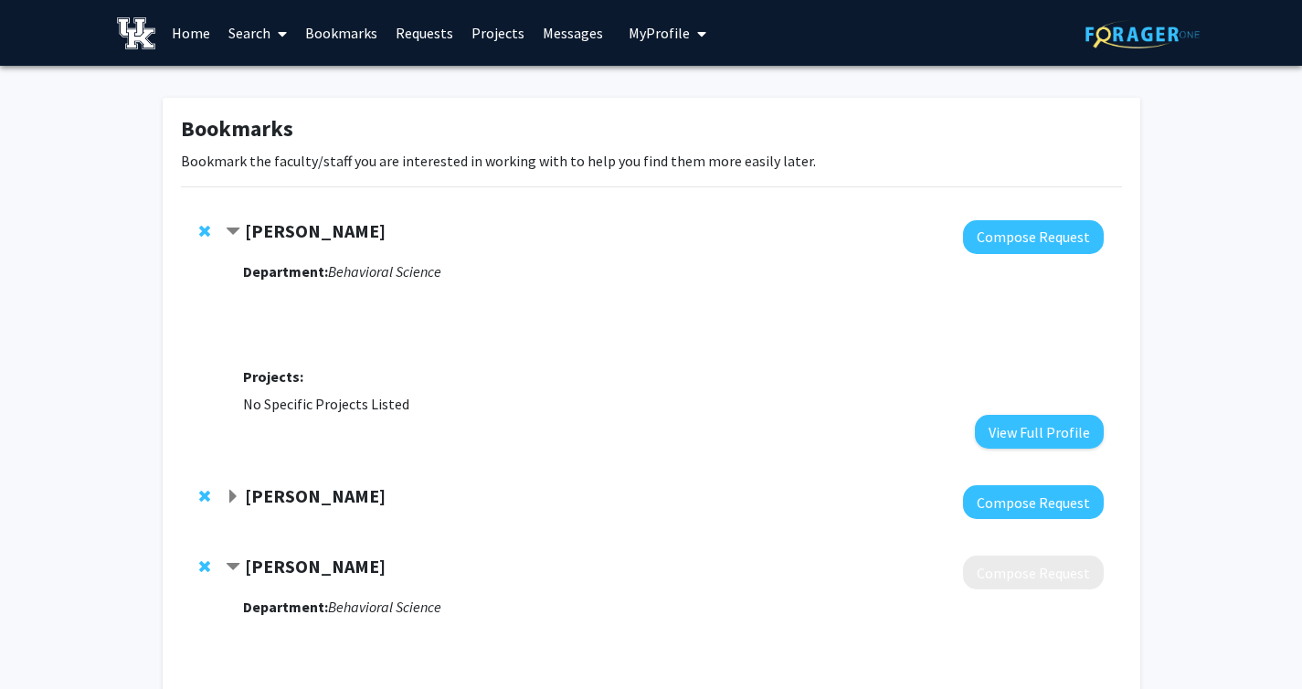
click at [268, 235] on strong "[PERSON_NAME]" at bounding box center [315, 230] width 141 height 23
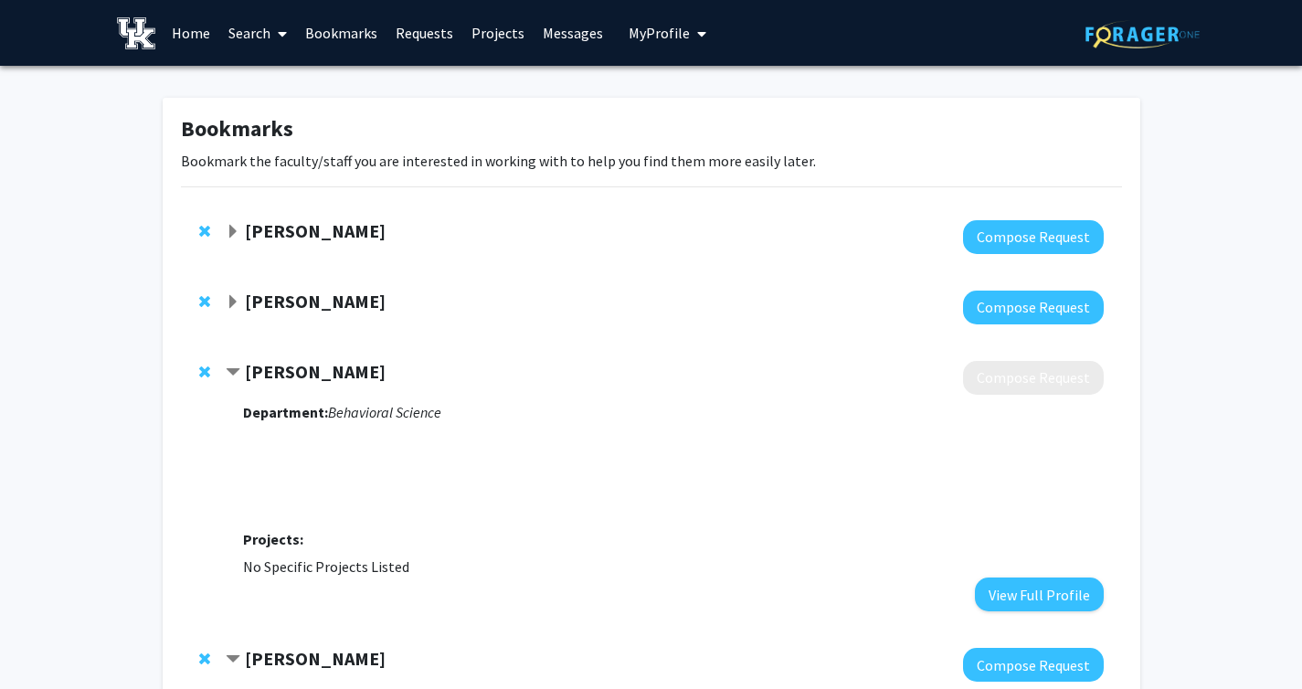
click at [281, 364] on strong "[PERSON_NAME]" at bounding box center [315, 371] width 141 height 23
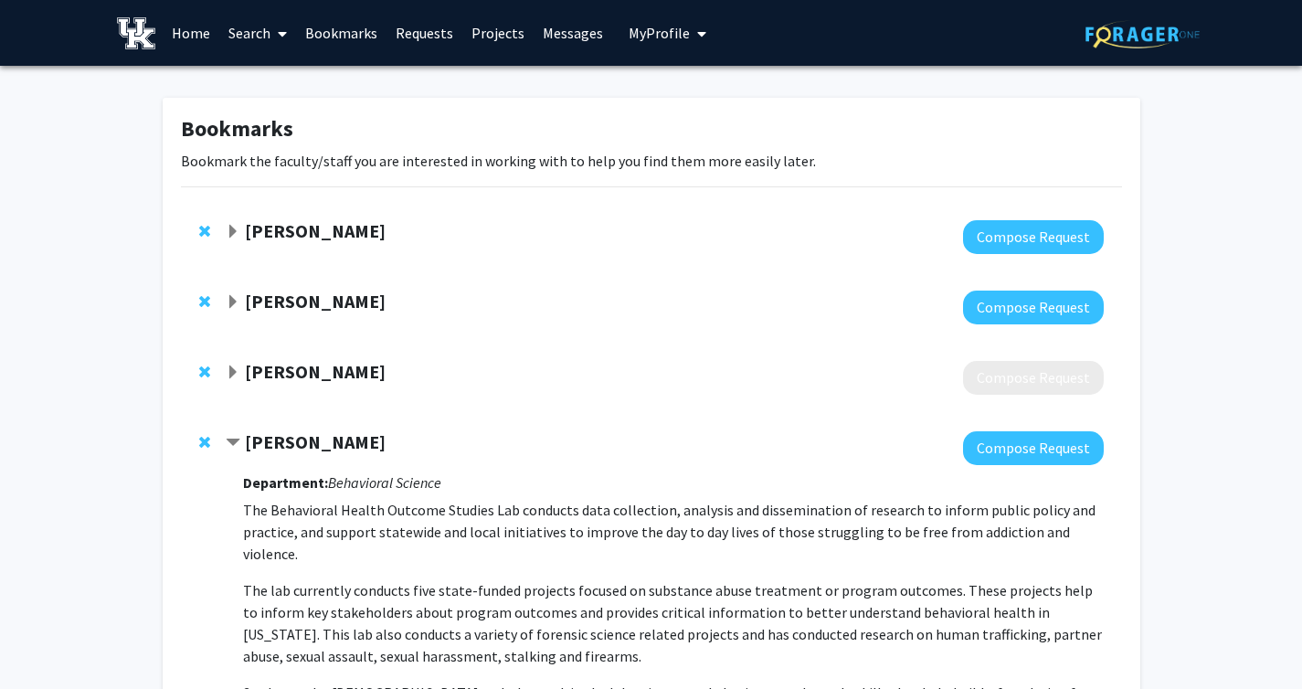
click at [277, 444] on strong "[PERSON_NAME]" at bounding box center [315, 441] width 141 height 23
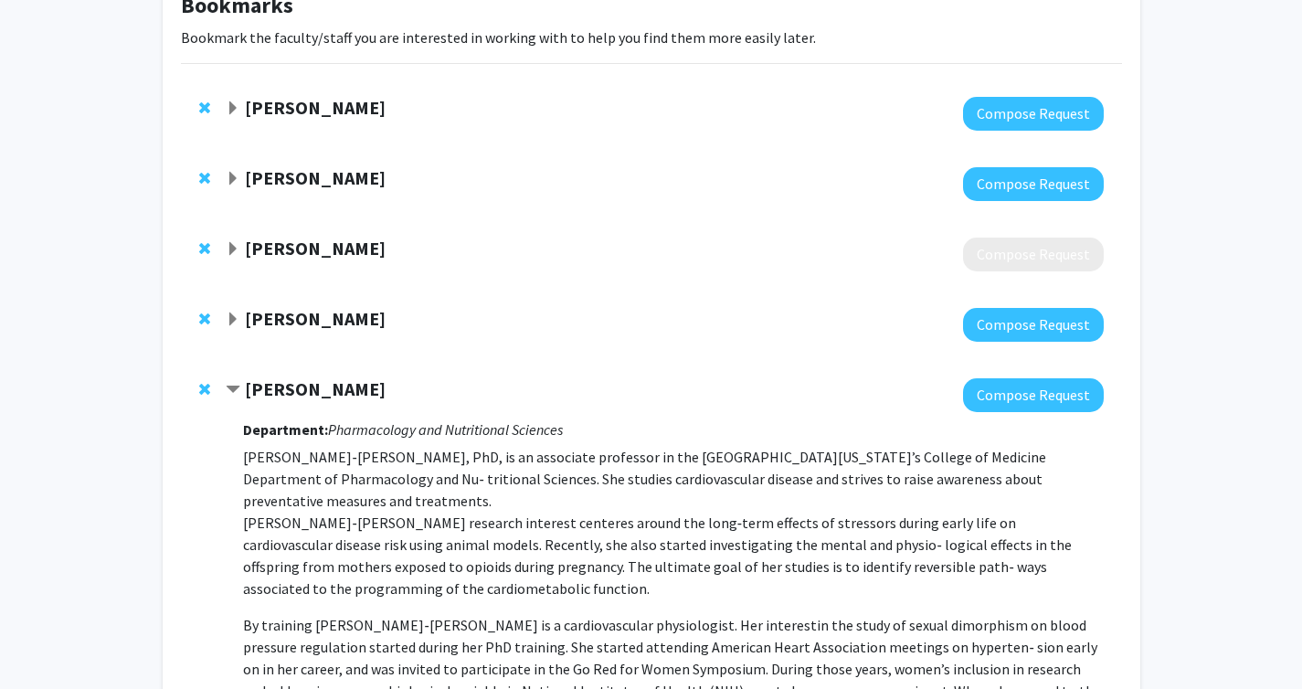
scroll to position [161, 0]
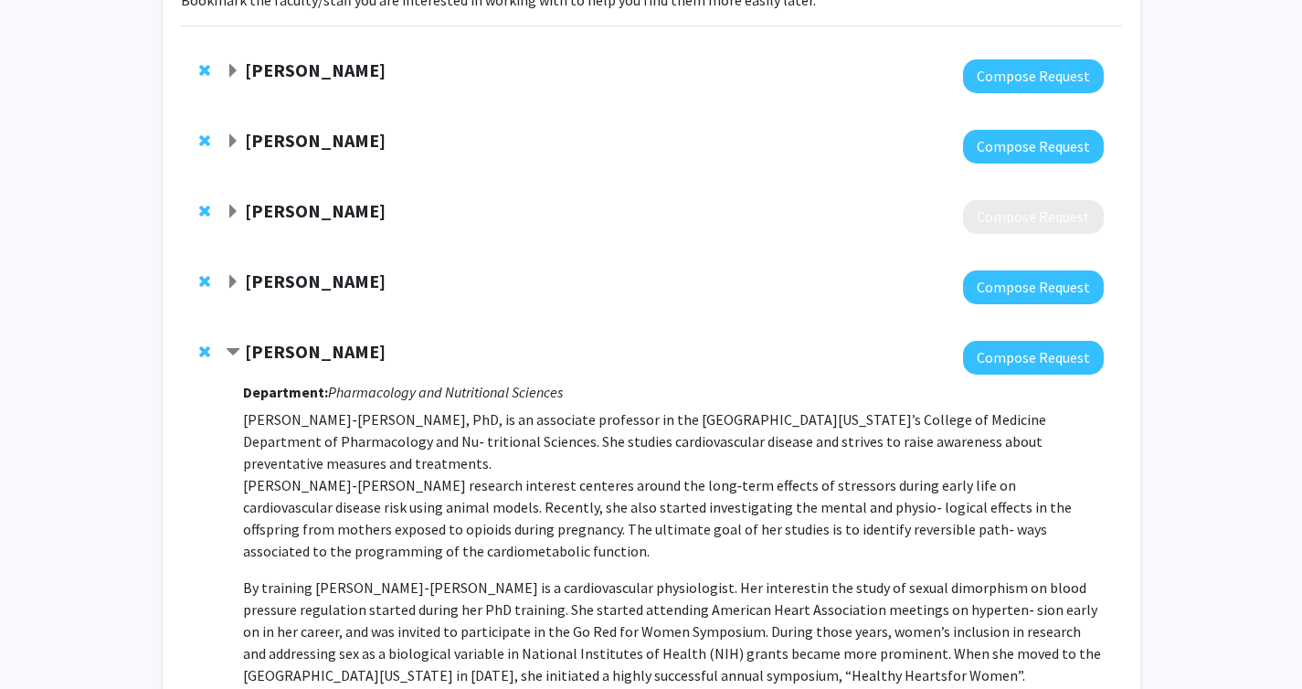
click at [327, 350] on strong "[PERSON_NAME]" at bounding box center [315, 351] width 141 height 23
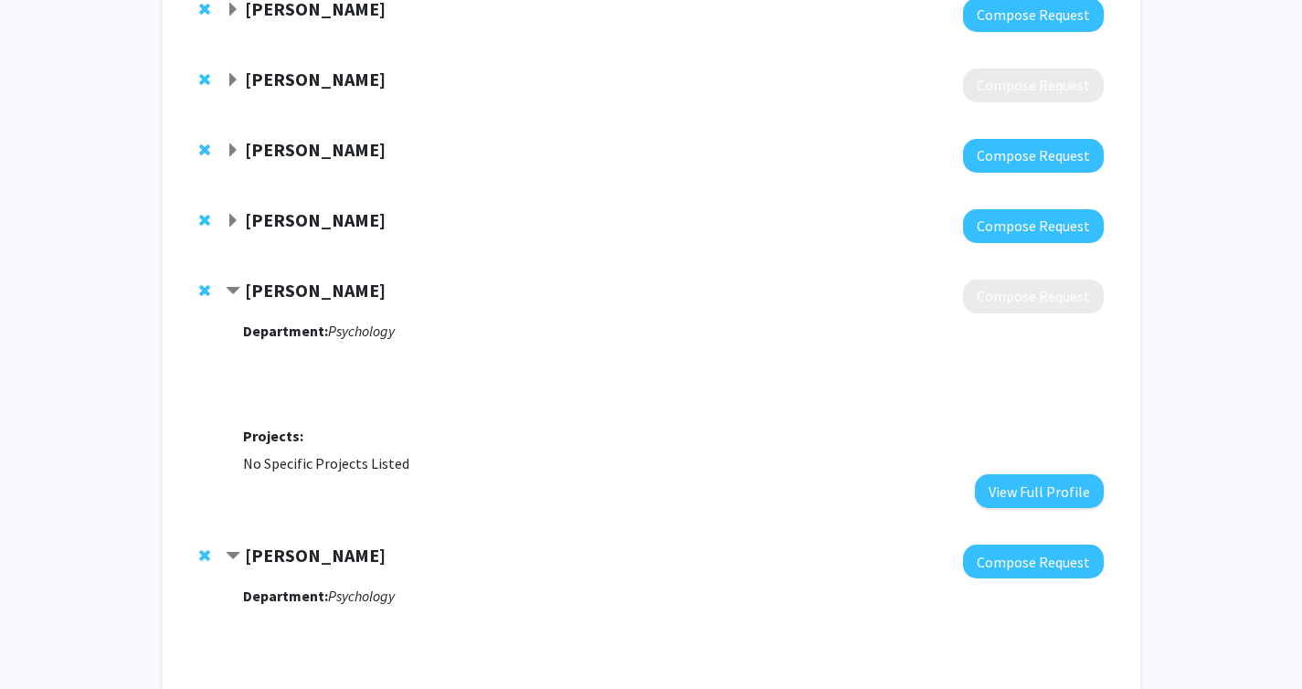
scroll to position [308, 0]
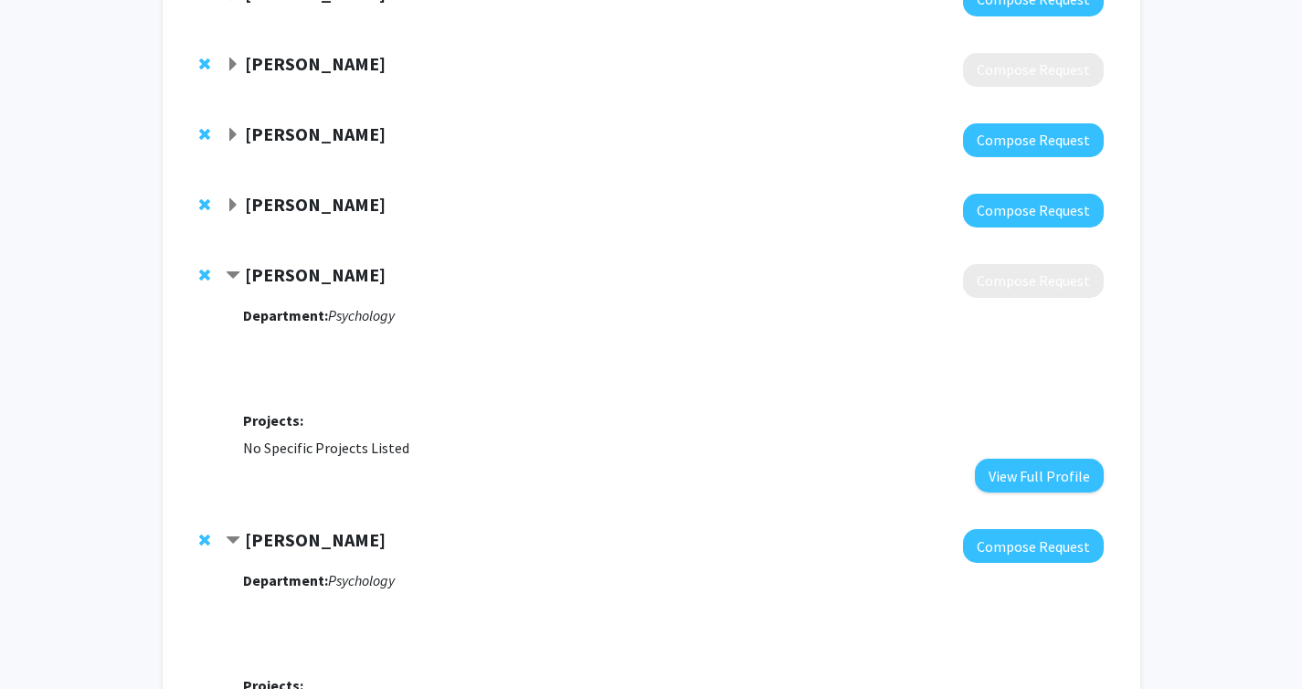
click at [313, 272] on strong "[PERSON_NAME]" at bounding box center [315, 274] width 141 height 23
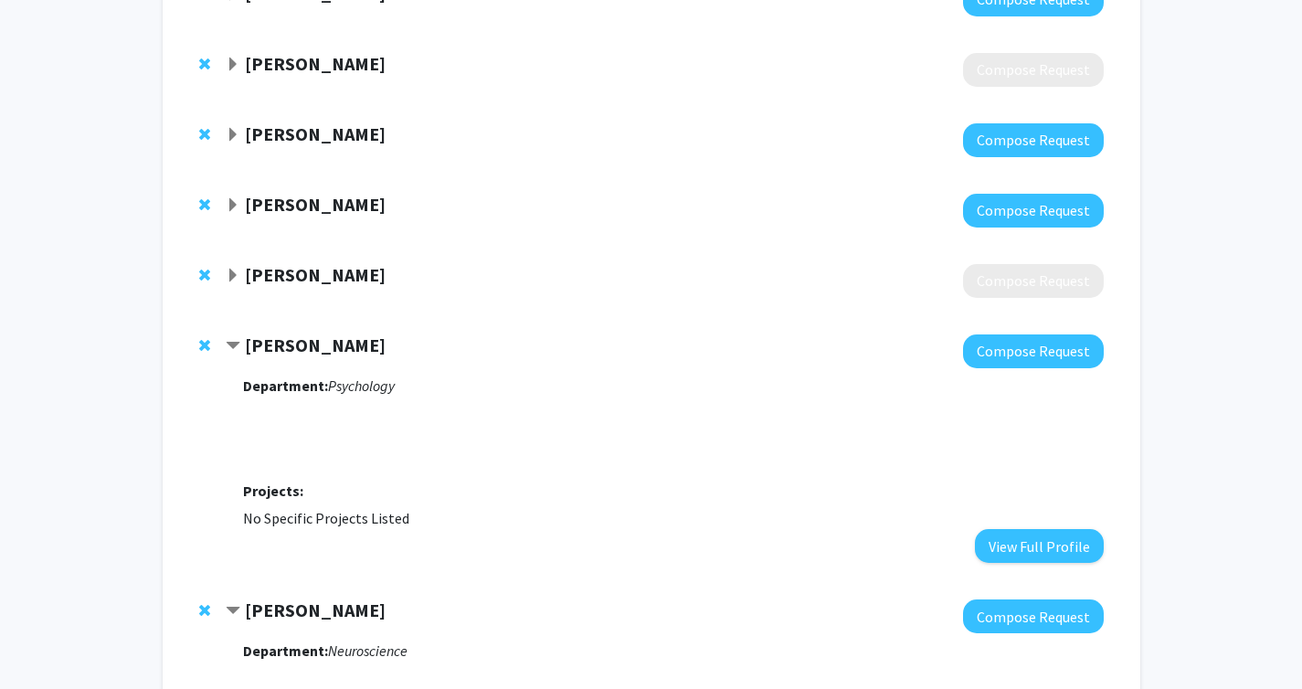
click at [281, 345] on strong "[PERSON_NAME]" at bounding box center [315, 345] width 141 height 23
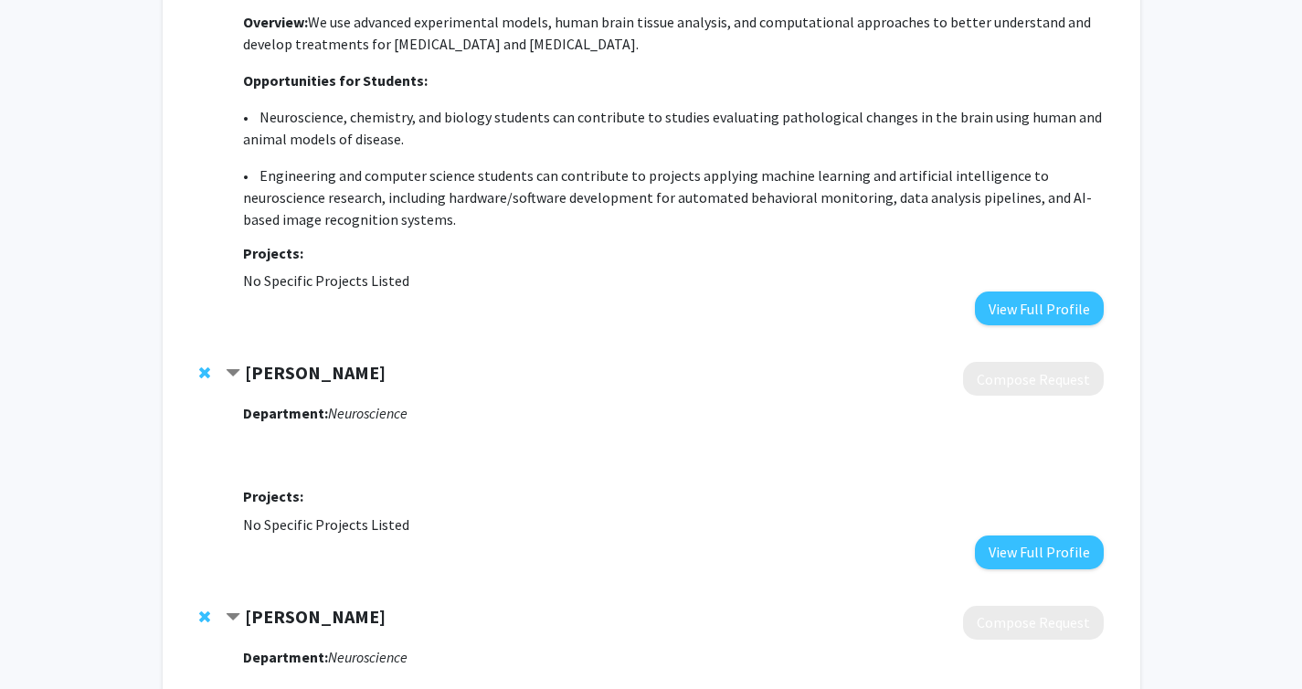
scroll to position [853, 0]
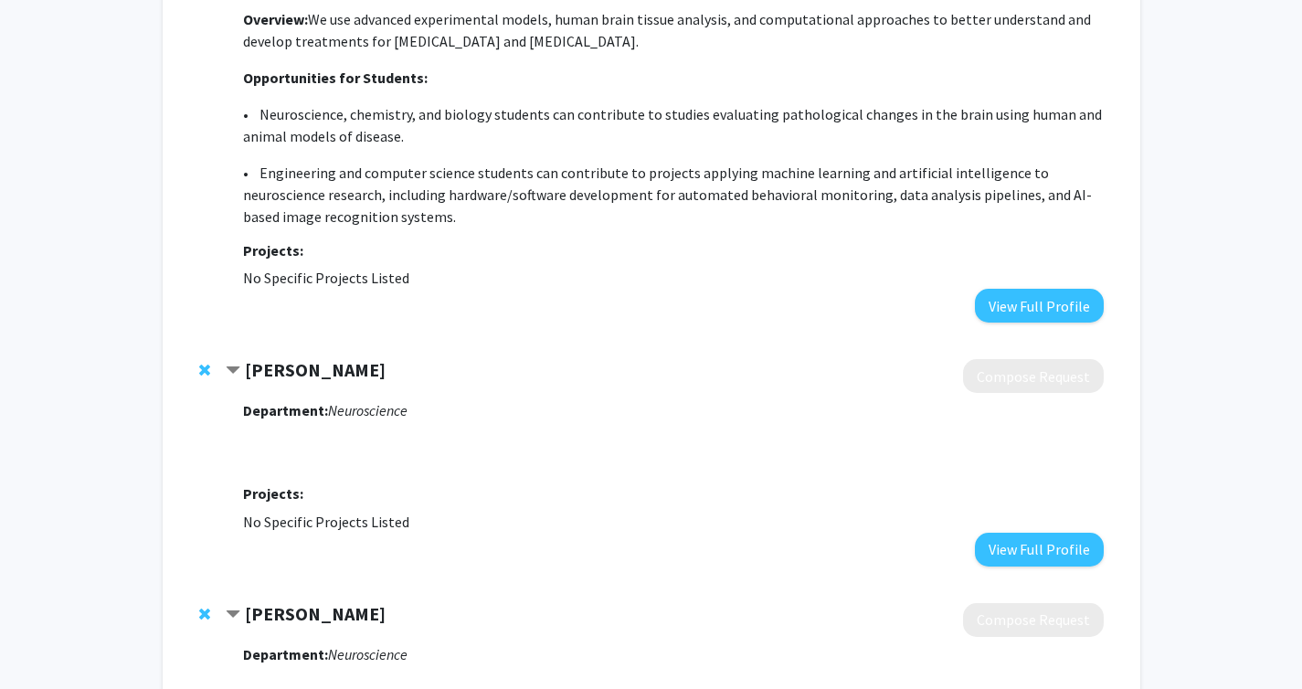
click at [295, 373] on strong "[PERSON_NAME]" at bounding box center [315, 369] width 141 height 23
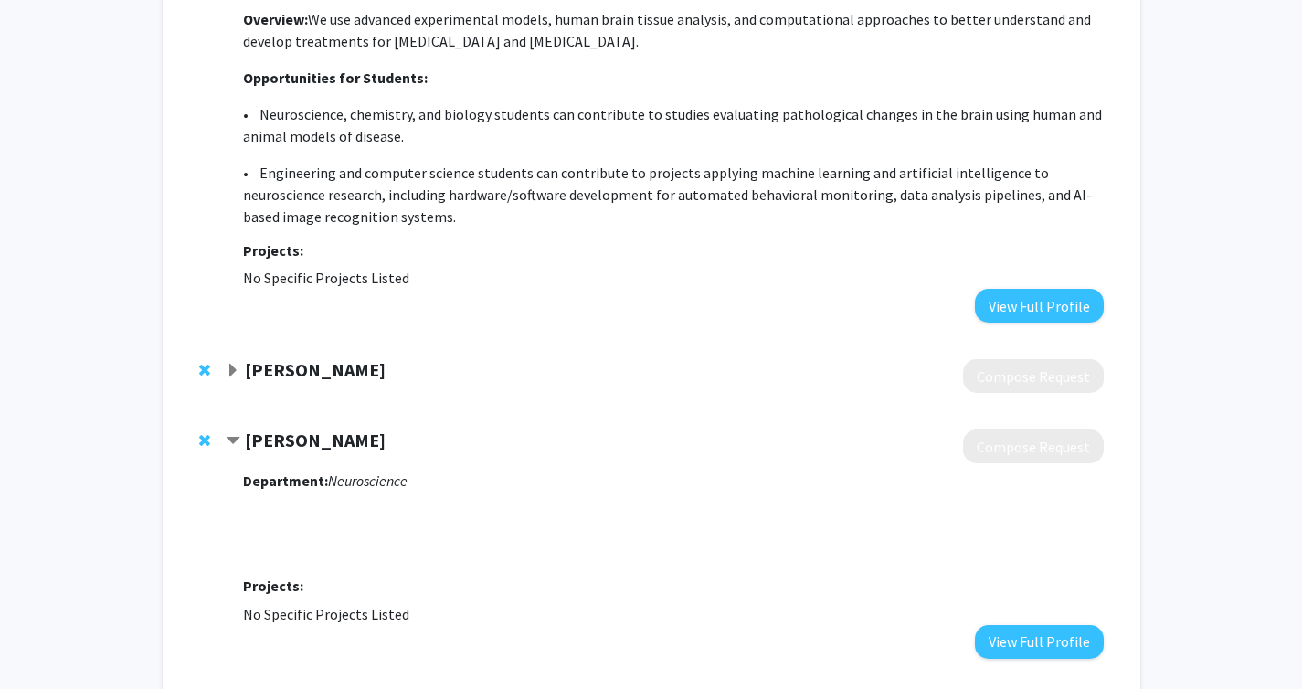
click at [278, 440] on strong "[PERSON_NAME]" at bounding box center [315, 440] width 141 height 23
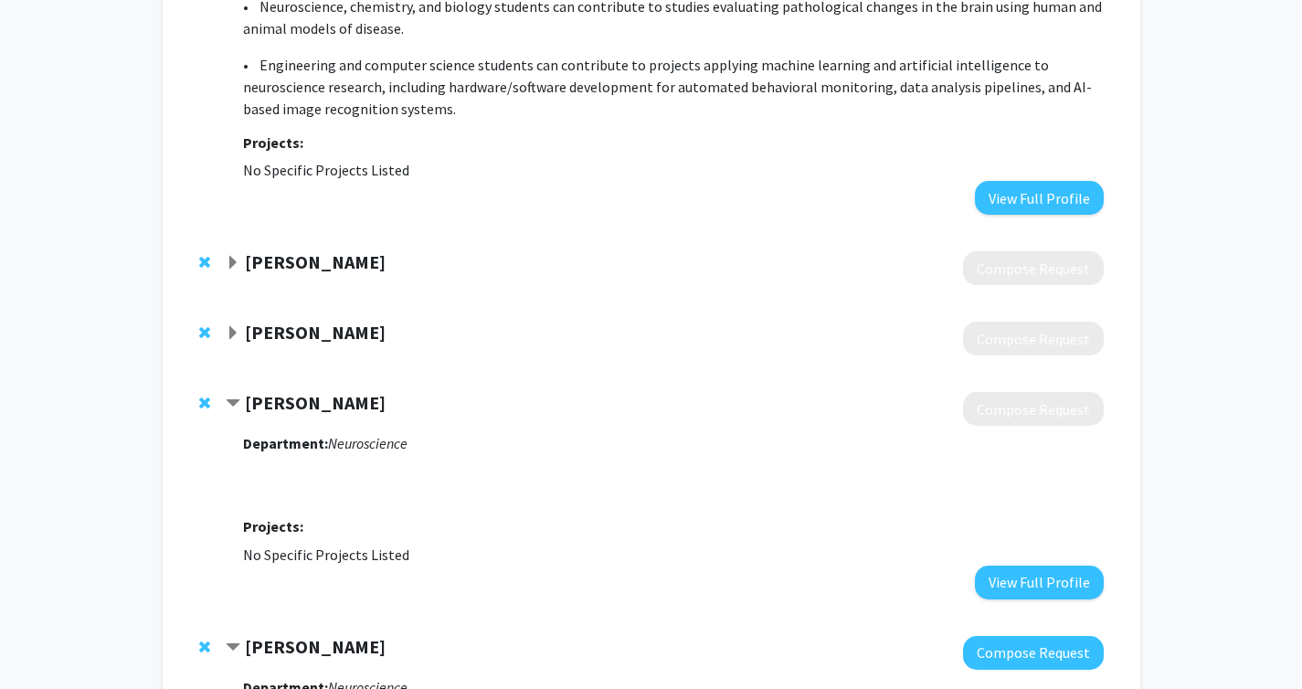
scroll to position [972, 0]
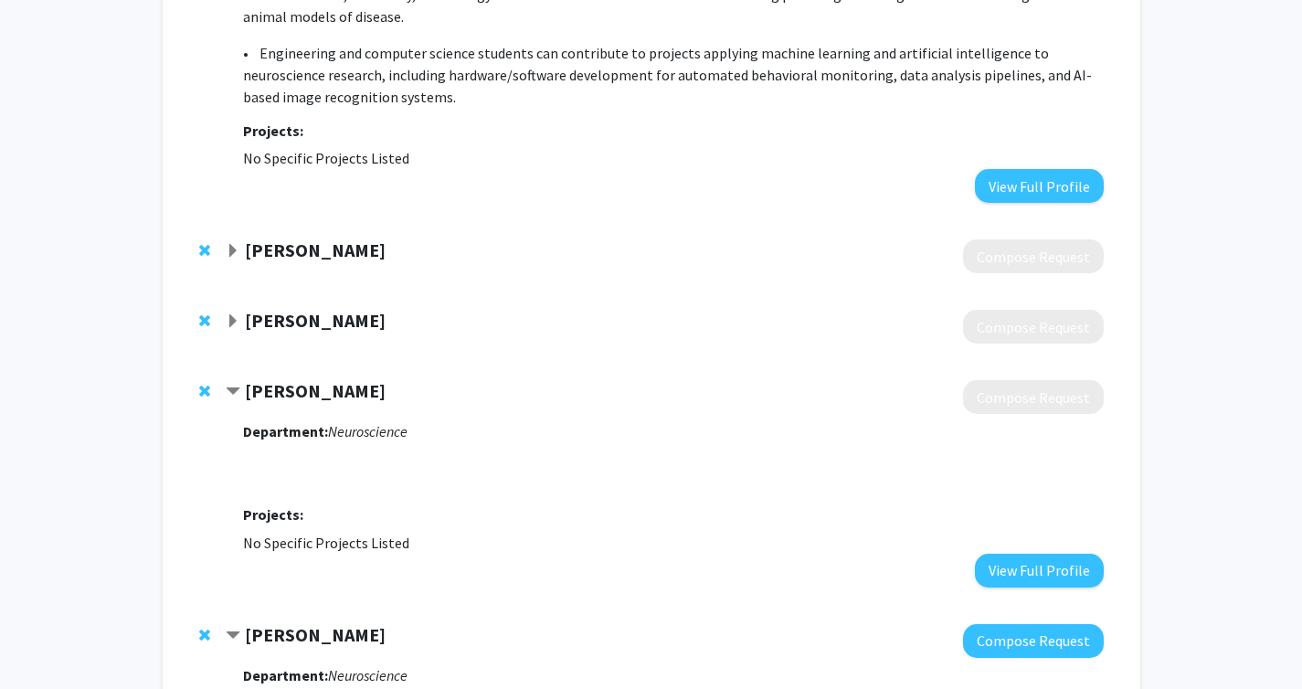
click at [264, 387] on strong "[PERSON_NAME]" at bounding box center [315, 390] width 141 height 23
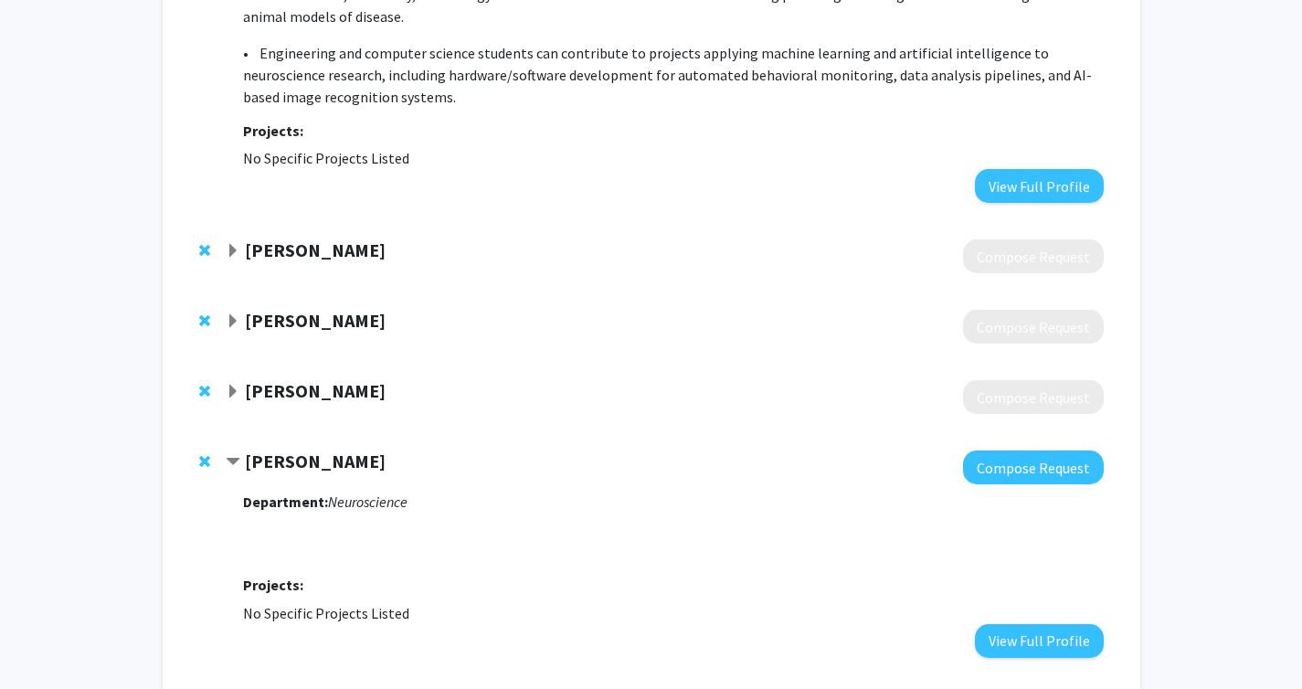
click at [265, 460] on strong "[PERSON_NAME]" at bounding box center [315, 461] width 141 height 23
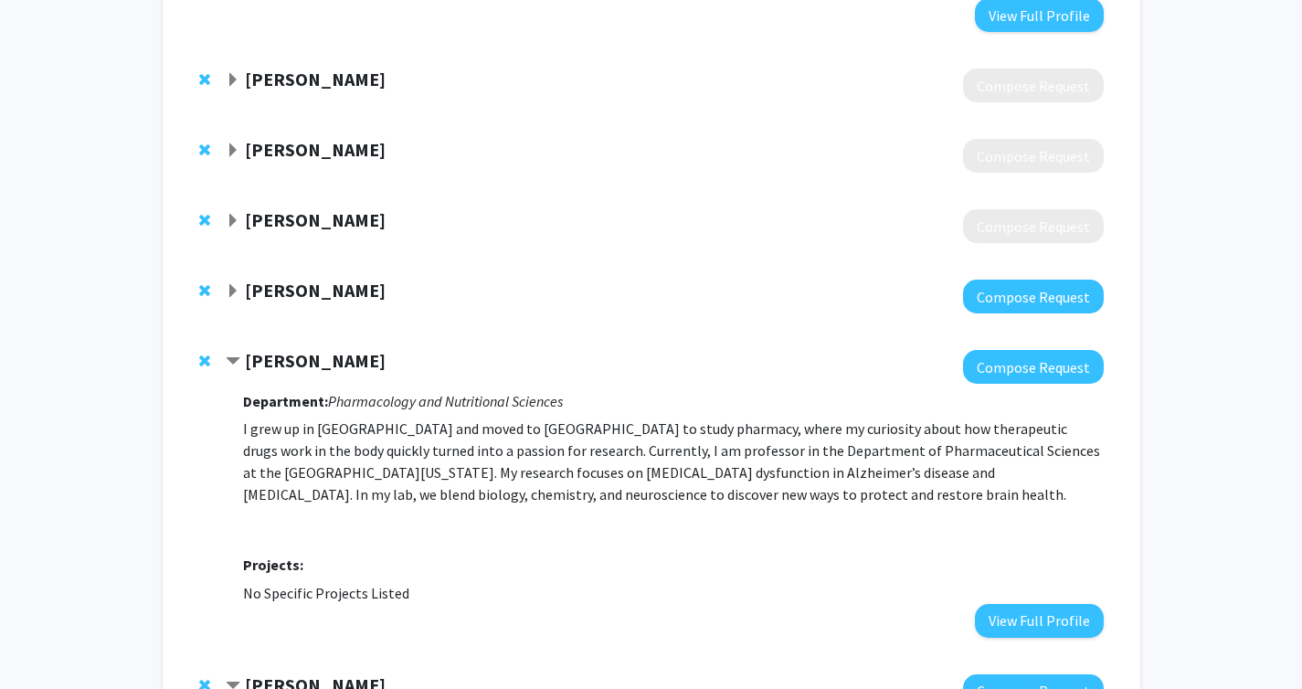
scroll to position [1232, 0]
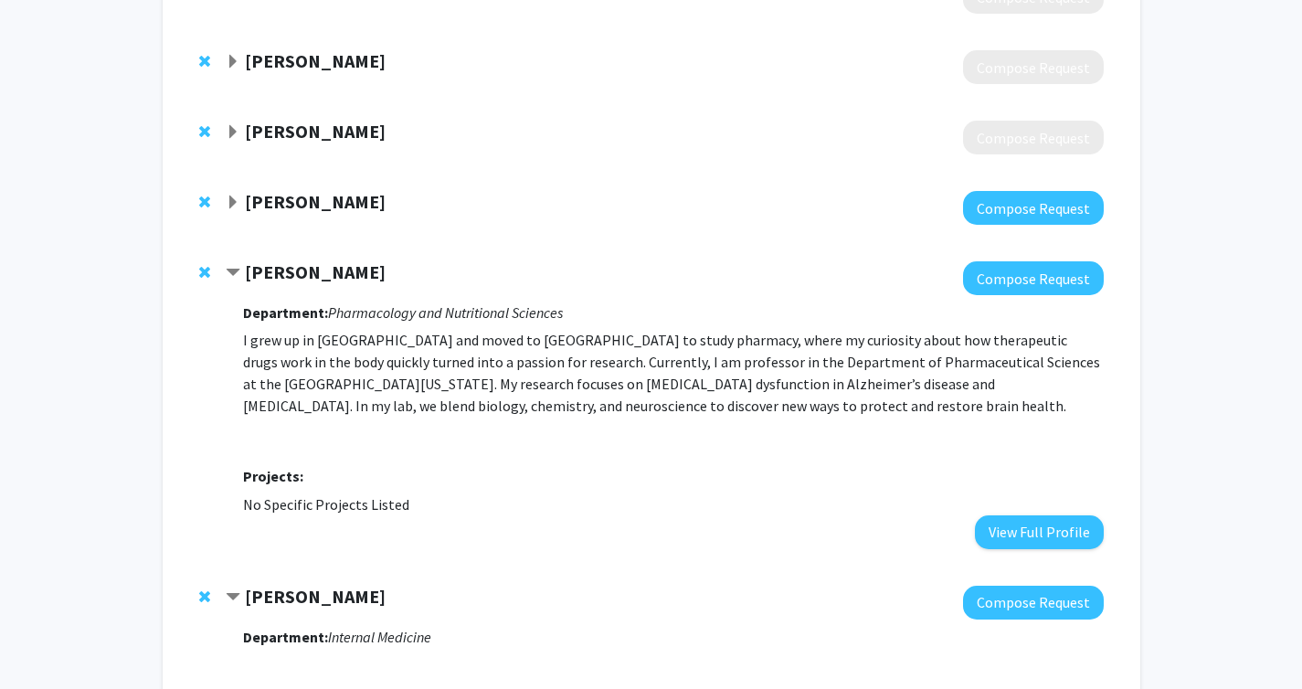
click at [262, 296] on div "Department: Pharmacology and Nutritional Sciences I grew up in [GEOGRAPHIC_DATA…" at bounding box center [673, 421] width 860 height 253
click at [261, 264] on strong "[PERSON_NAME]" at bounding box center [315, 271] width 141 height 23
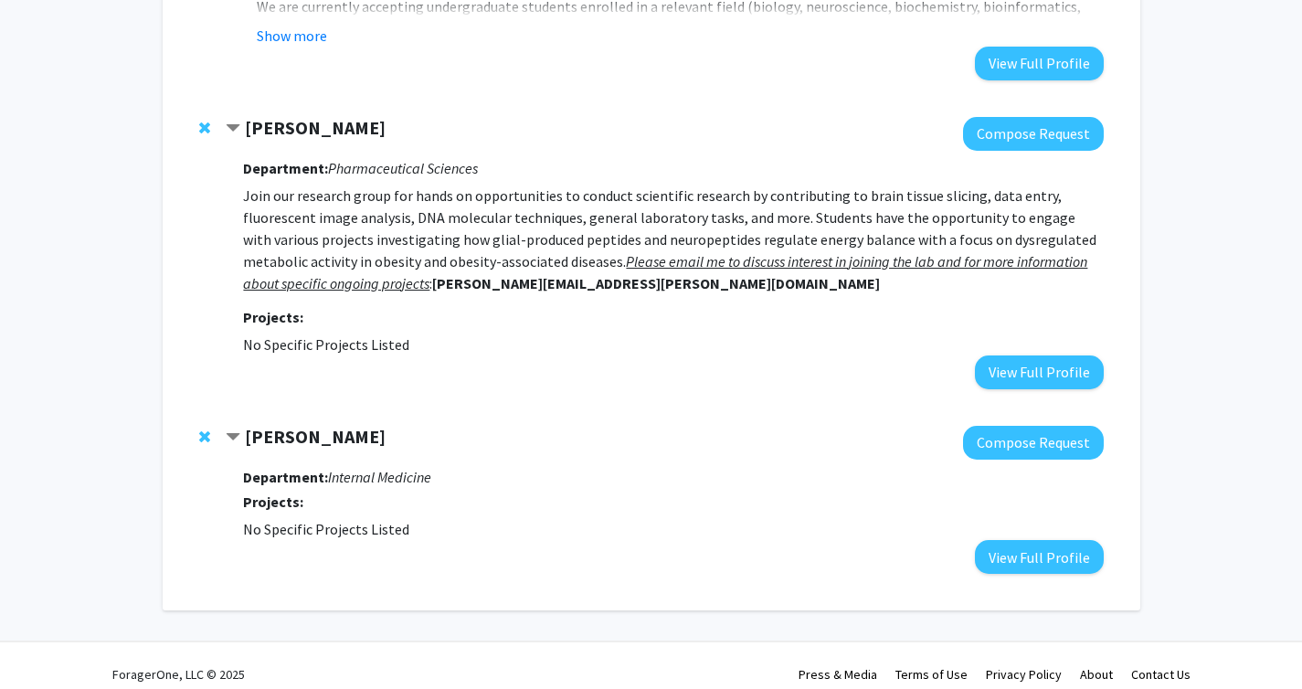
scroll to position [1861, 0]
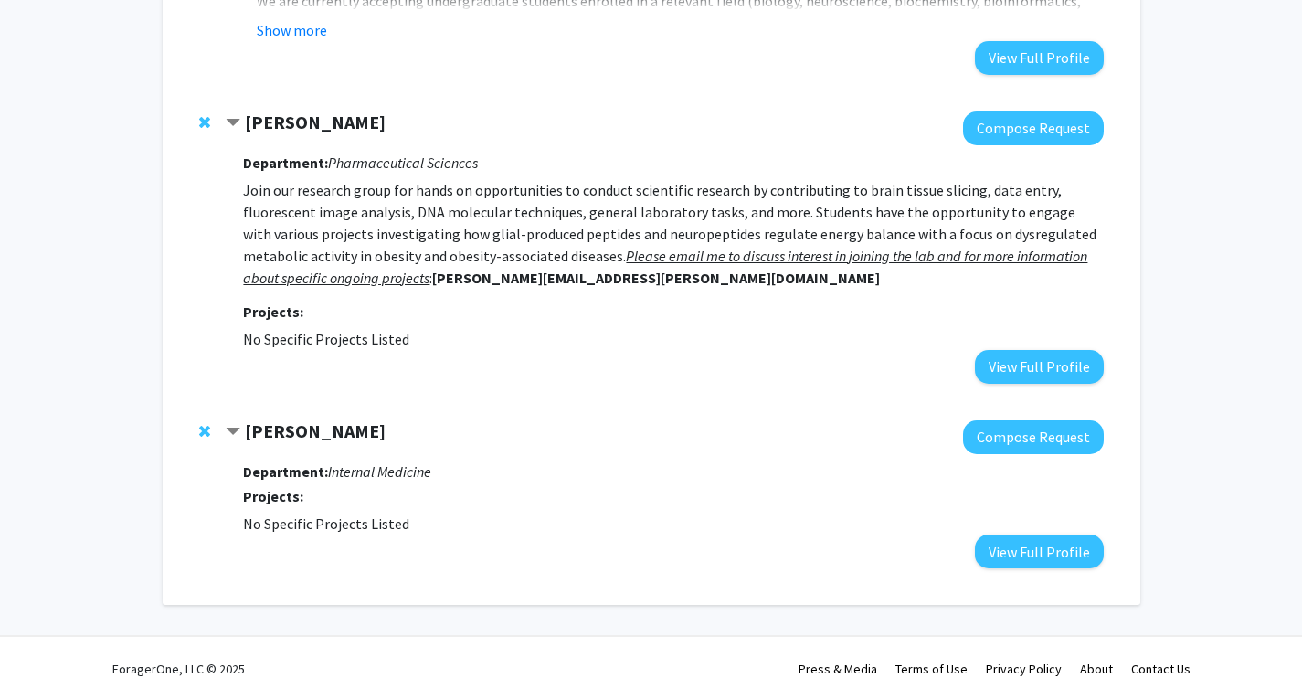
click at [285, 434] on strong "[PERSON_NAME]" at bounding box center [315, 430] width 141 height 23
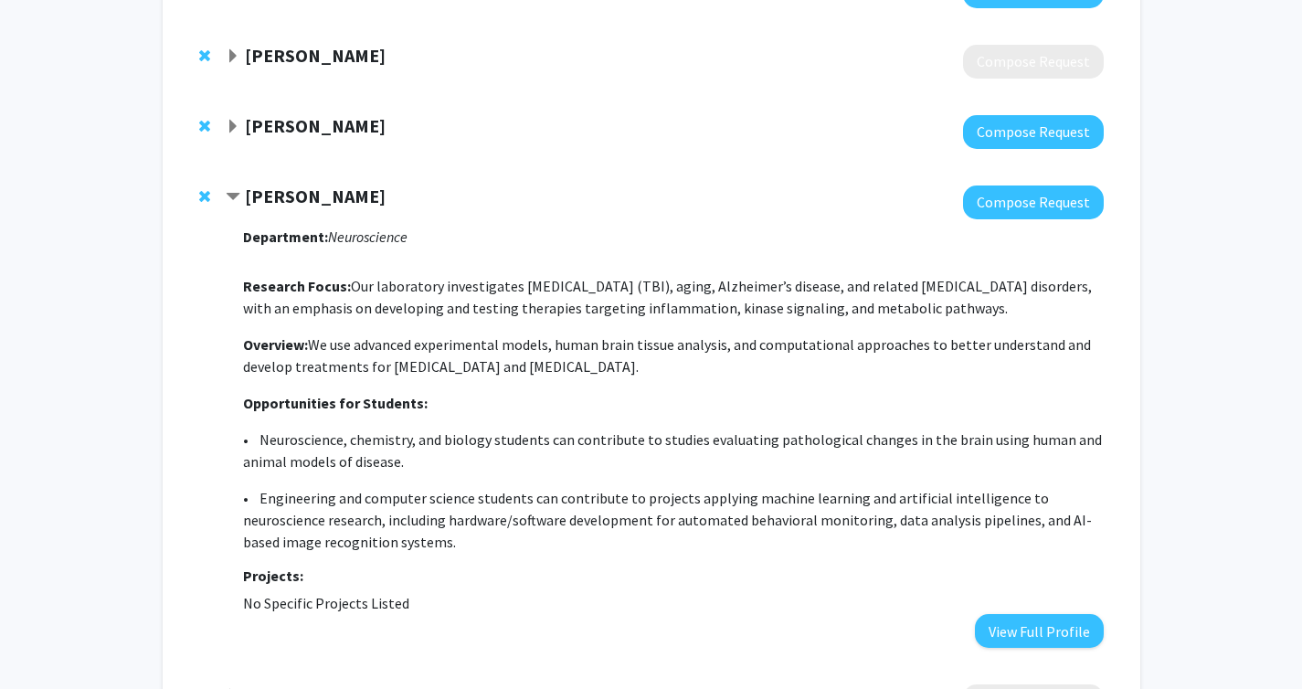
scroll to position [522, 0]
